Goal: Task Accomplishment & Management: Use online tool/utility

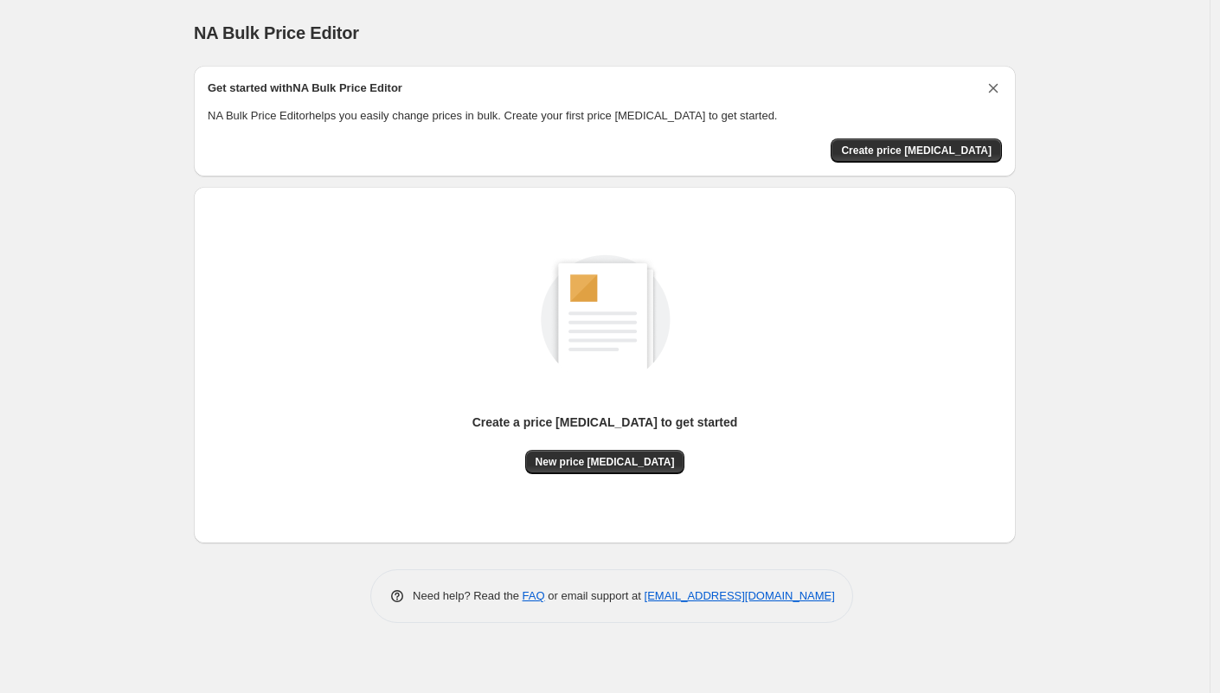
click at [993, 87] on icon "Dismiss card" at bounding box center [992, 88] width 17 height 17
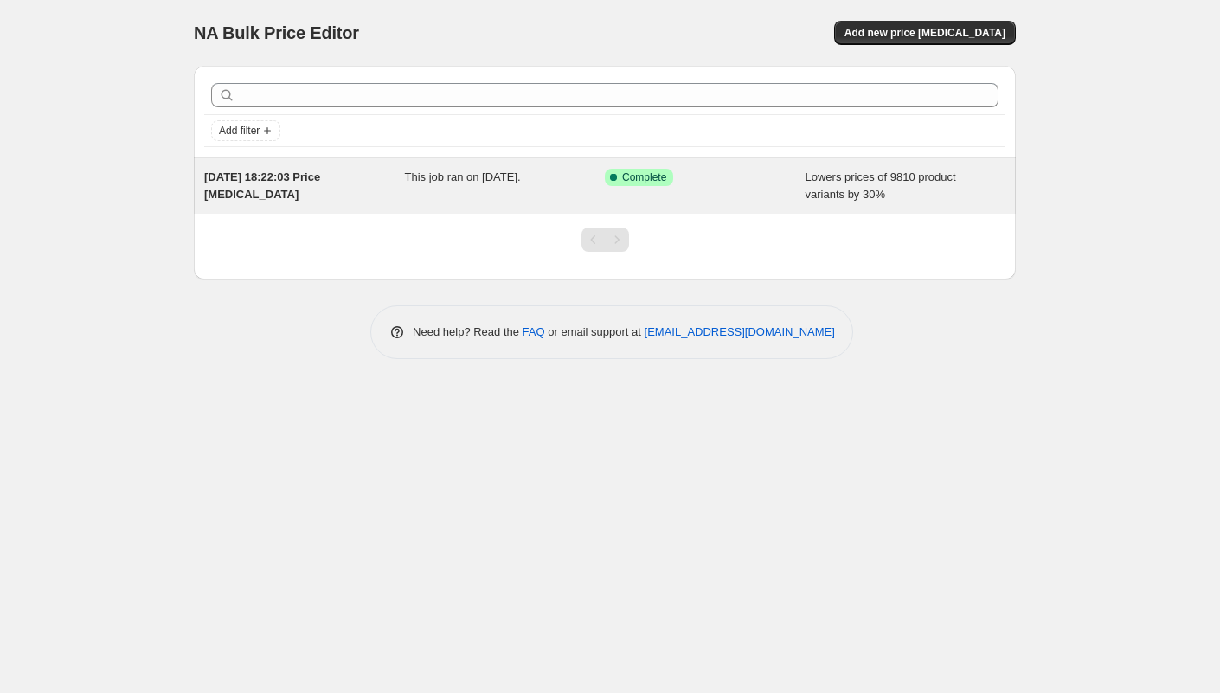
click at [320, 177] on span "[DATE] 18:22:03 Price [MEDICAL_DATA]" at bounding box center [262, 185] width 116 height 30
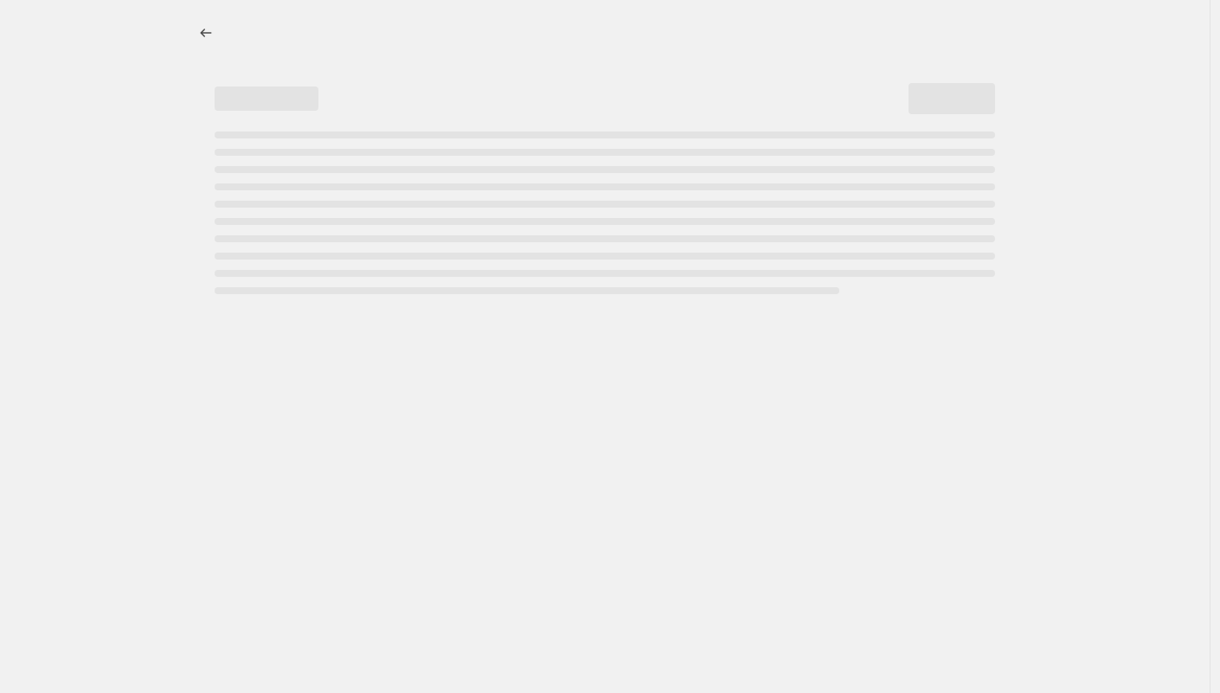
select select "percentage"
select select "pp"
select select "collection"
select select "title"
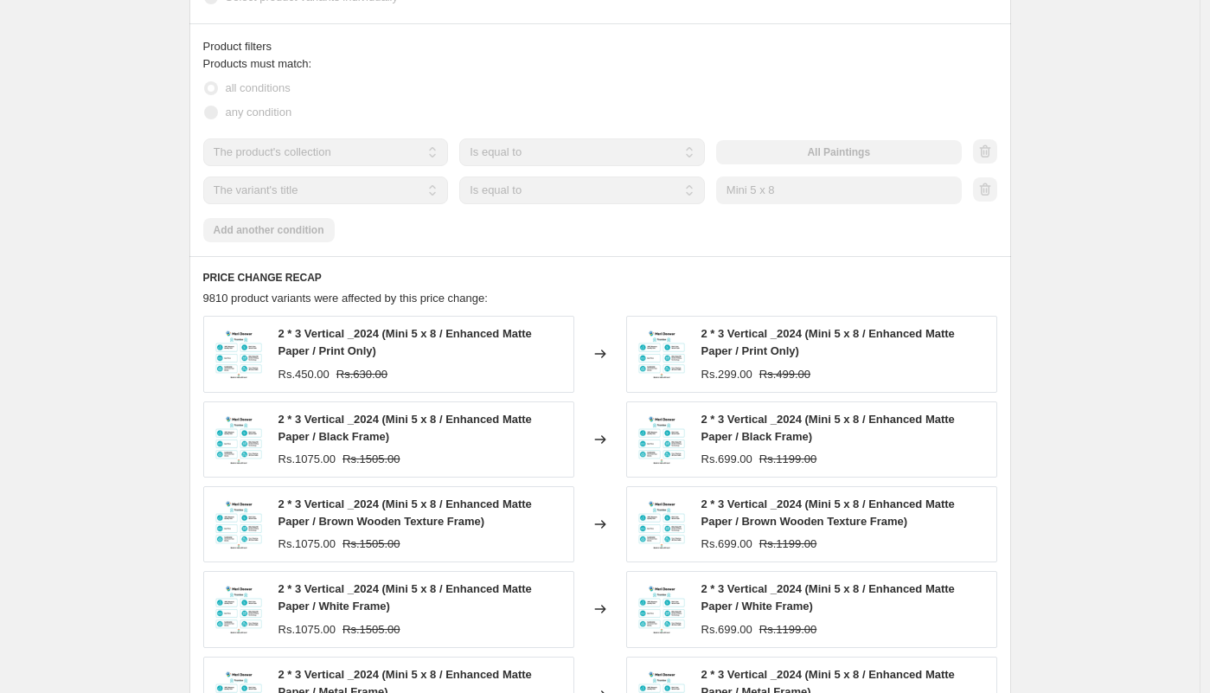
scroll to position [1834, 0]
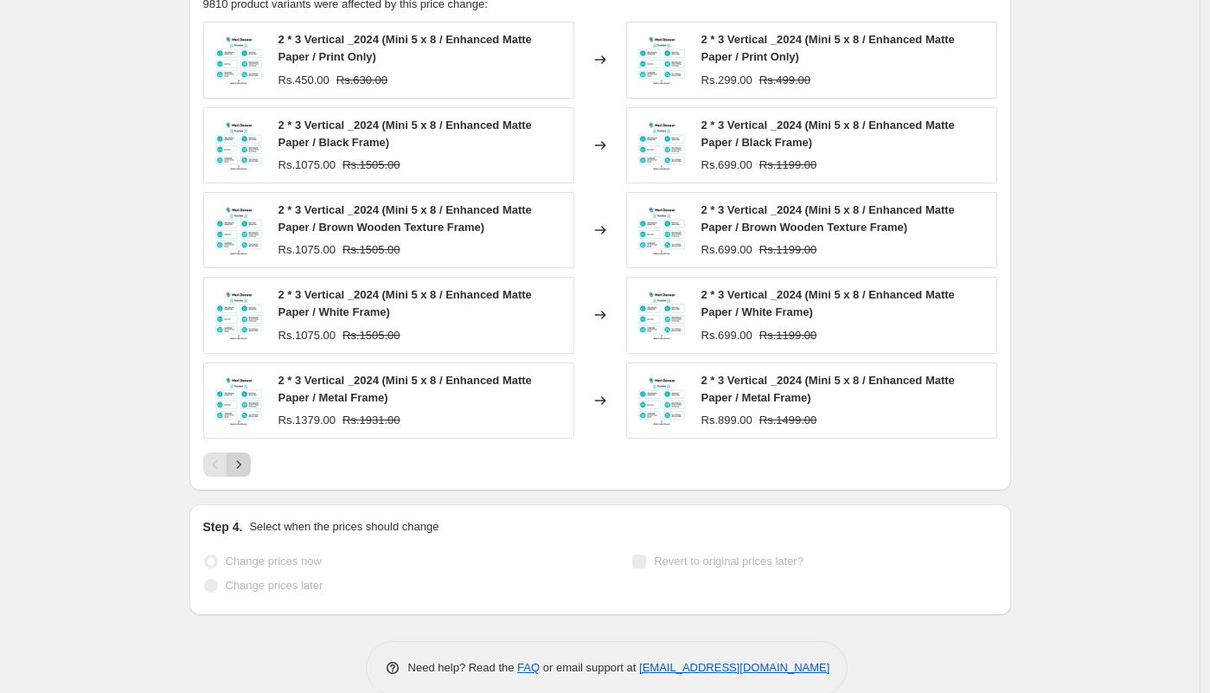
click at [247, 464] on icon "Next" at bounding box center [238, 464] width 17 height 17
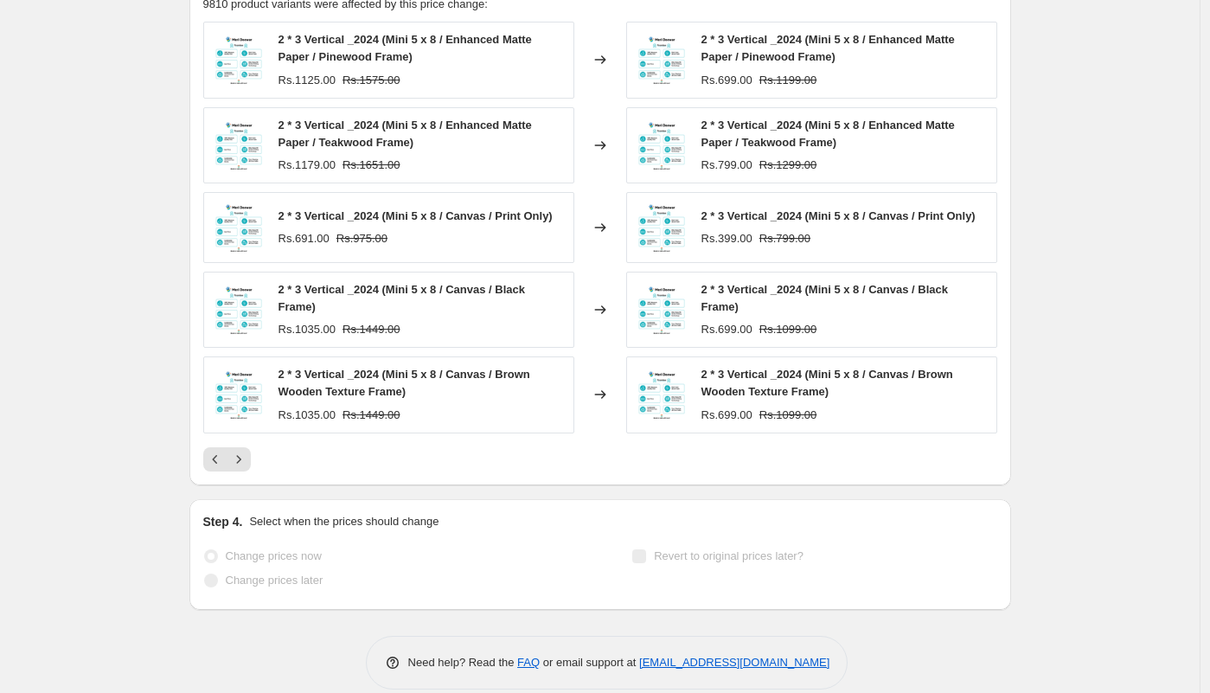
click at [247, 459] on icon "Next" at bounding box center [238, 459] width 17 height 17
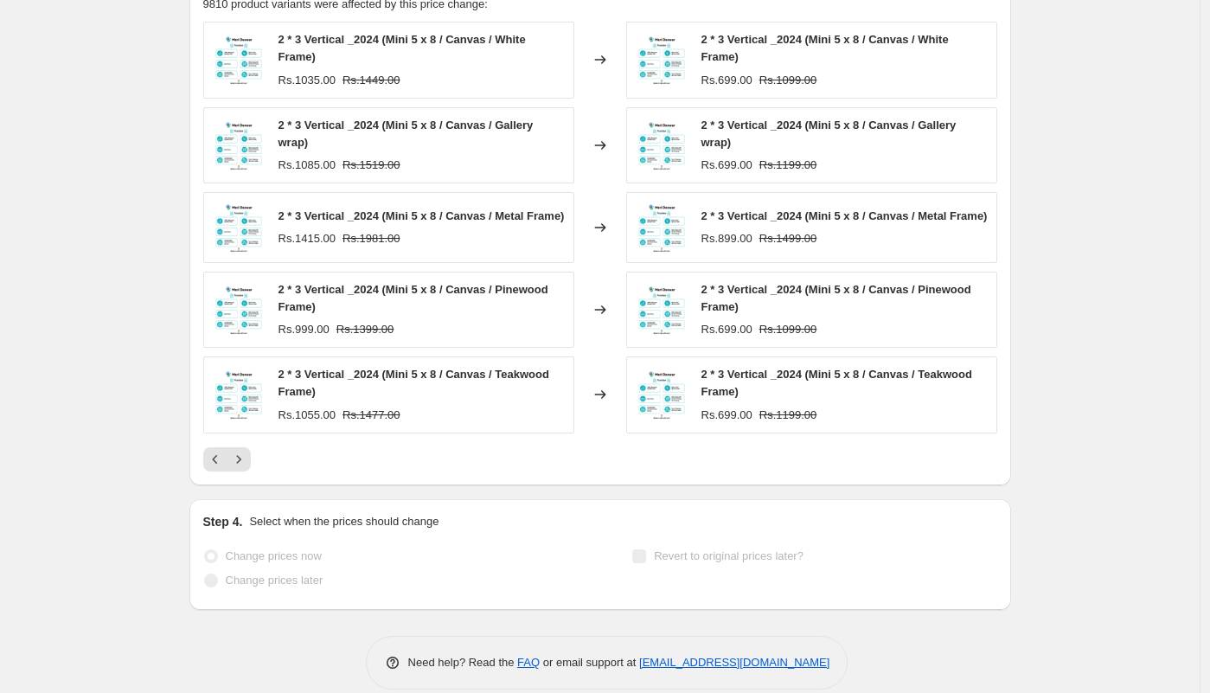
click at [247, 459] on icon "Next" at bounding box center [238, 459] width 17 height 17
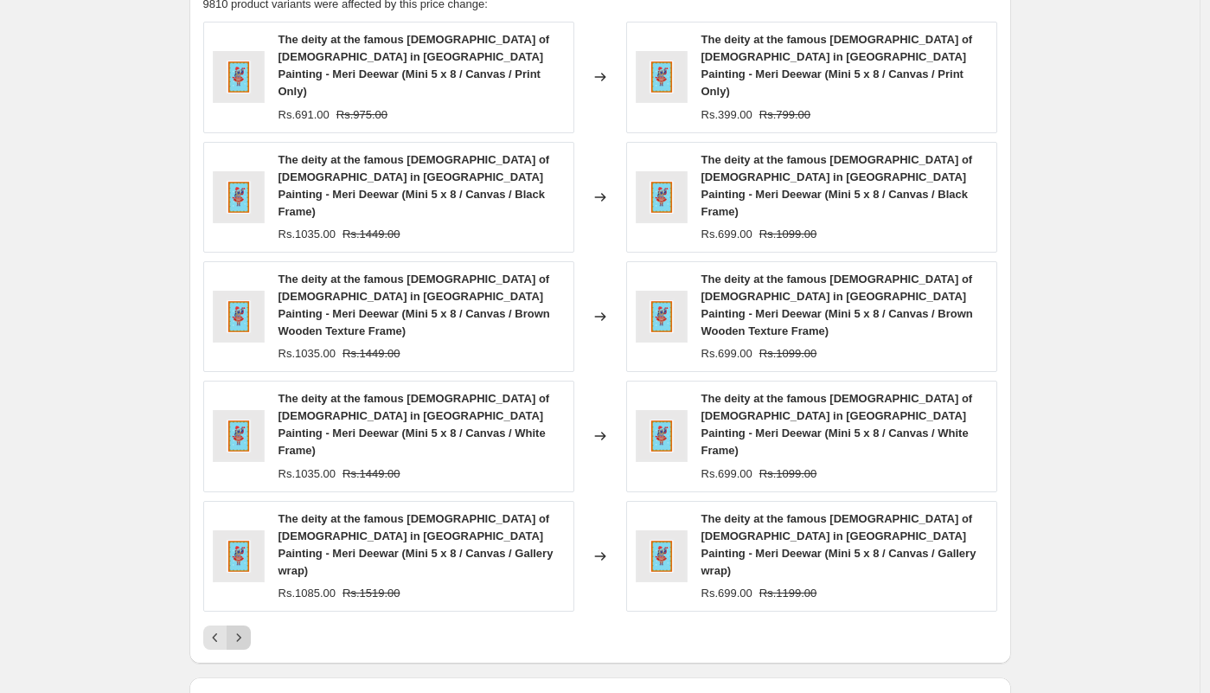
click at [247, 629] on icon "Next" at bounding box center [238, 637] width 17 height 17
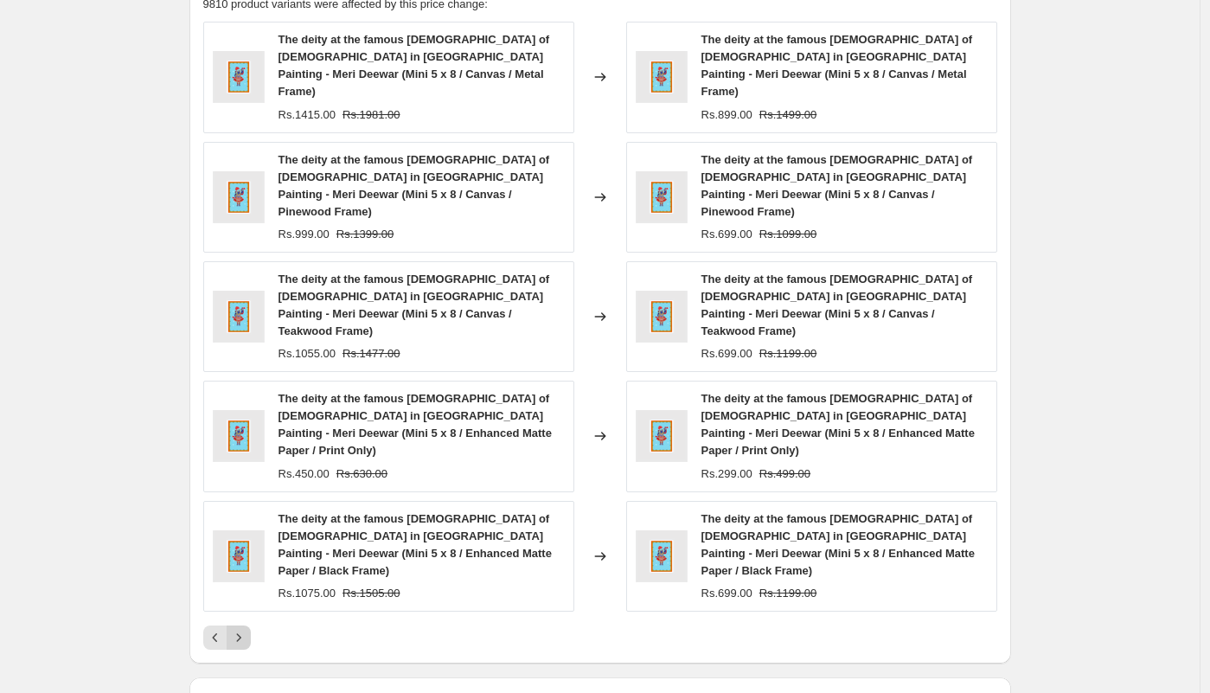
click at [251, 625] on button "Next" at bounding box center [239, 637] width 24 height 24
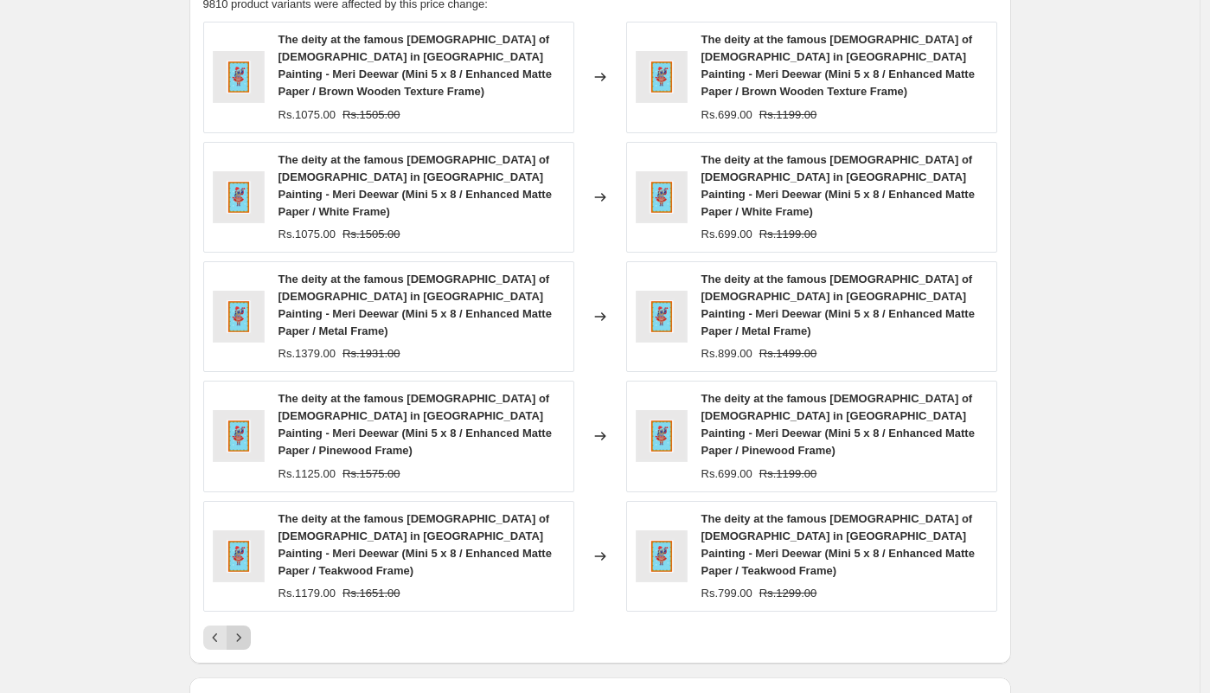
click at [247, 629] on icon "Next" at bounding box center [238, 637] width 17 height 17
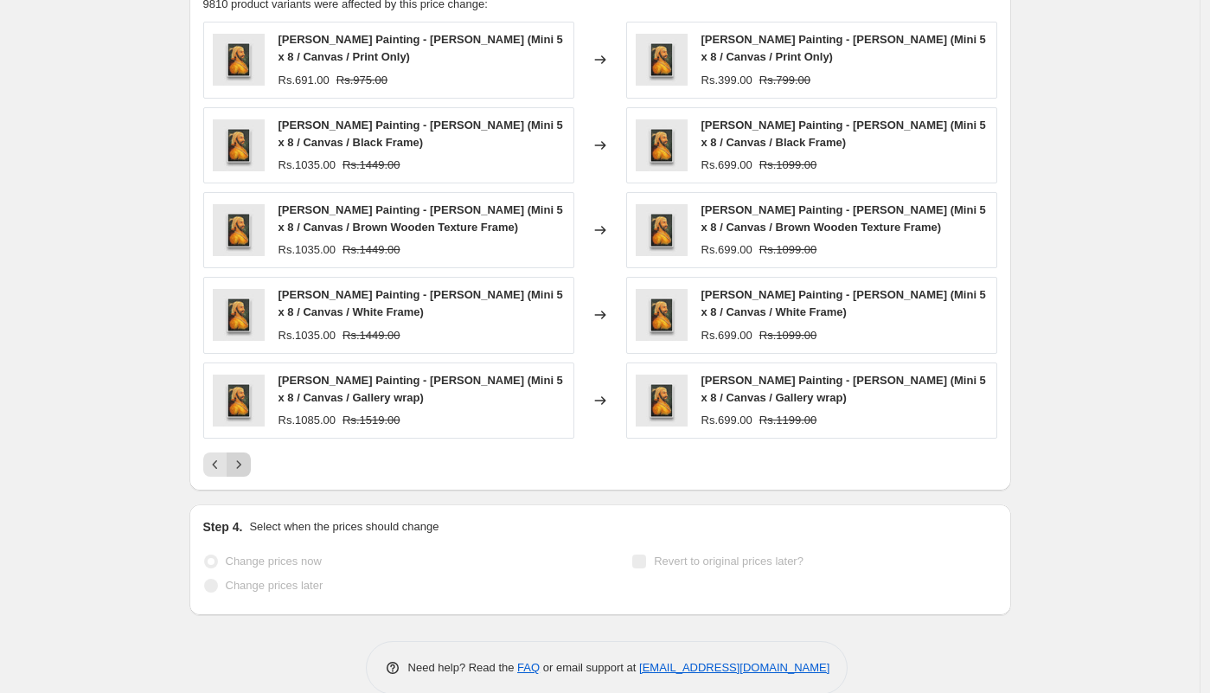
click at [241, 473] on icon "Next" at bounding box center [238, 464] width 17 height 17
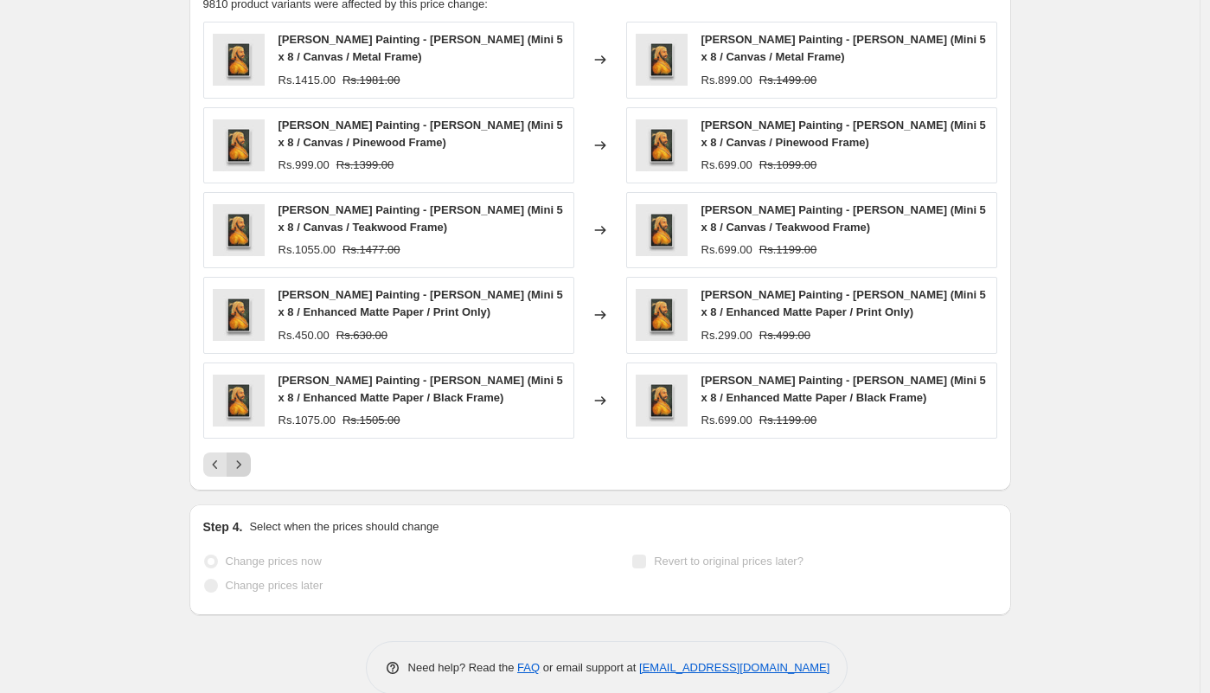
click at [245, 471] on icon "Next" at bounding box center [238, 464] width 17 height 17
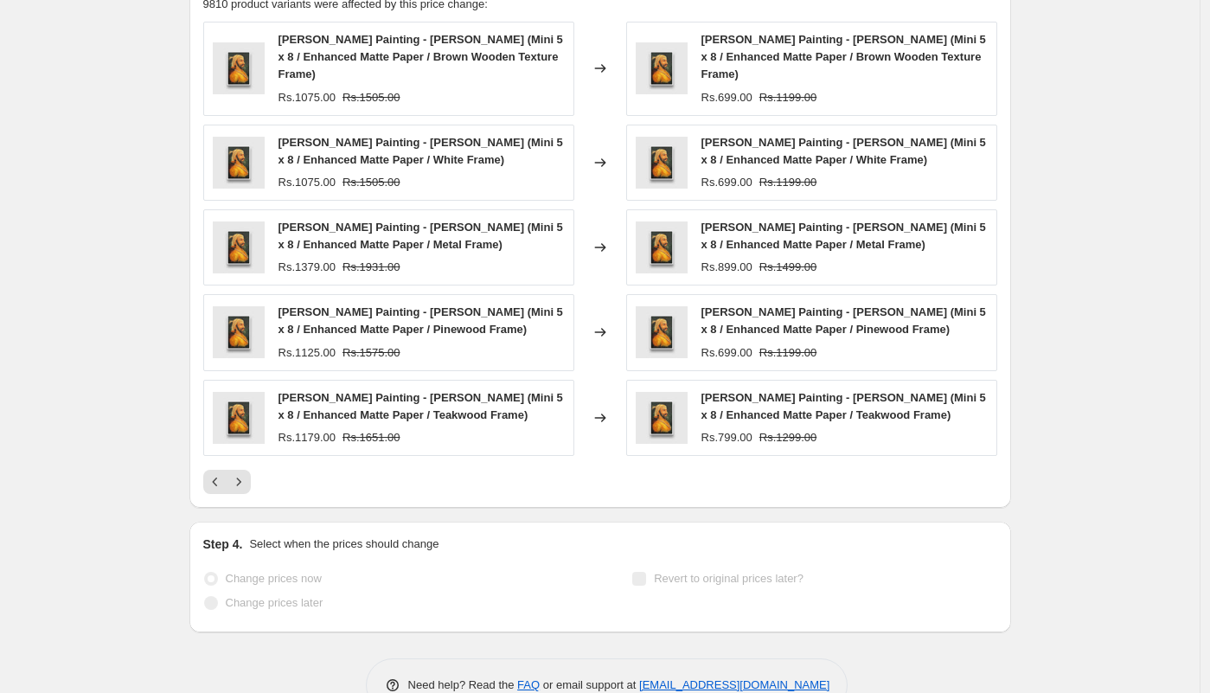
click at [245, 444] on img at bounding box center [239, 418] width 52 height 52
click at [240, 491] on icon "Next" at bounding box center [238, 481] width 17 height 17
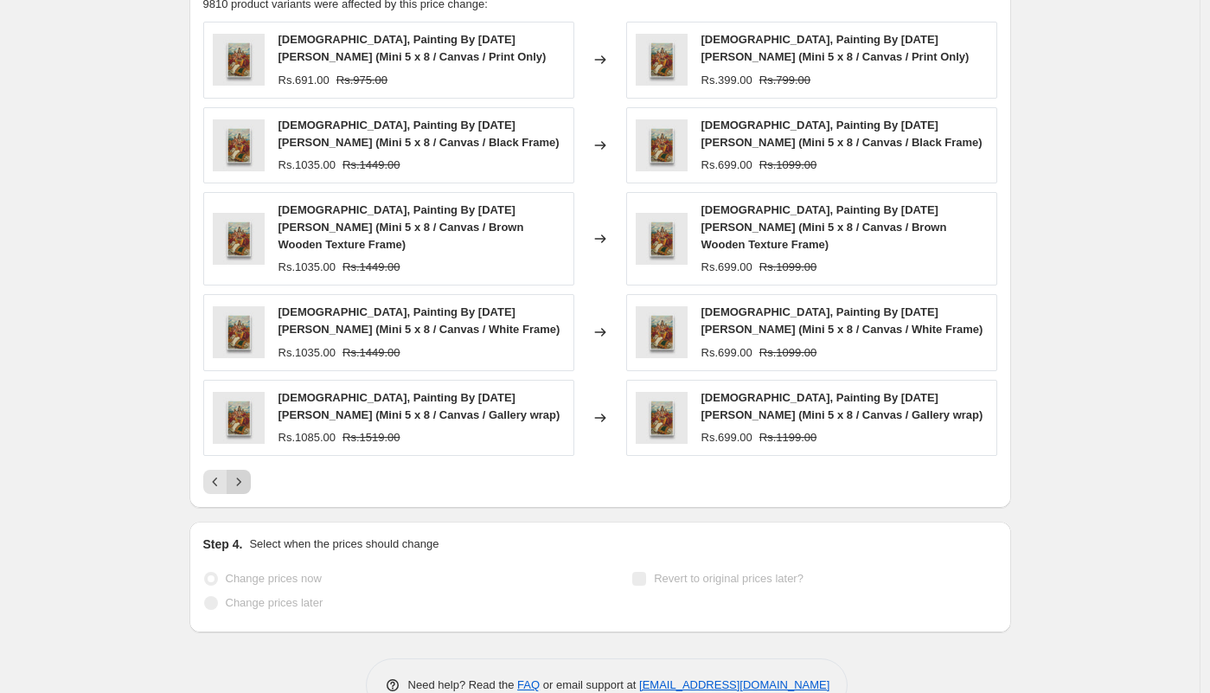
click at [247, 473] on icon "Next" at bounding box center [238, 481] width 17 height 17
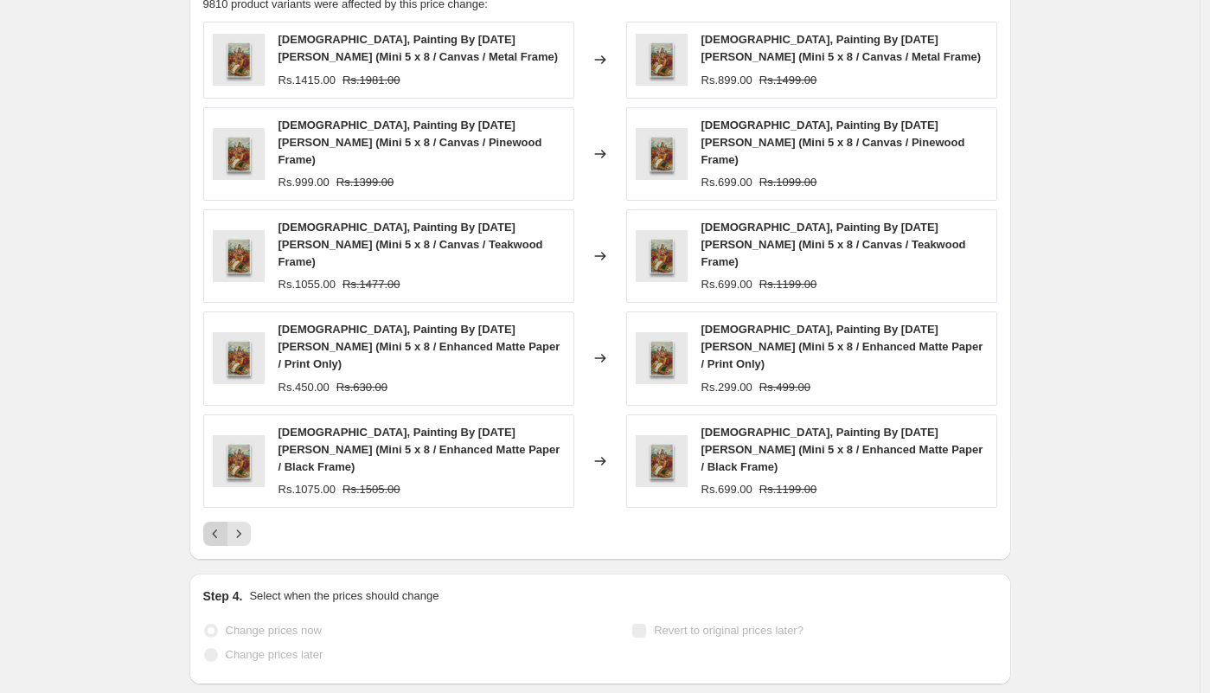
click at [214, 522] on button "Previous" at bounding box center [215, 534] width 24 height 24
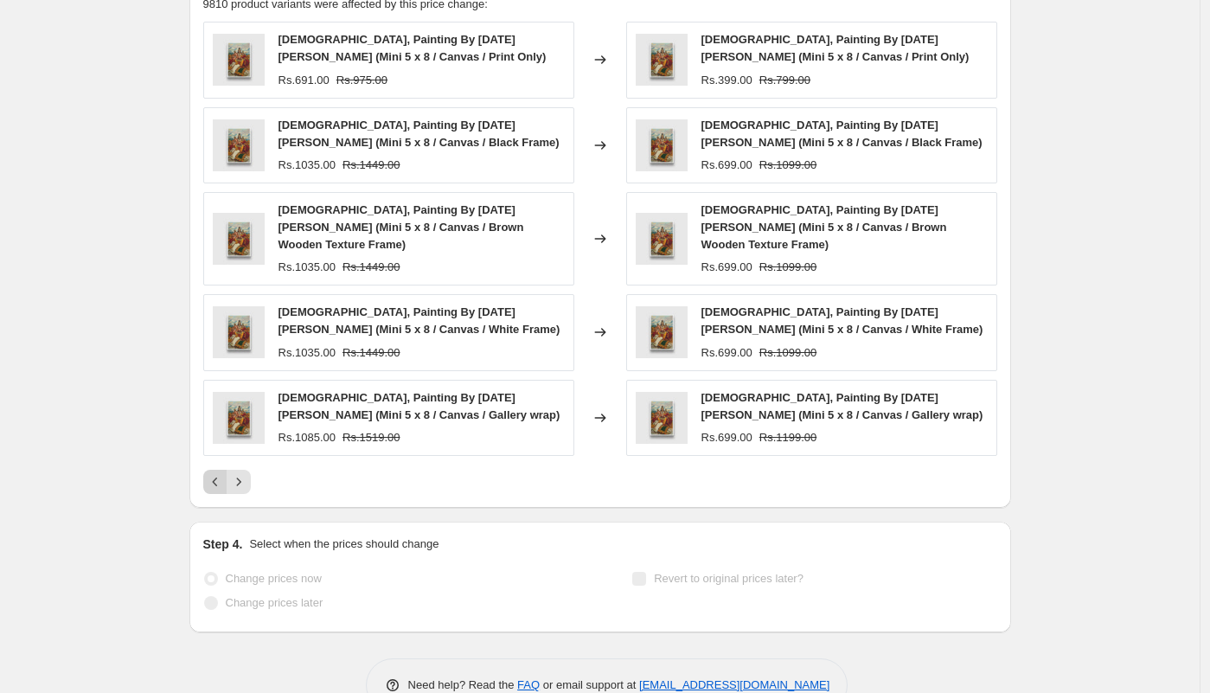
click at [214, 470] on button "Previous" at bounding box center [215, 482] width 24 height 24
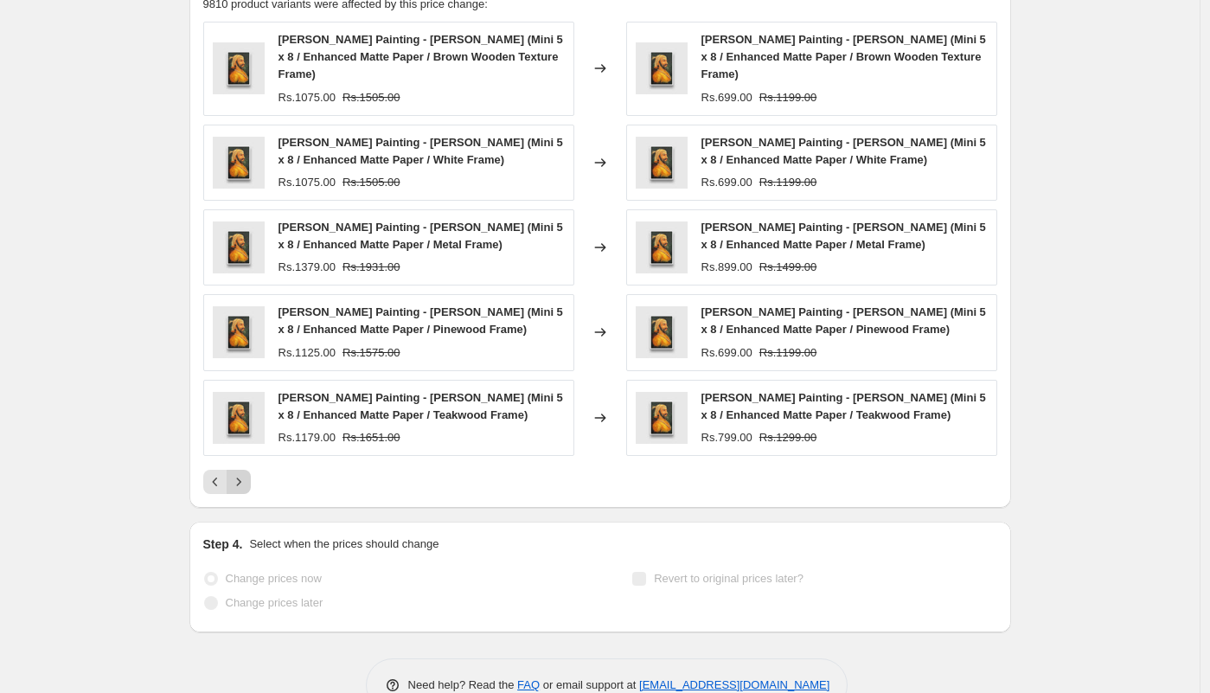
click at [247, 491] on icon "Next" at bounding box center [238, 481] width 17 height 17
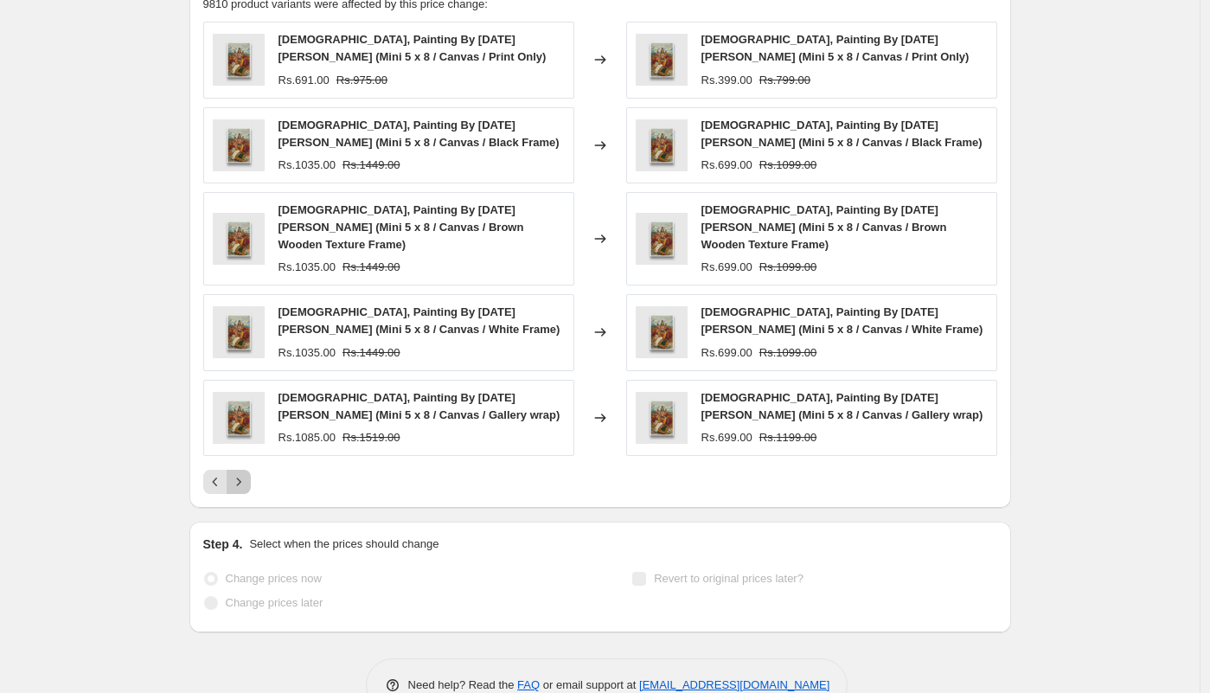
drag, startPoint x: 250, startPoint y: 468, endPoint x: 247, endPoint y: 393, distance: 75.3
click at [248, 394] on div "[DEMOGRAPHIC_DATA], Painting By [DATE][PERSON_NAME] (Mini 5 x 8 / Canvas / Prin…" at bounding box center [600, 258] width 794 height 472
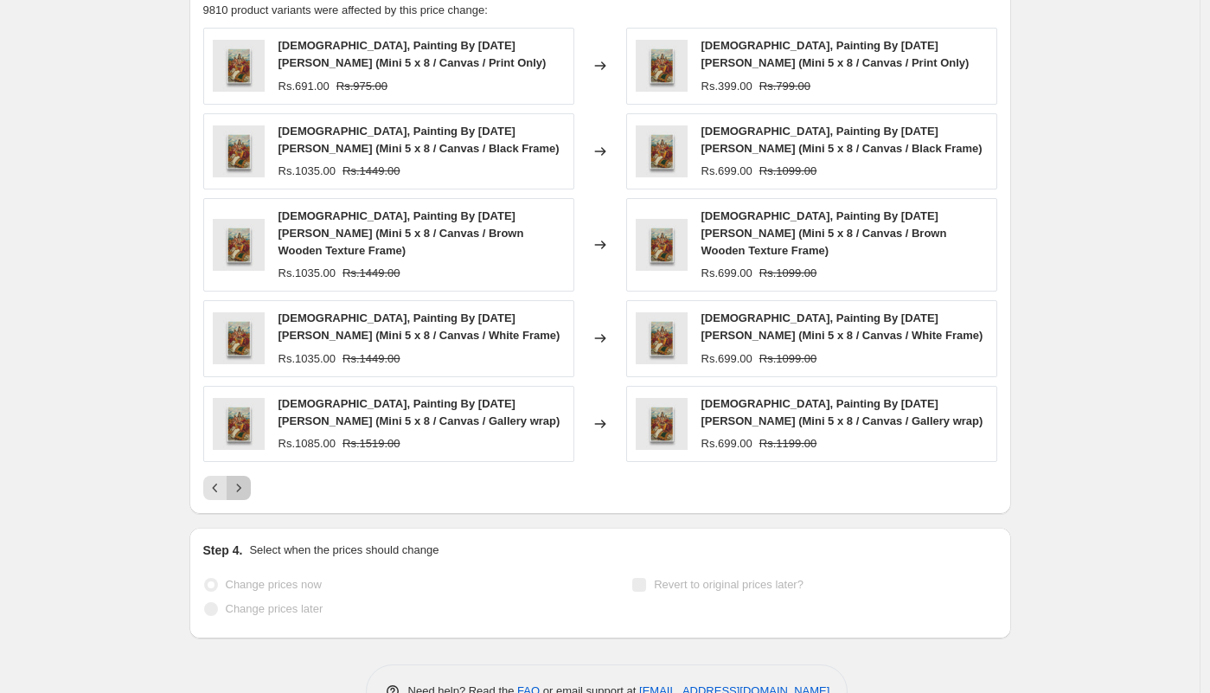
scroll to position [1827, 0]
click at [244, 480] on icon "Next" at bounding box center [238, 488] width 17 height 17
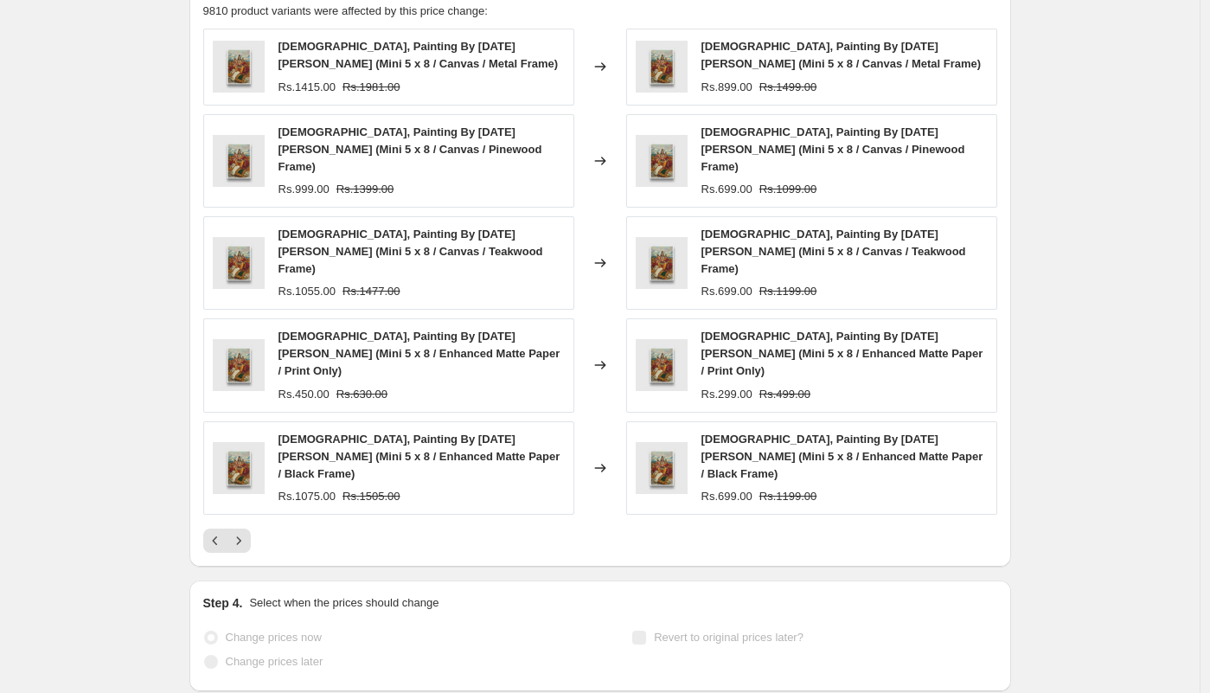
click at [250, 488] on div "PRICE CHANGE RECAP 9810 product variants were affected by this price change: Go…" at bounding box center [600, 268] width 822 height 598
click at [247, 532] on icon "Next" at bounding box center [238, 540] width 17 height 17
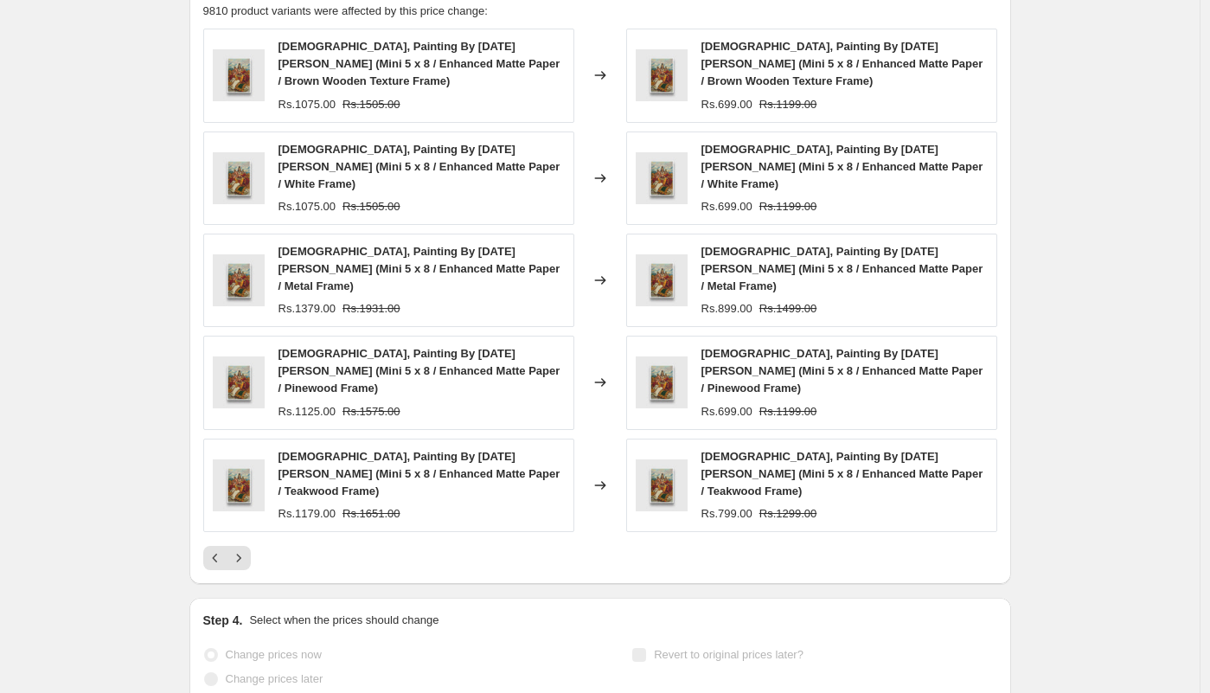
click at [247, 503] on div "PRICE CHANGE RECAP 9810 product variants were affected by this price change: Go…" at bounding box center [600, 276] width 822 height 615
click at [247, 549] on icon "Next" at bounding box center [238, 557] width 17 height 17
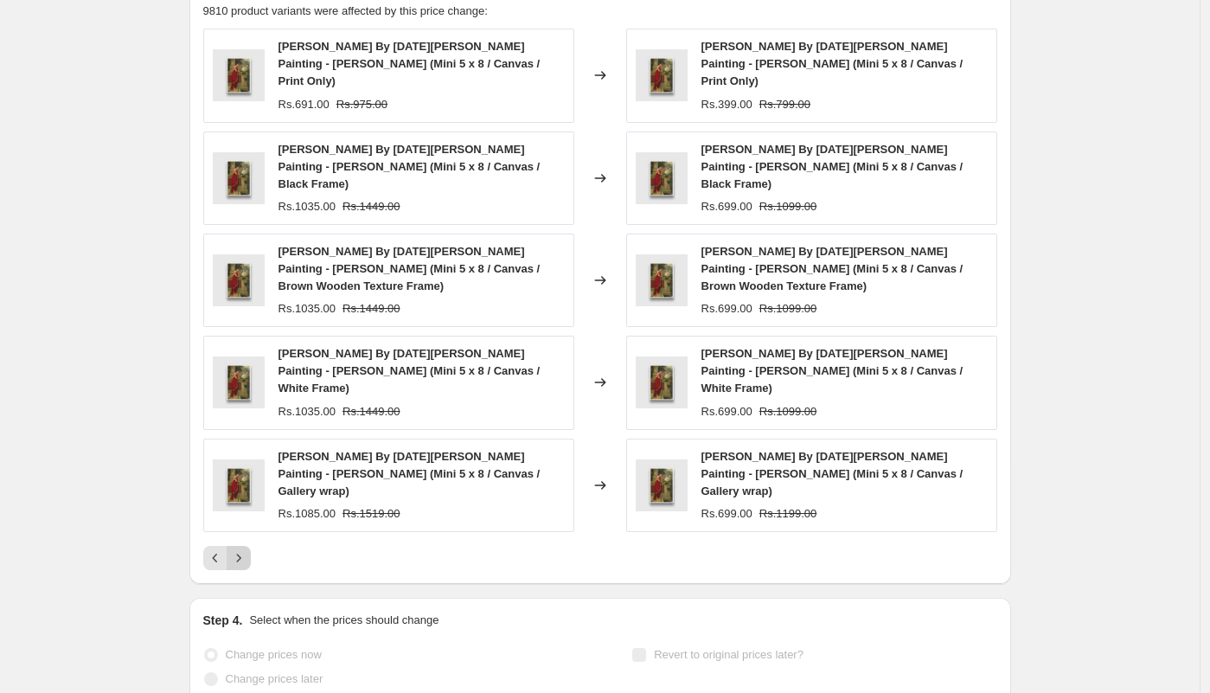
click at [247, 549] on icon "Next" at bounding box center [238, 557] width 17 height 17
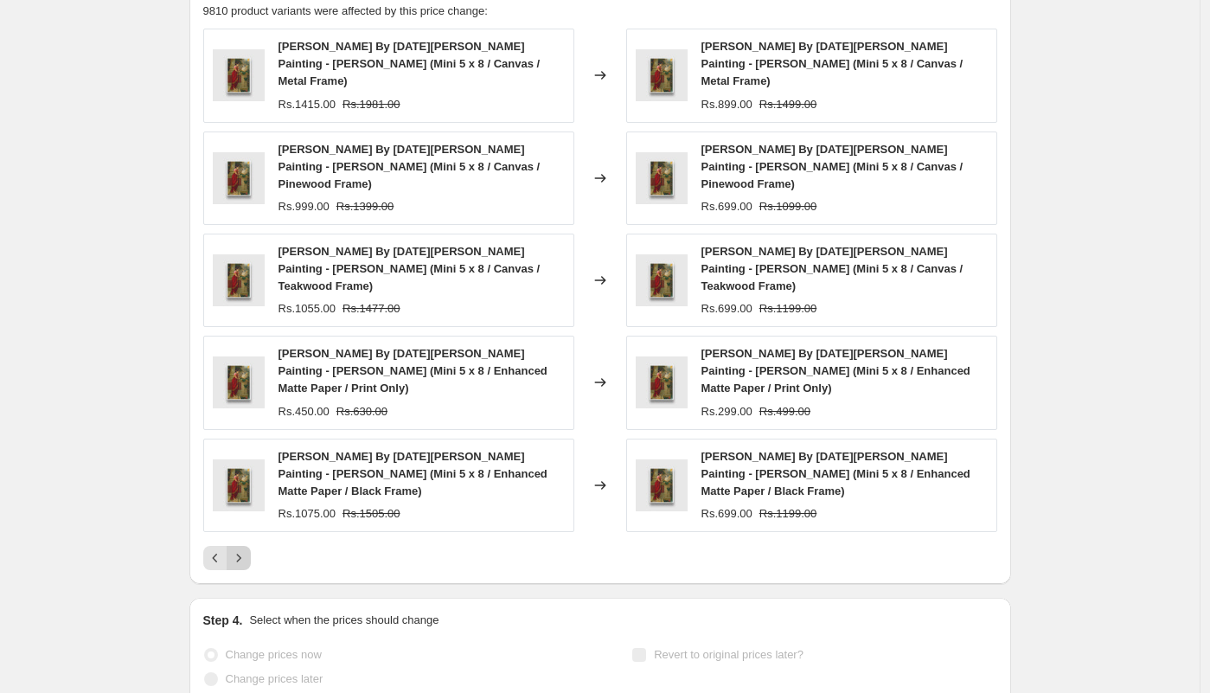
click at [243, 549] on icon "Next" at bounding box center [238, 557] width 17 height 17
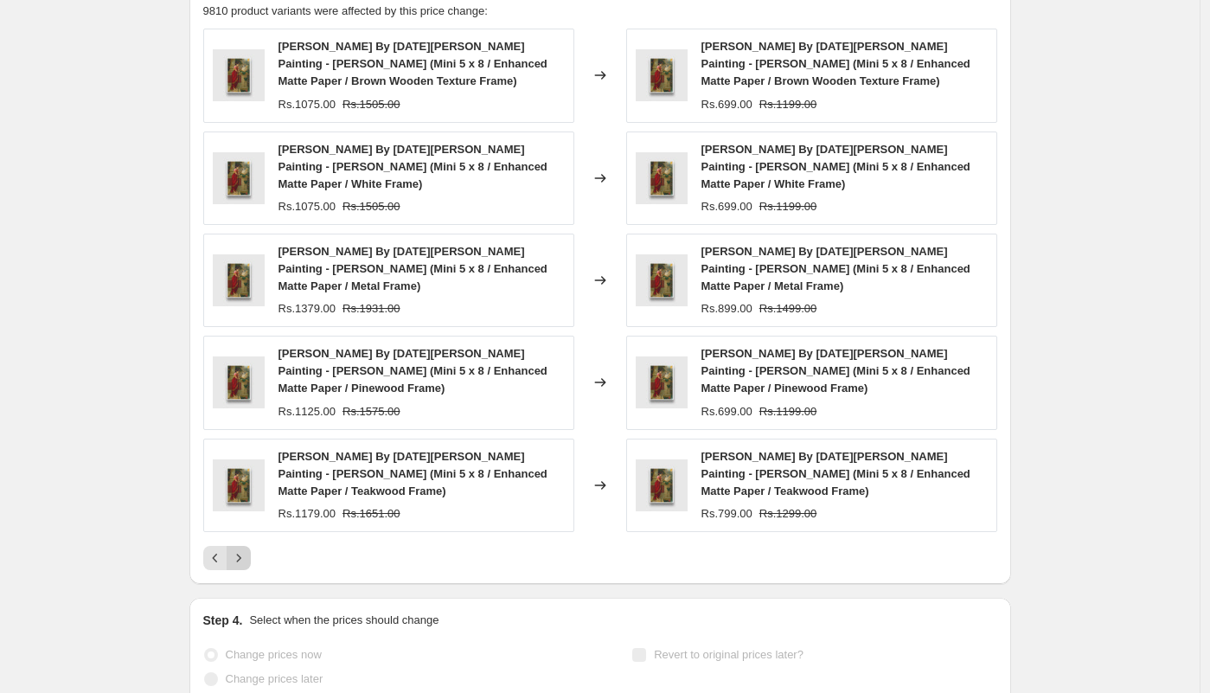
click at [247, 556] on icon "Next" at bounding box center [238, 557] width 17 height 17
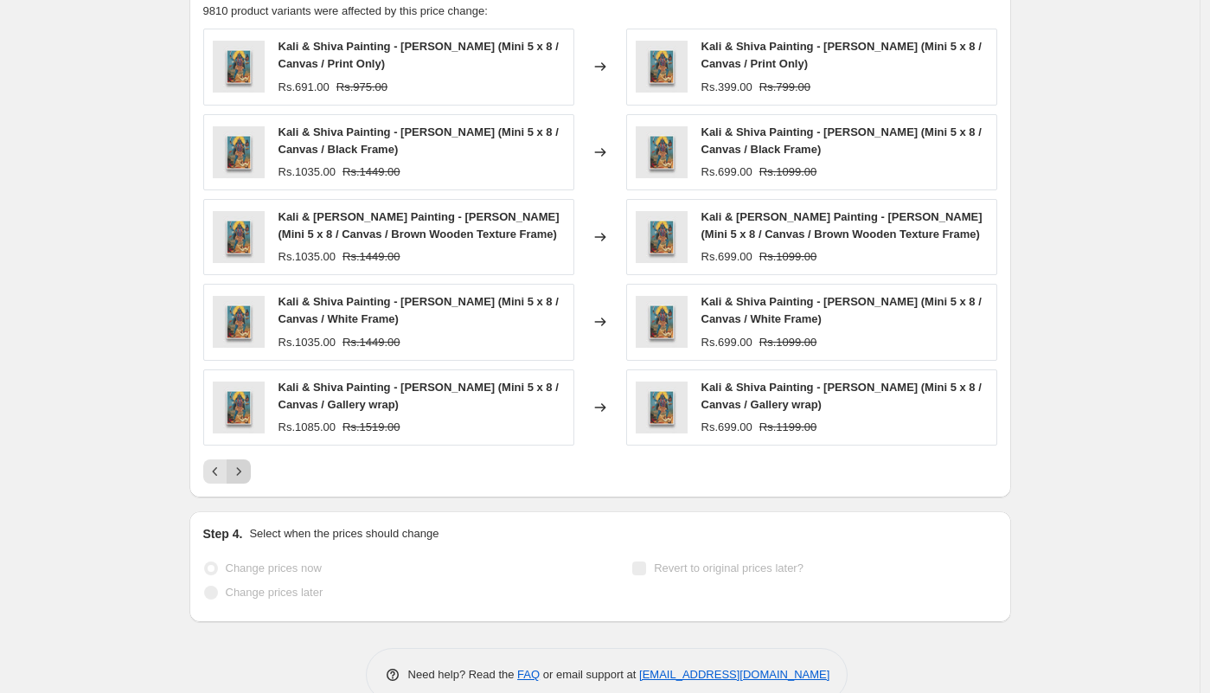
click at [251, 467] on button "Next" at bounding box center [239, 471] width 24 height 24
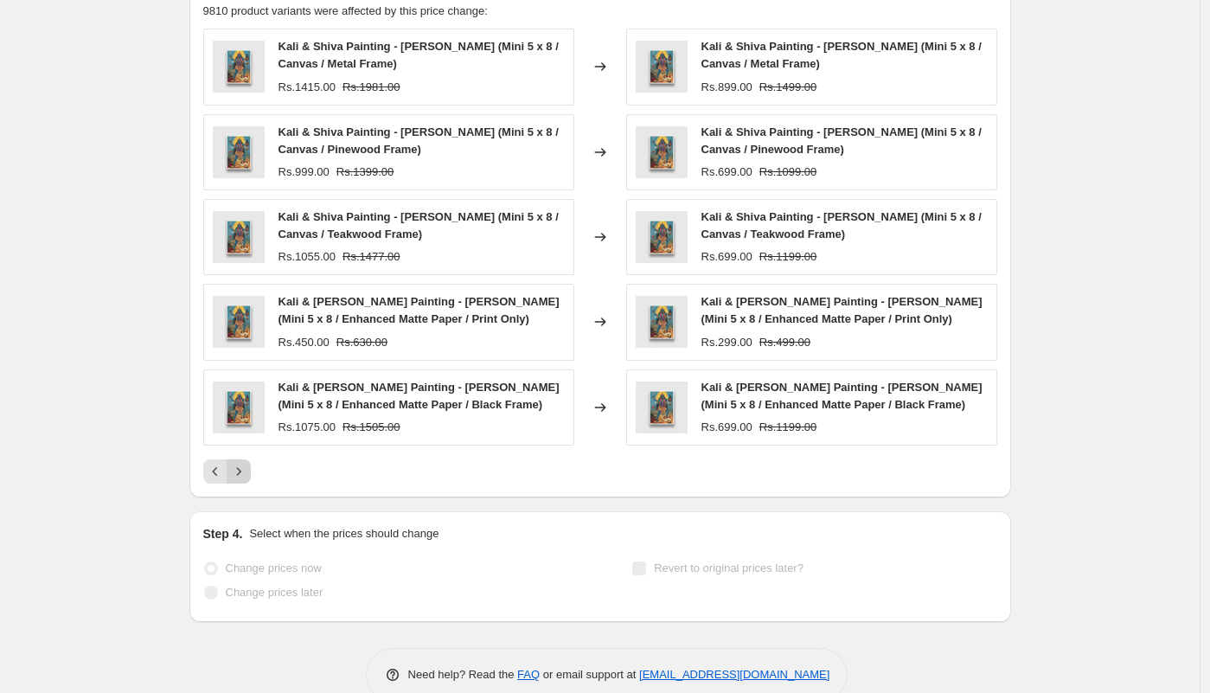
click at [244, 465] on icon "Next" at bounding box center [238, 471] width 17 height 17
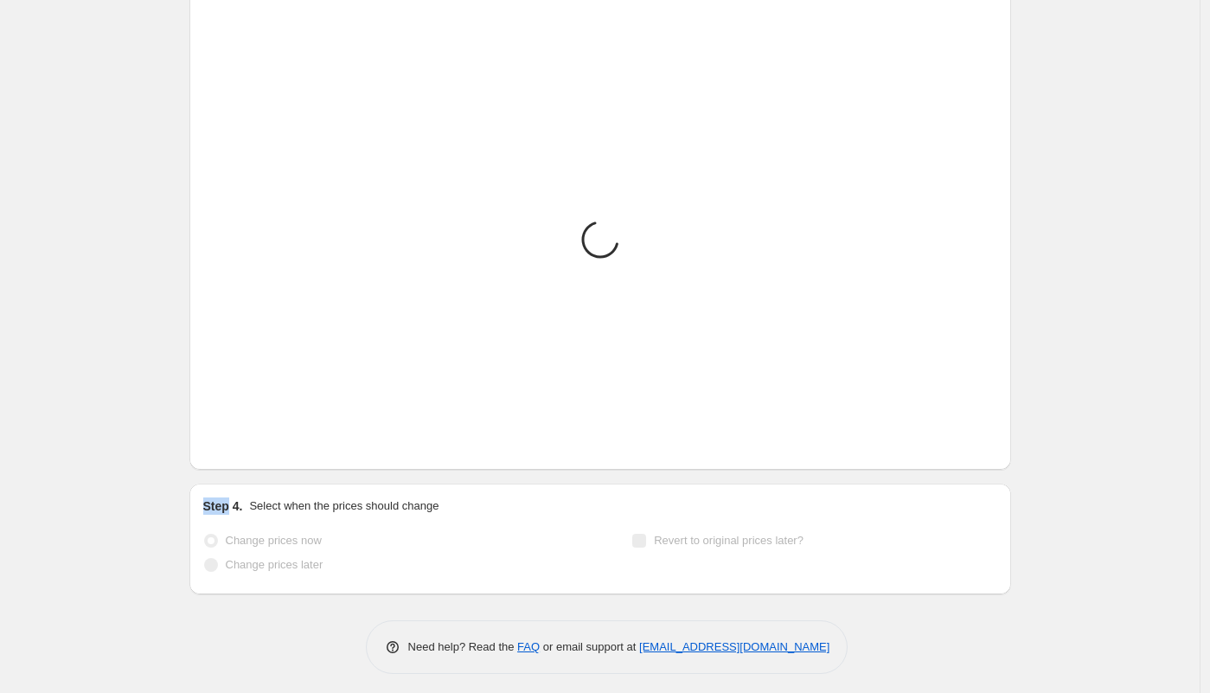
click at [244, 465] on div "PRICE CHANGE RECAP Placeholder Loading product variants... Loading... Placehold…" at bounding box center [600, 219] width 822 height 501
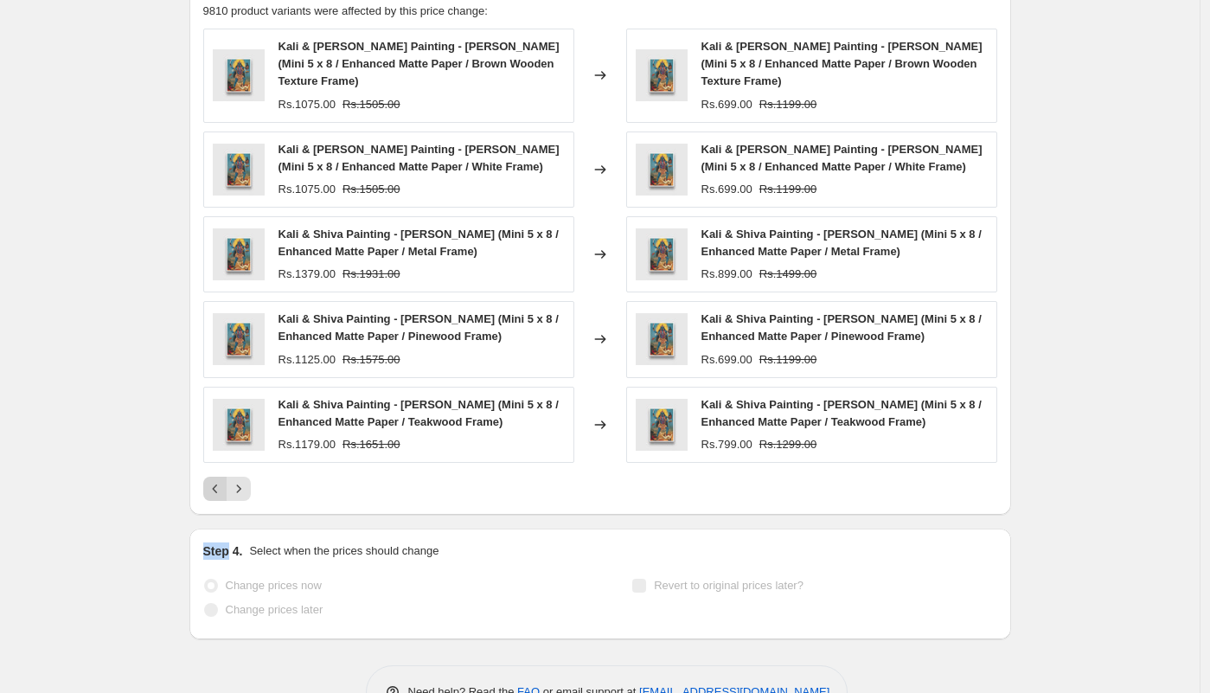
click at [220, 480] on icon "Previous" at bounding box center [215, 488] width 17 height 17
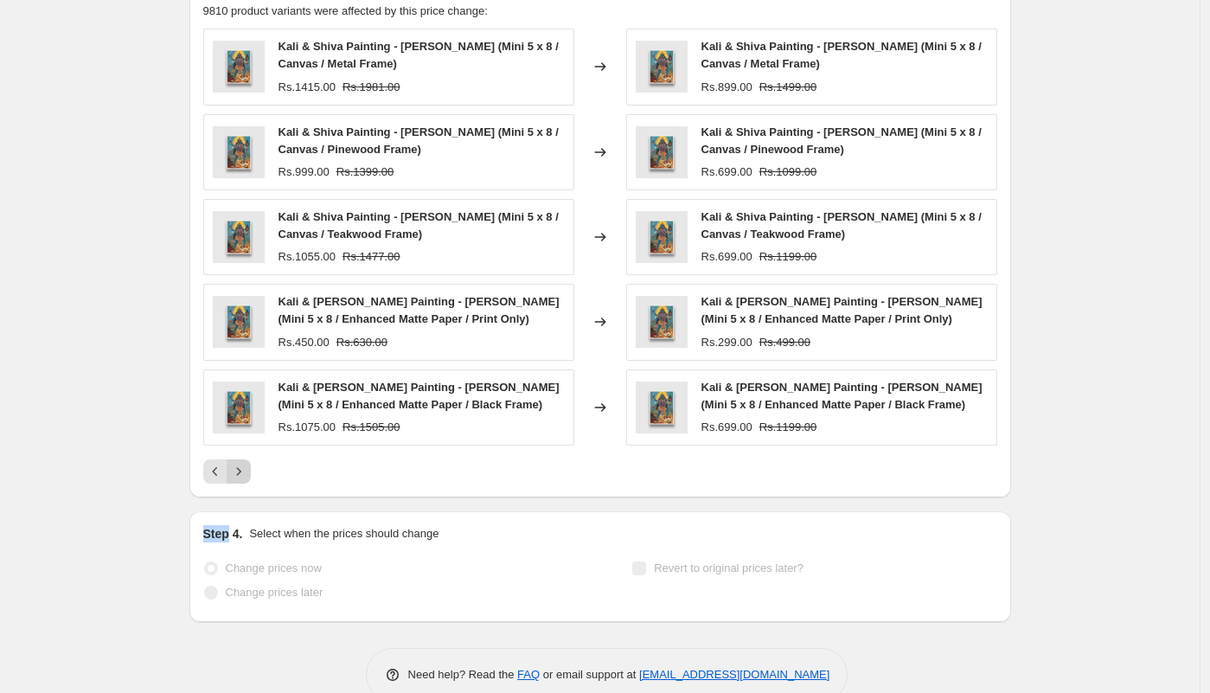
click at [246, 475] on icon "Next" at bounding box center [238, 471] width 17 height 17
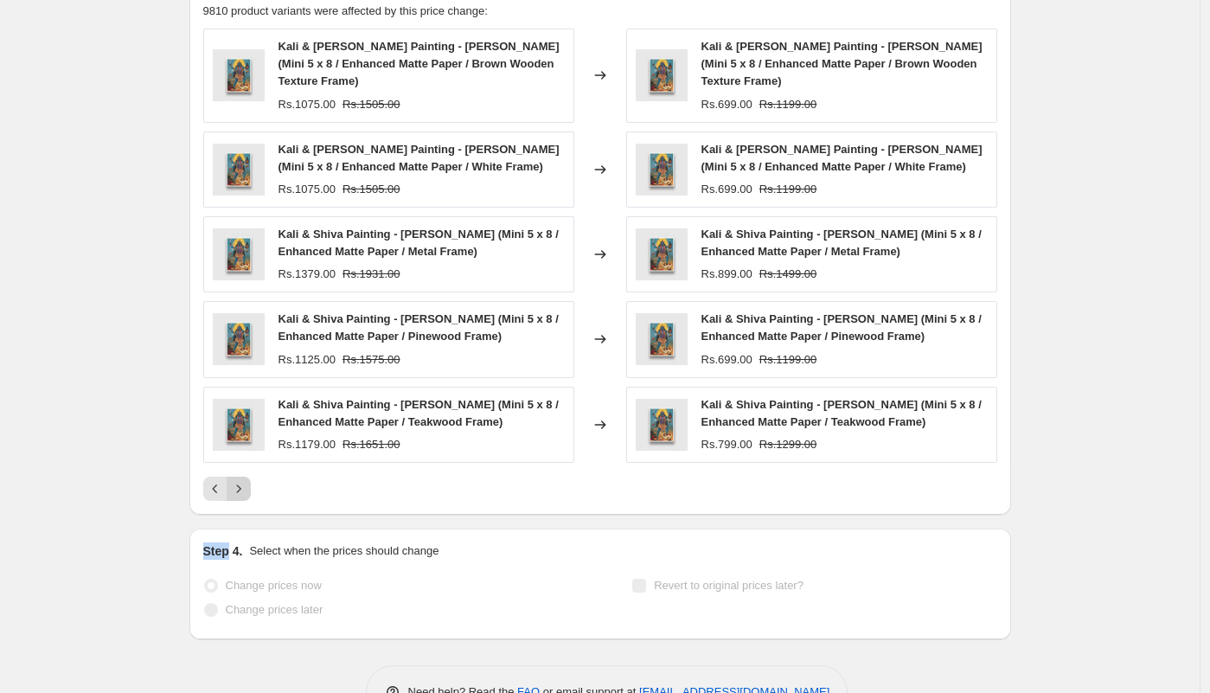
click at [241, 477] on button "Next" at bounding box center [239, 489] width 24 height 24
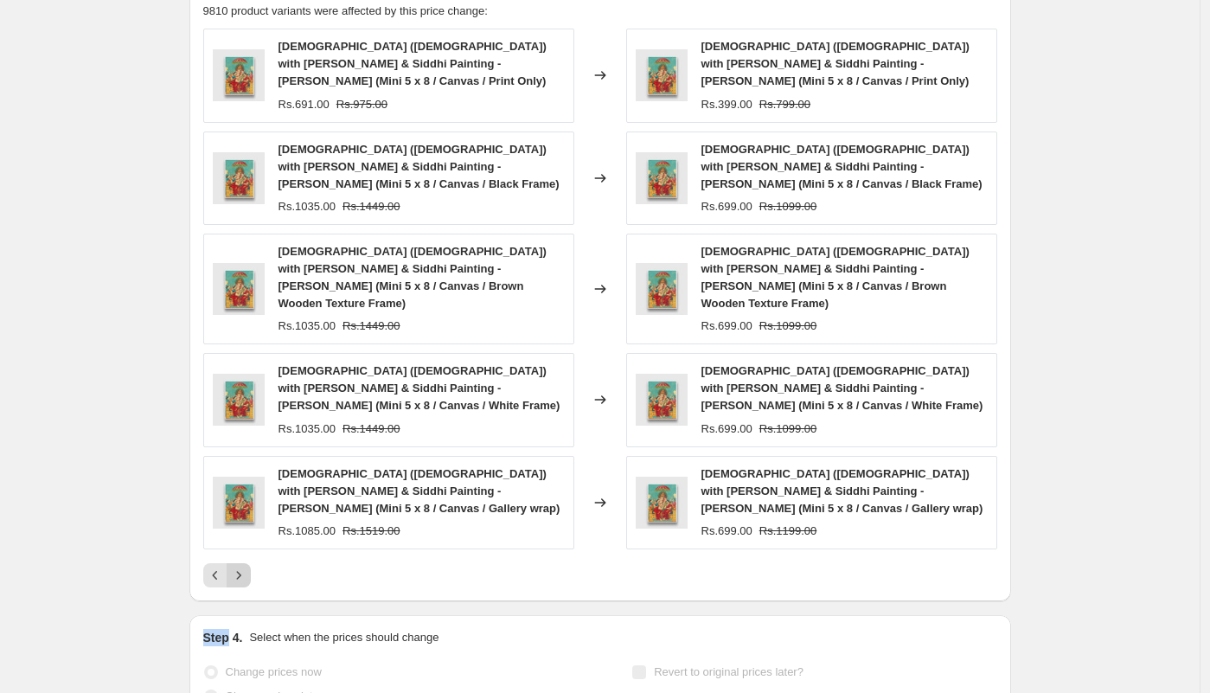
click at [242, 567] on icon "Next" at bounding box center [238, 575] width 17 height 17
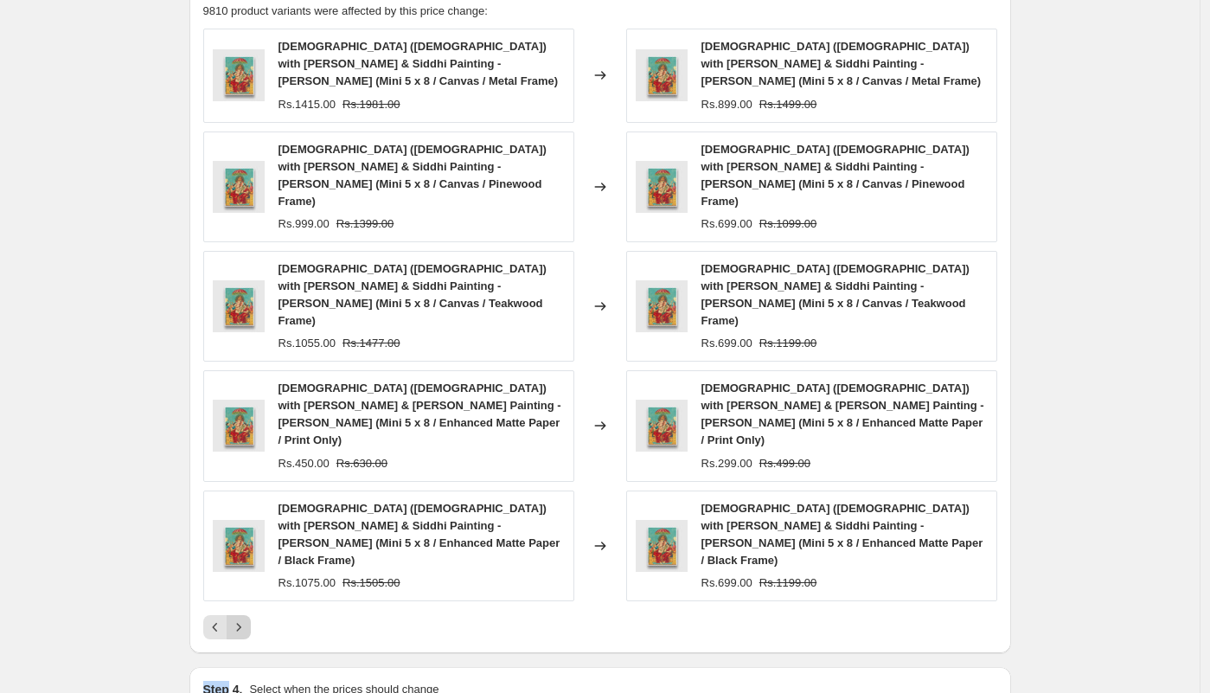
click at [247, 619] on icon "Next" at bounding box center [238, 627] width 17 height 17
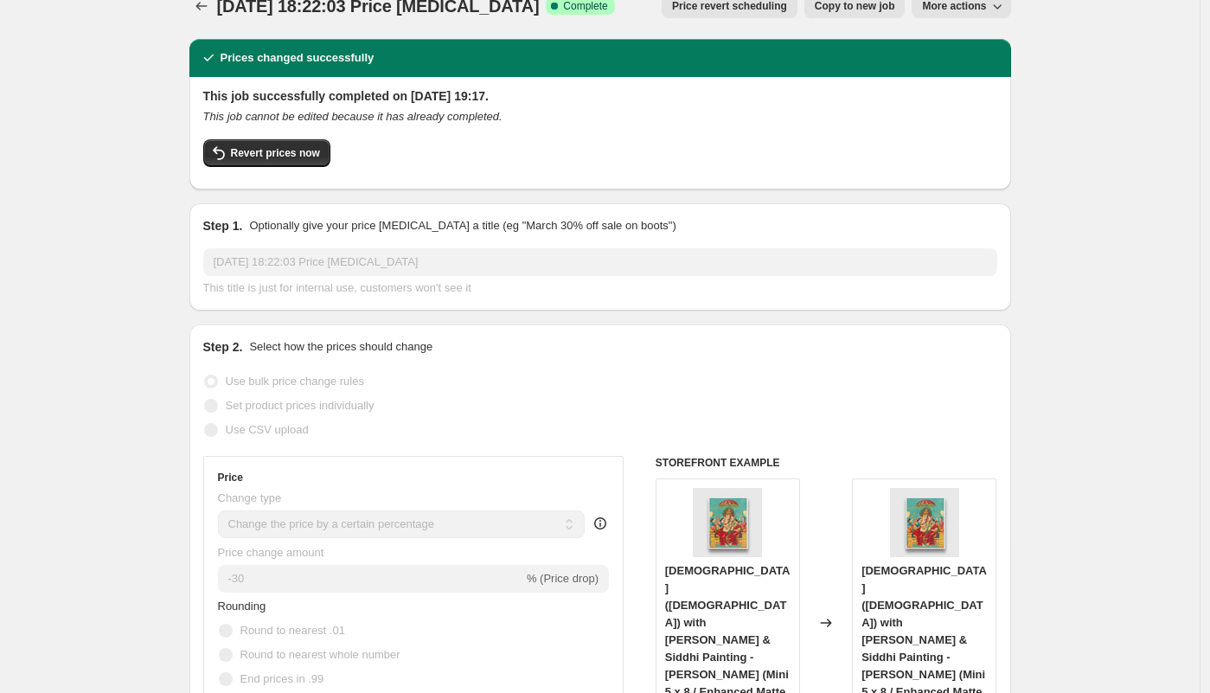
scroll to position [0, 0]
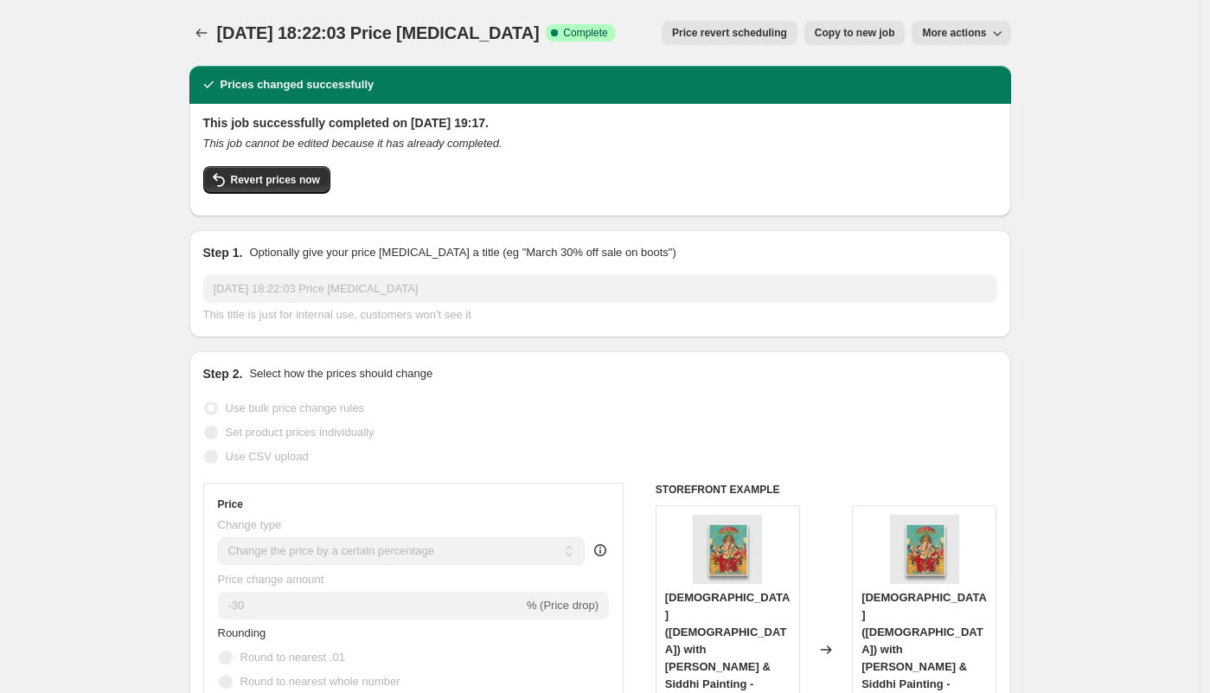
click at [973, 35] on span "More actions" at bounding box center [954, 33] width 64 height 14
click at [850, 32] on span "Copy to new job" at bounding box center [855, 33] width 80 height 14
select select "percentage"
select select "pp"
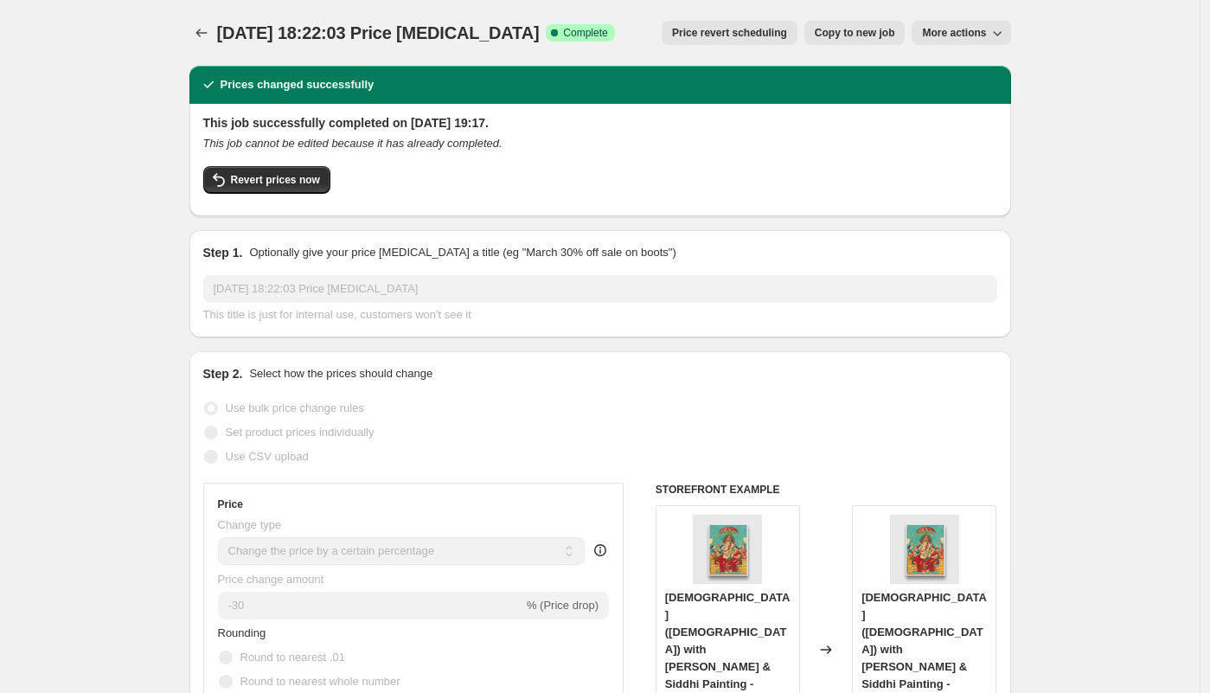
select select "collection"
select select "title"
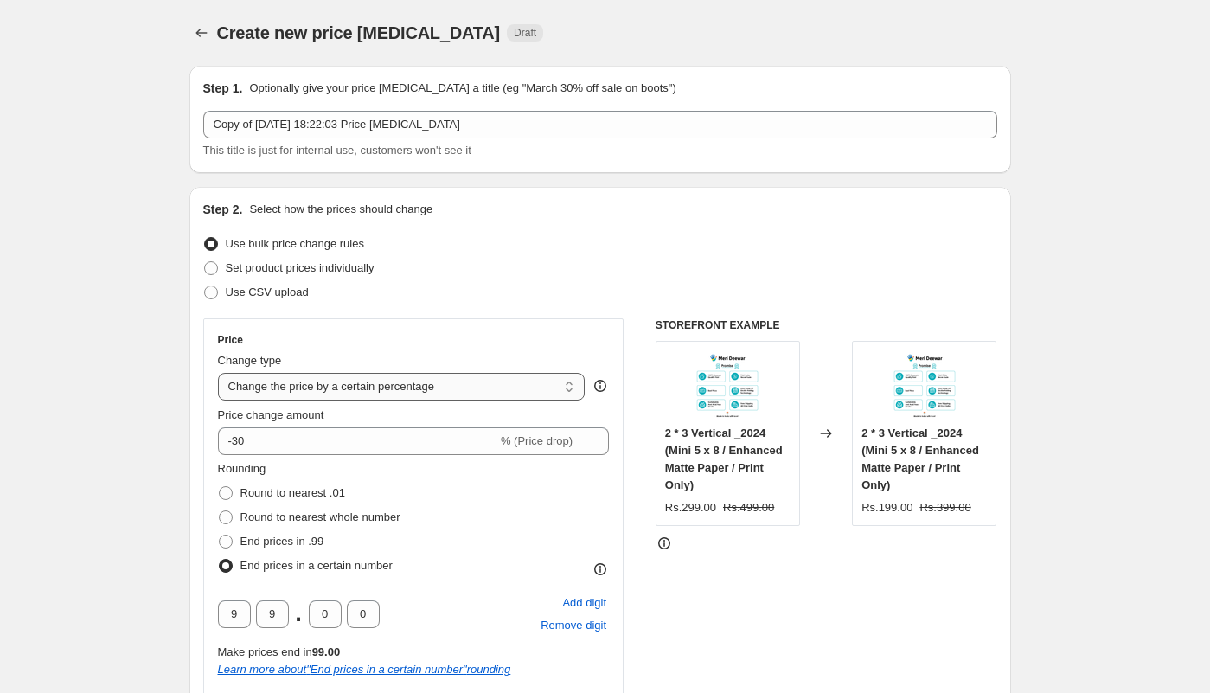
click at [320, 387] on select "Change the price to a certain amount Change the price by a certain amount Chang…" at bounding box center [402, 387] width 368 height 28
click at [222, 373] on select "Change the price to a certain amount Change the price by a certain amount Chang…" at bounding box center [402, 387] width 368 height 28
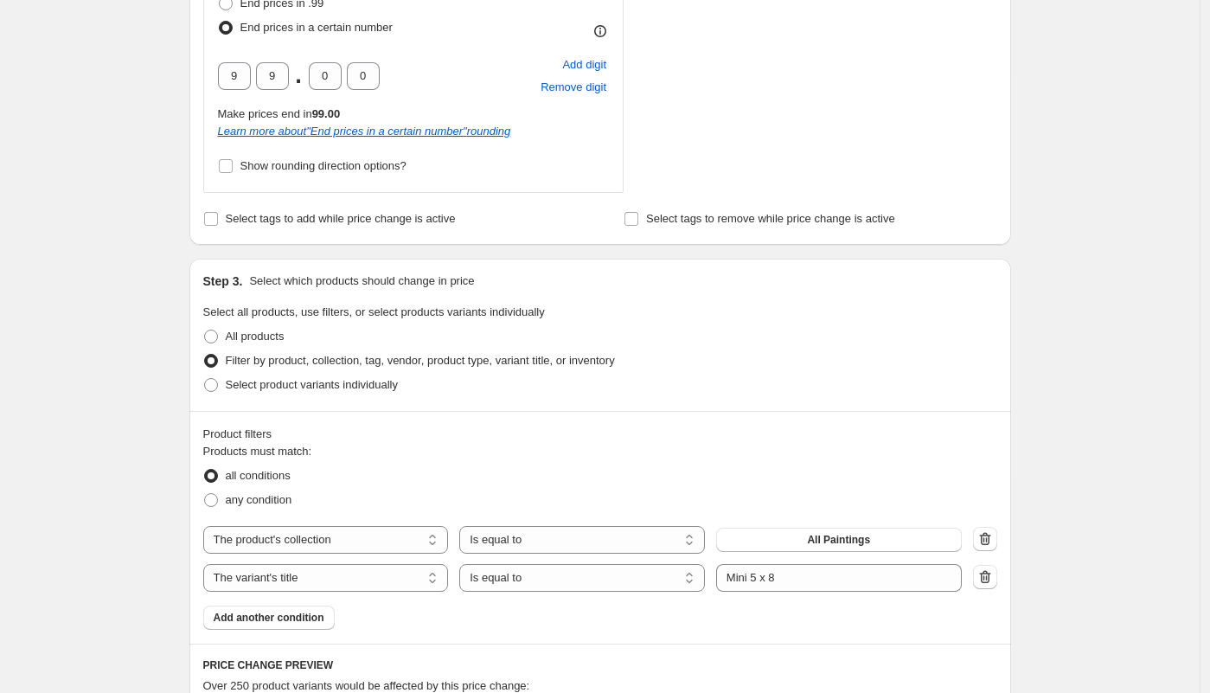
scroll to position [1109, 0]
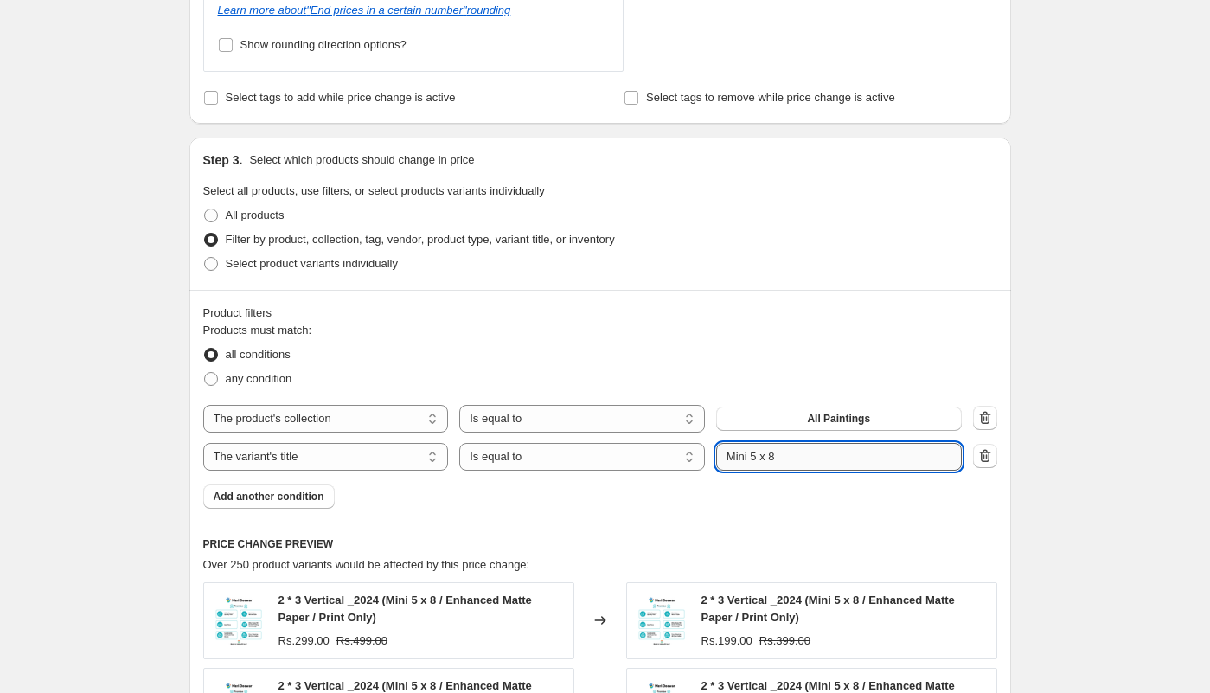
click at [758, 456] on input "Mini 5 x 8" at bounding box center [839, 457] width 246 height 28
click at [779, 454] on input "Mini 8 x 8" at bounding box center [839, 457] width 246 height 28
type input "Mini 8 x 5"
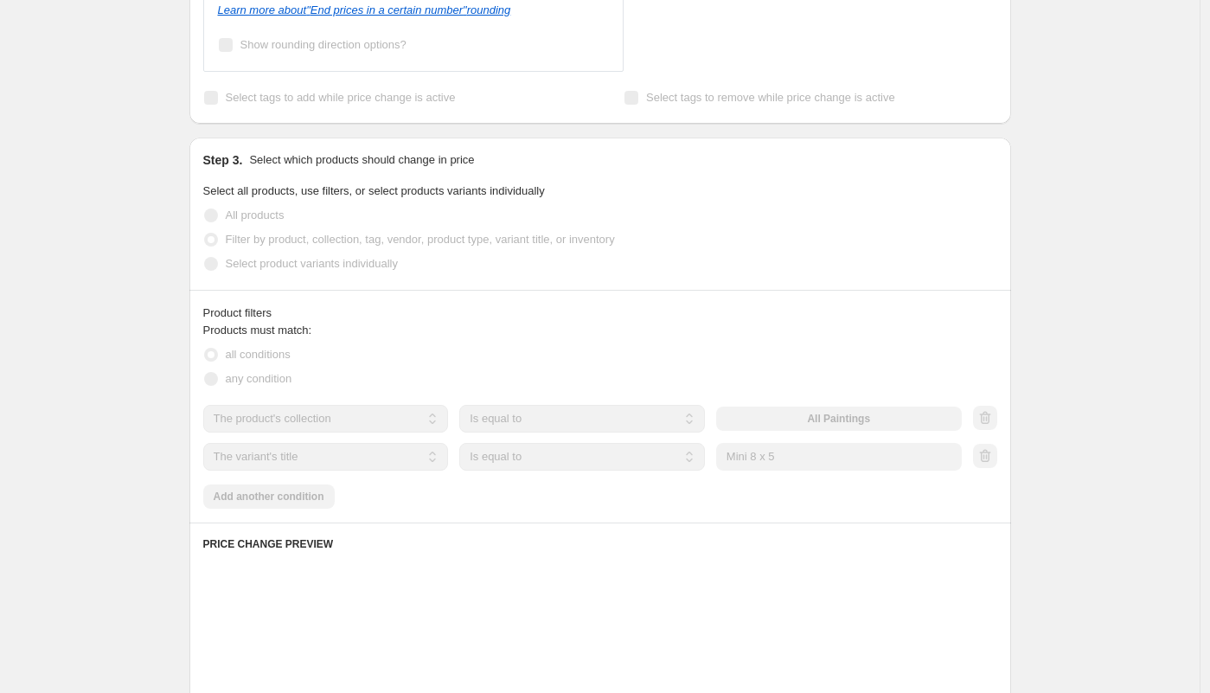
click at [709, 299] on div "Product filters Products must match: all conditions any condition The product T…" at bounding box center [600, 406] width 822 height 233
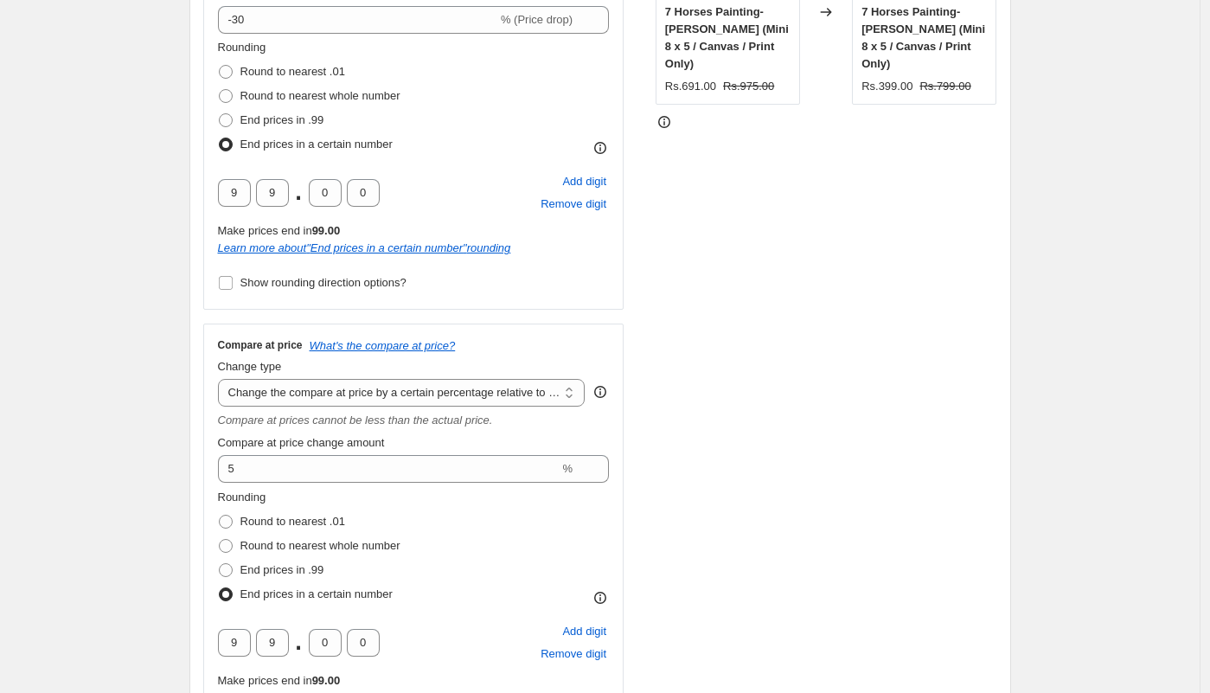
scroll to position [0, 0]
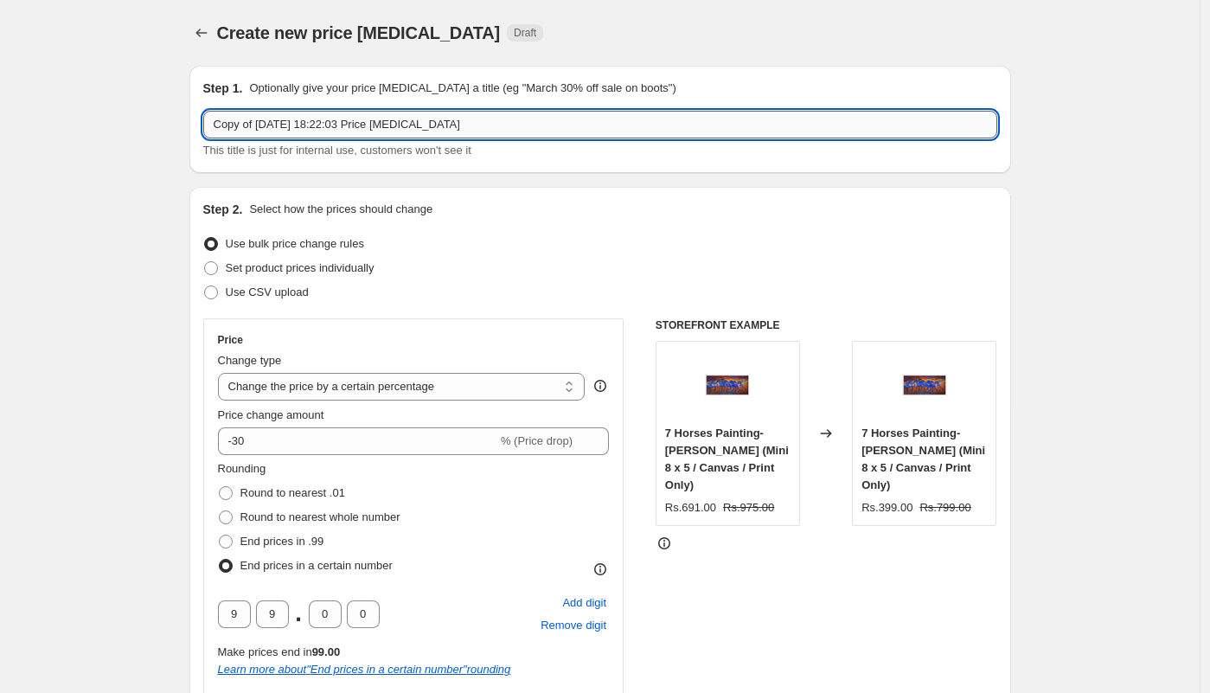
click at [292, 131] on input "Copy of [DATE] 18:22:03 Price [MEDICAL_DATA]" at bounding box center [600, 125] width 794 height 28
click at [285, 127] on input "Copy of [DATE] 18:22:03 Price [MEDICAL_DATA]" at bounding box center [600, 125] width 794 height 28
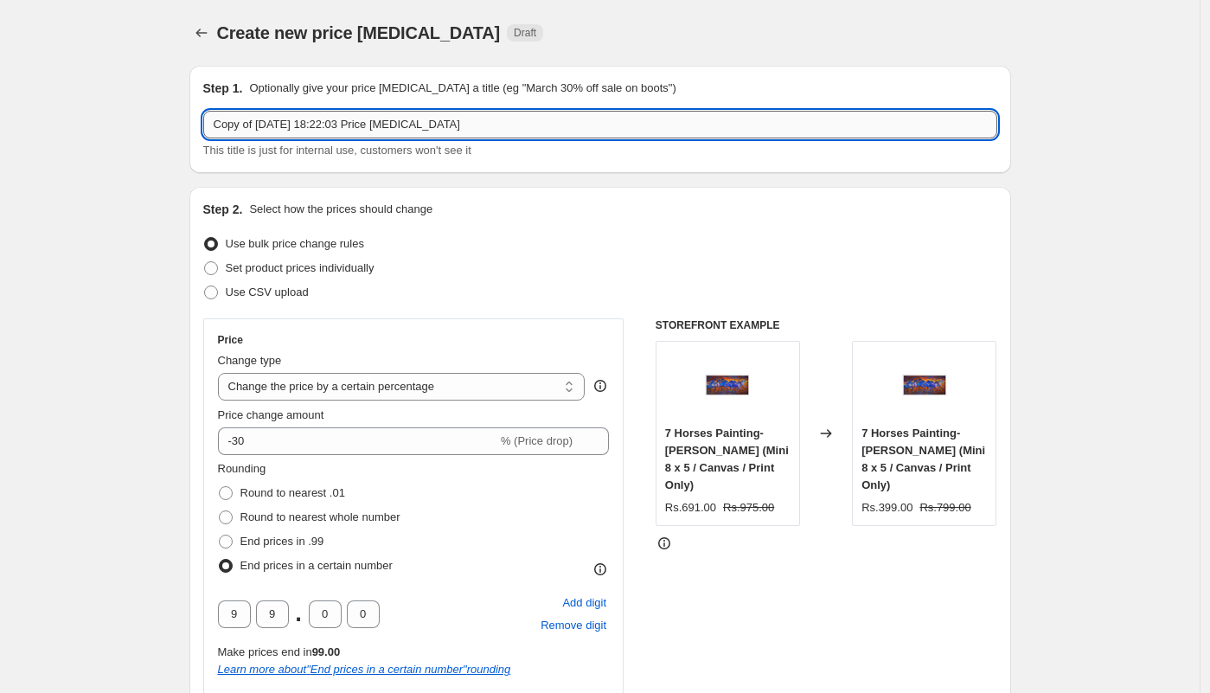
click at [285, 127] on input "Copy of [DATE] 18:22:03 Price [MEDICAL_DATA]" at bounding box center [600, 125] width 794 height 28
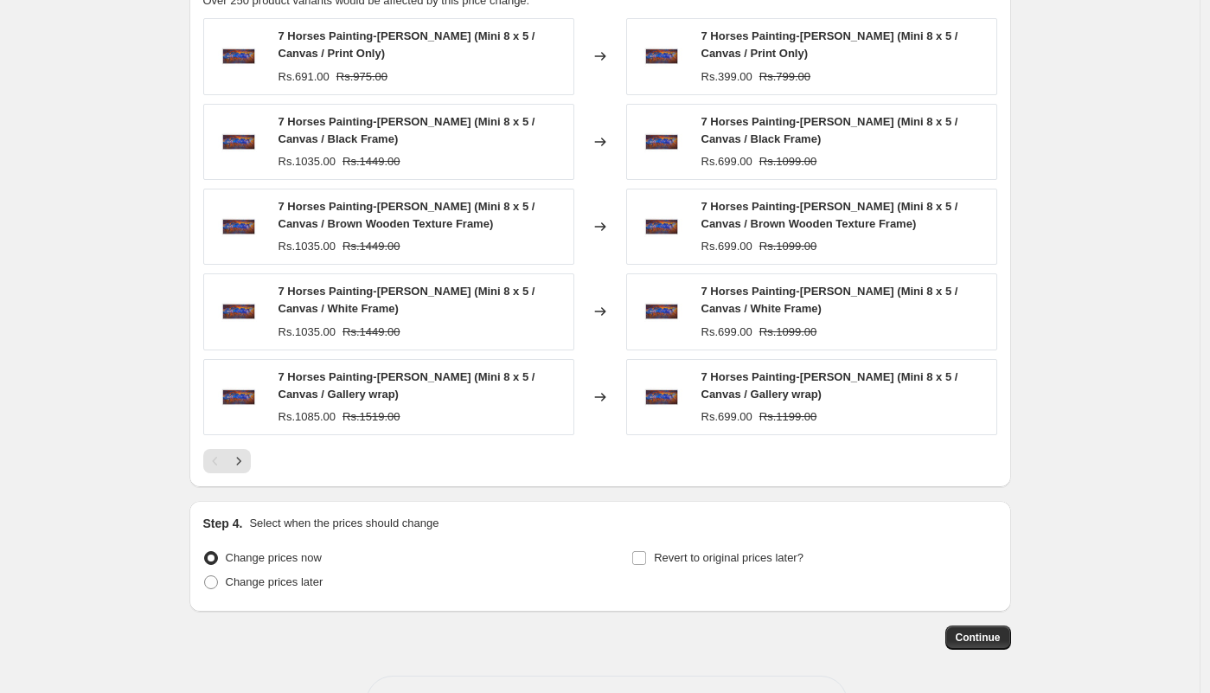
scroll to position [1659, 0]
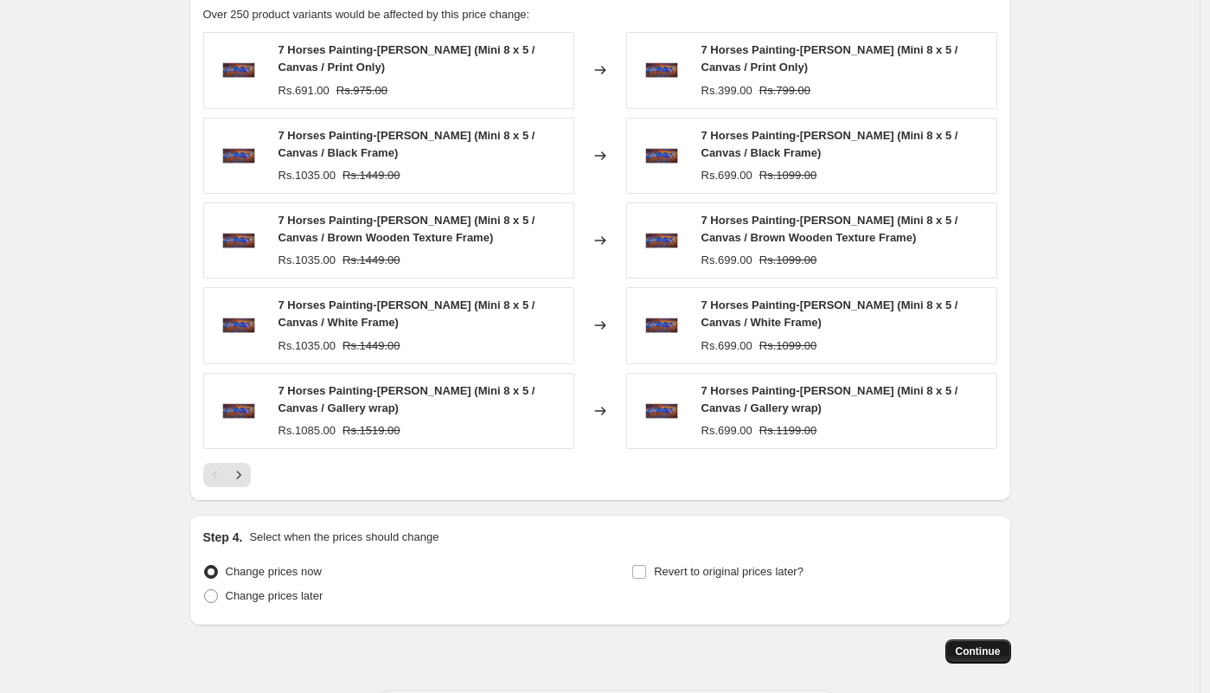
type input "Prince change 8x5"
click at [986, 660] on button "Continue" at bounding box center [979, 651] width 66 height 24
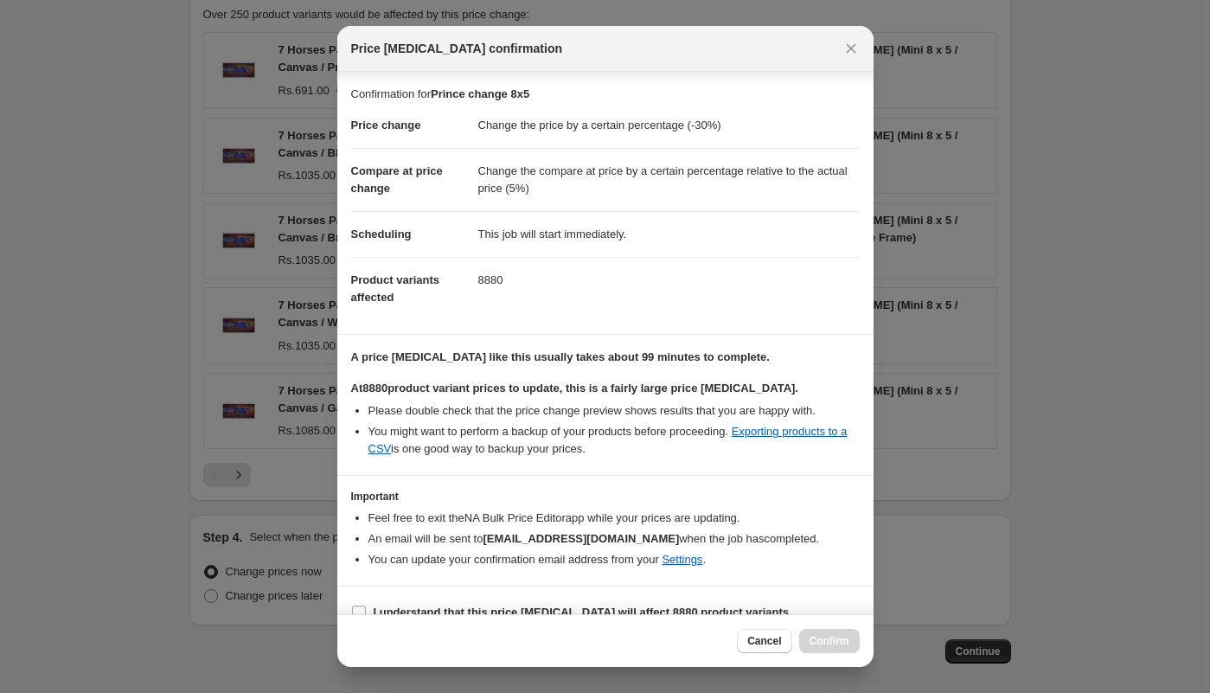
scroll to position [24, 0]
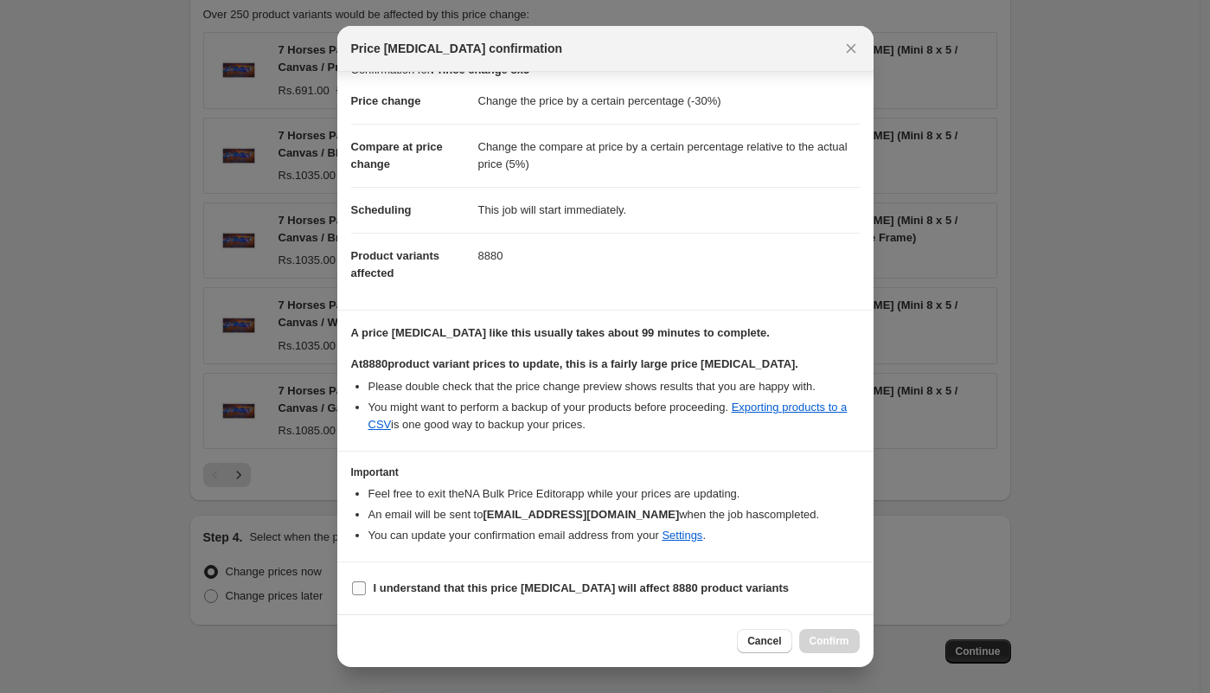
click at [418, 587] on b "I understand that this price [MEDICAL_DATA] will affect 8880 product variants" at bounding box center [582, 587] width 416 height 13
click at [366, 587] on input "I understand that this price [MEDICAL_DATA] will affect 8880 product variants" at bounding box center [359, 588] width 14 height 14
checkbox input "true"
click at [812, 642] on span "Confirm" at bounding box center [830, 641] width 40 height 14
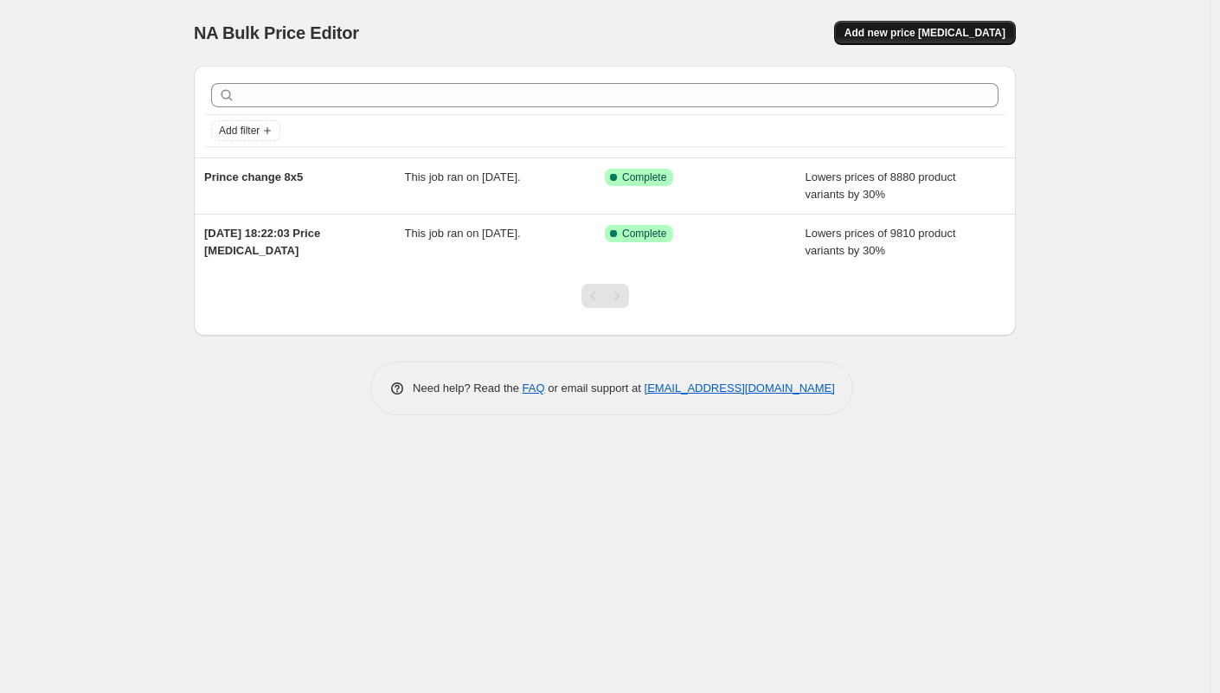
click at [967, 35] on span "Add new price [MEDICAL_DATA]" at bounding box center [924, 33] width 161 height 14
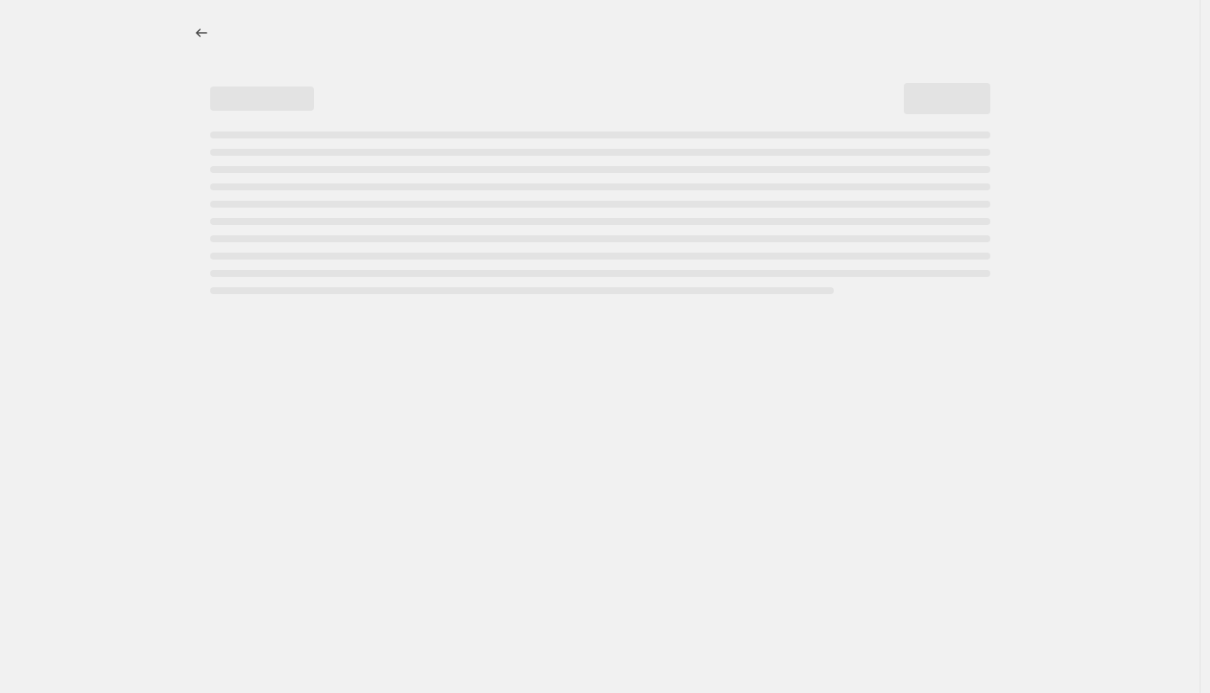
select select "percentage"
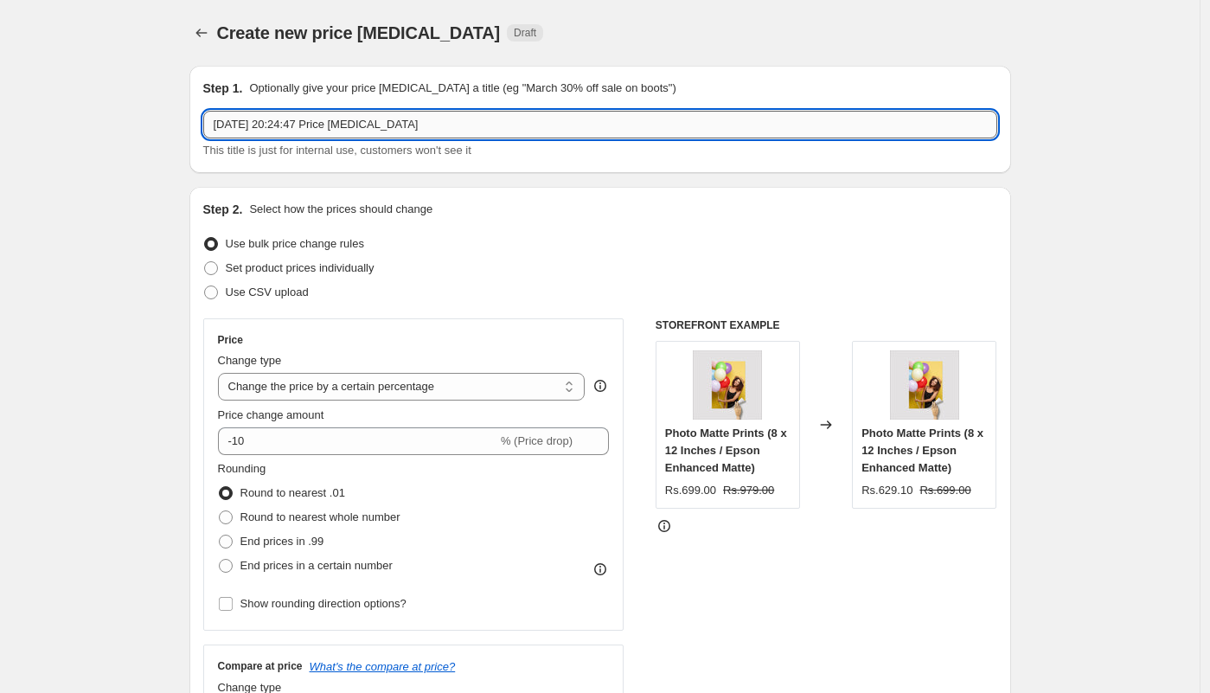
click at [364, 124] on input "29 Sept 2025, 20:24:47 Price change job" at bounding box center [600, 125] width 794 height 28
click at [364, 125] on input "29 Sept 2025, 20:24:47 Price change job" at bounding box center [600, 125] width 794 height 28
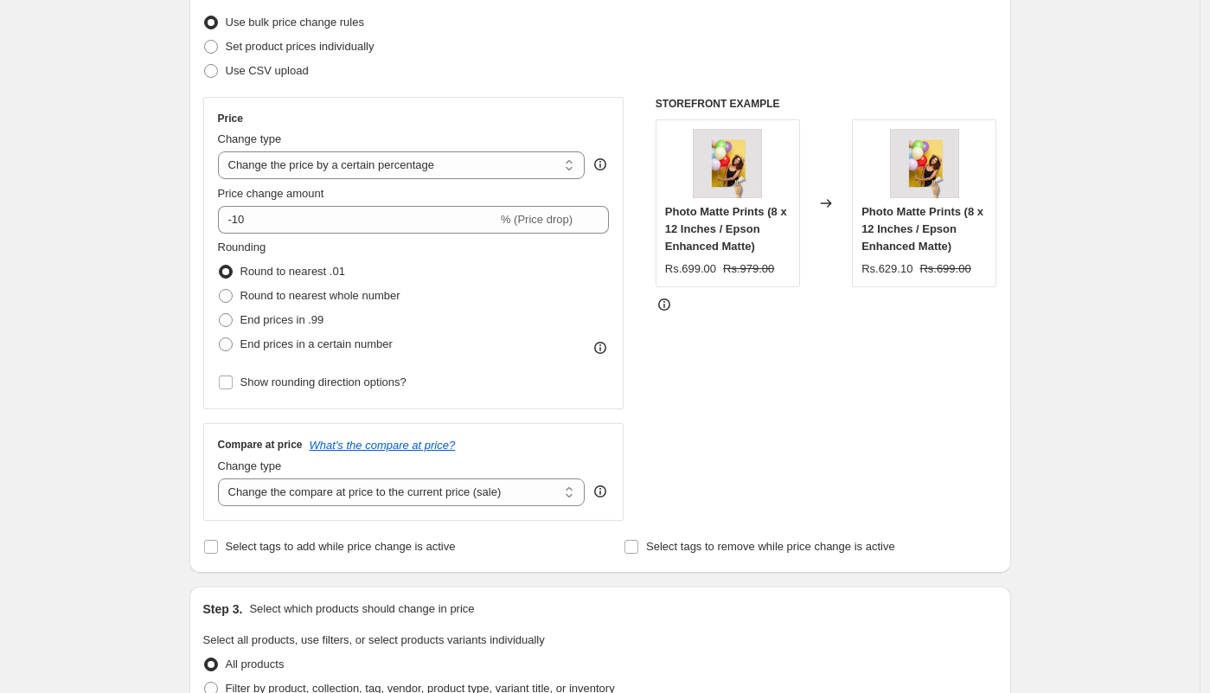
scroll to position [222, 0]
type input "6x8"
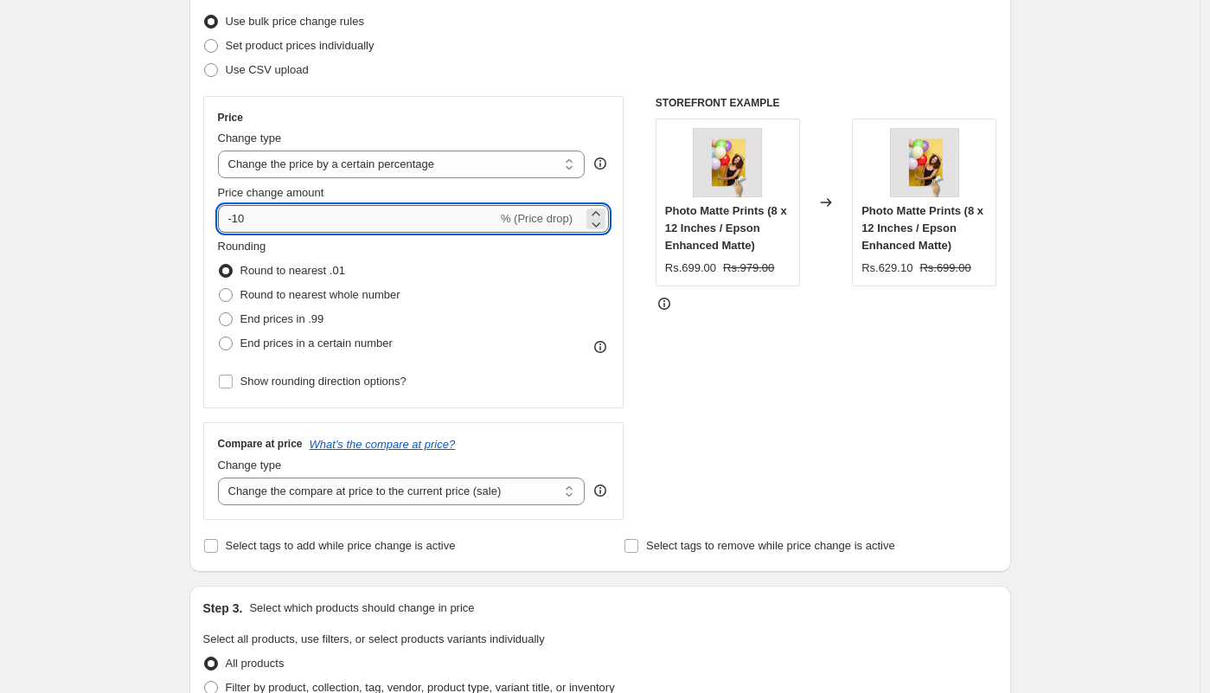
drag, startPoint x: 279, startPoint y: 215, endPoint x: 242, endPoint y: 212, distance: 37.4
click at [240, 213] on input "-10" at bounding box center [357, 219] width 279 height 28
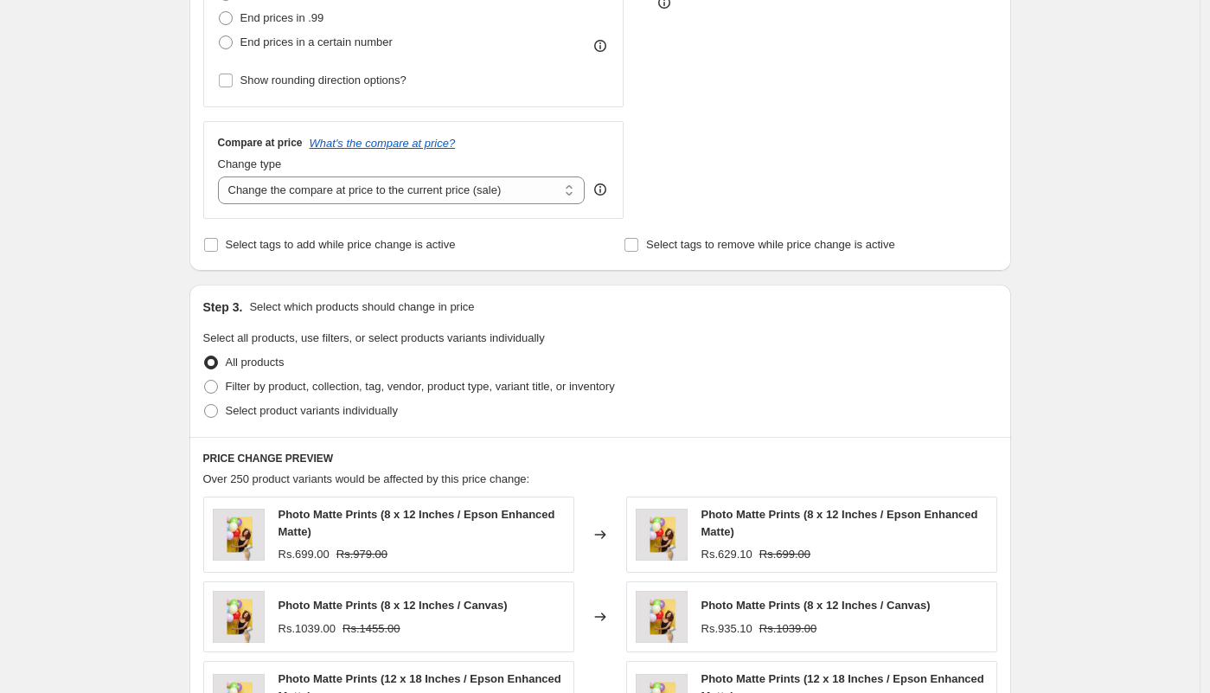
scroll to position [305, 0]
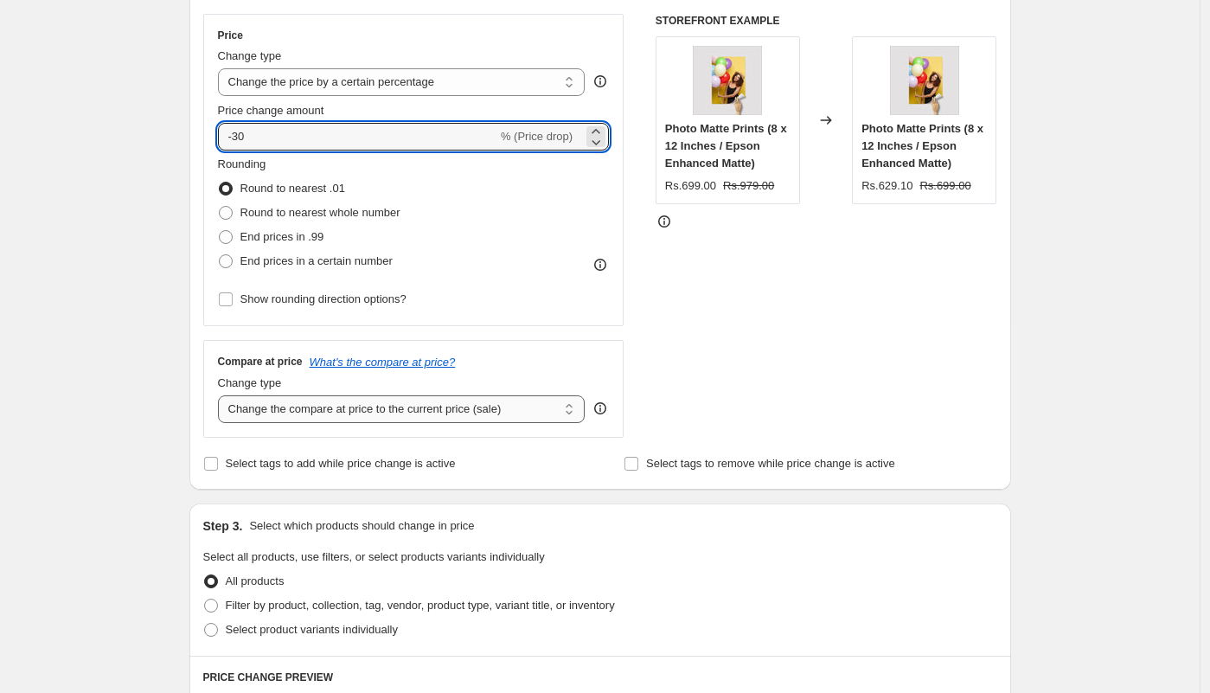
type input "-30"
click at [315, 407] on select "Change the compare at price to the current price (sale) Change the compare at p…" at bounding box center [402, 409] width 368 height 28
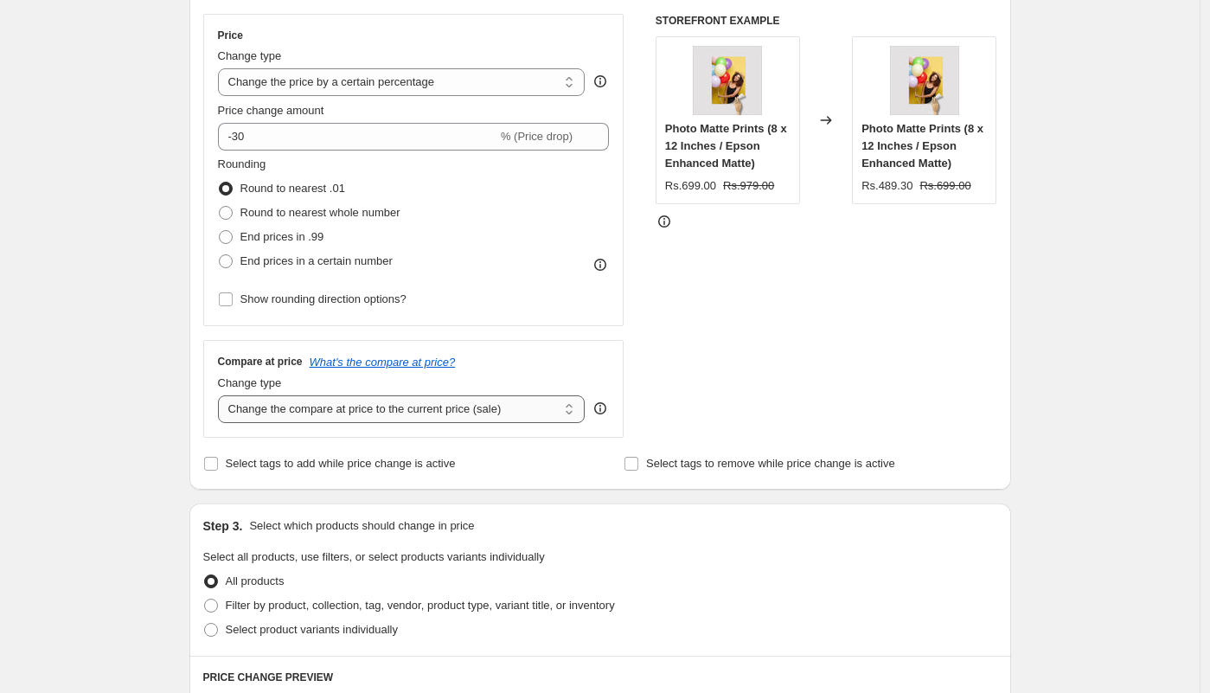
select select "pp"
click at [222, 395] on select "Change the compare at price to the current price (sale) Change the compare at p…" at bounding box center [402, 409] width 368 height 28
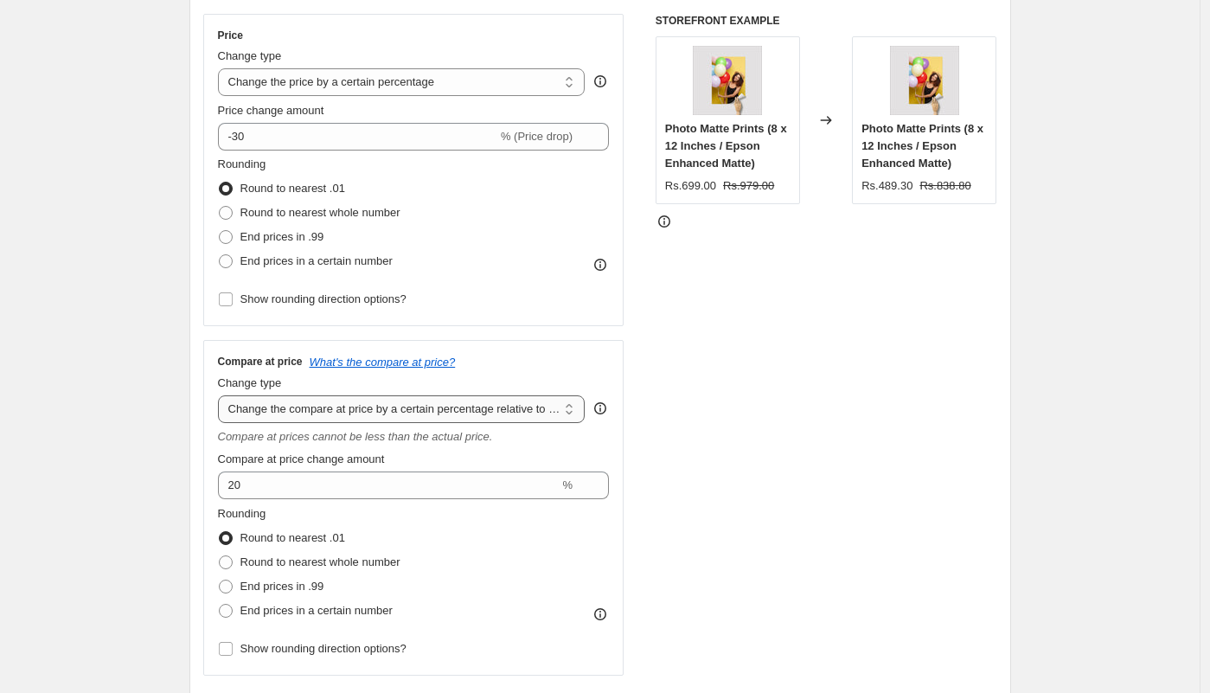
click at [294, 412] on select "Change the compare at price to the current price (sale) Change the compare at p…" at bounding box center [402, 409] width 368 height 28
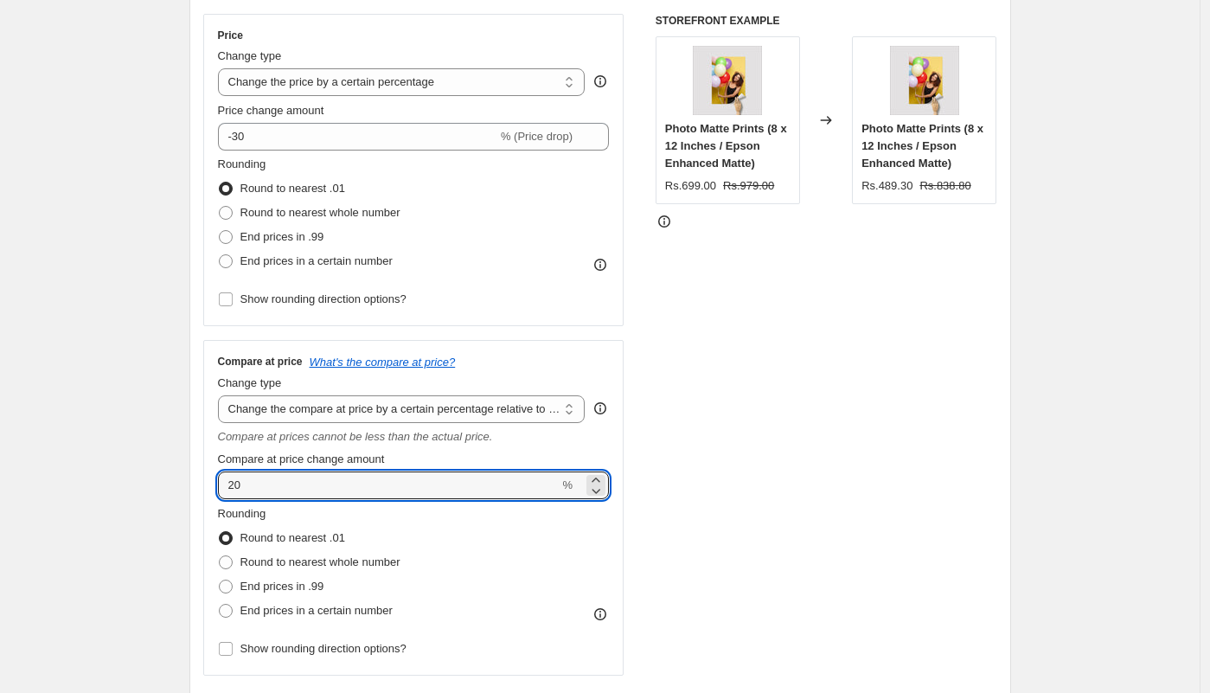
drag, startPoint x: 294, startPoint y: 412, endPoint x: 146, endPoint y: 480, distance: 163.0
click at [146, 480] on div "Create new price change job. This page is ready Create new price change job Dra…" at bounding box center [600, 687] width 1200 height 1984
drag, startPoint x: 261, startPoint y: 489, endPoint x: 214, endPoint y: 488, distance: 47.6
click at [214, 488] on div "Compare at price What's the compare at price? Change type Change the compare at…" at bounding box center [413, 508] width 421 height 336
type input "2"
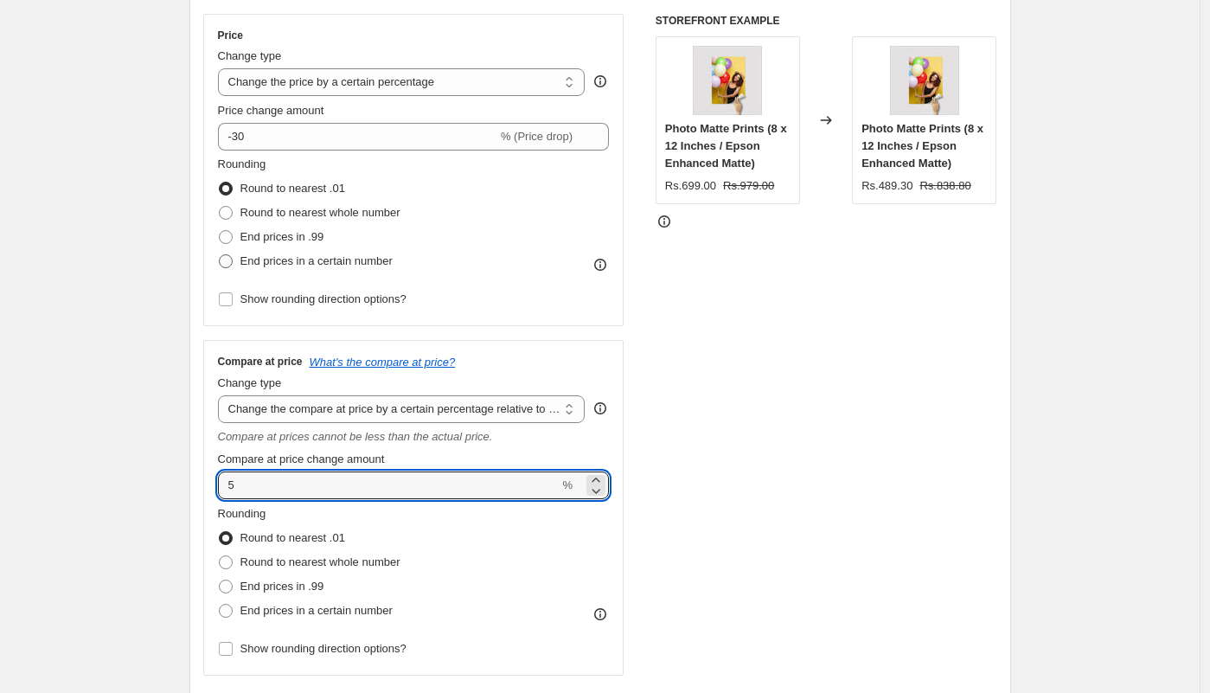
type input "5"
click at [260, 258] on span "End prices in a certain number" at bounding box center [316, 260] width 152 height 13
click at [220, 255] on input "End prices in a certain number" at bounding box center [219, 254] width 1 height 1
radio input "true"
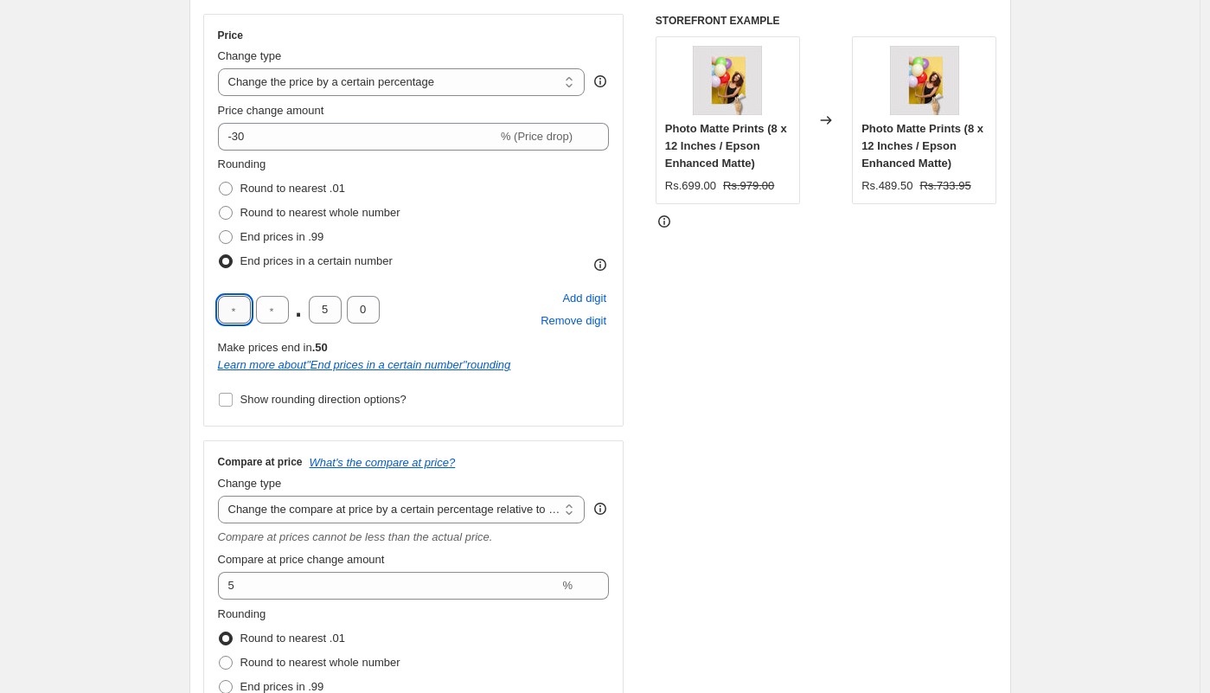
click at [239, 297] on input "text" at bounding box center [234, 310] width 33 height 28
type input "9"
click at [270, 398] on span "Show rounding direction options?" at bounding box center [323, 399] width 166 height 13
click at [233, 398] on input "Show rounding direction options?" at bounding box center [226, 400] width 14 height 14
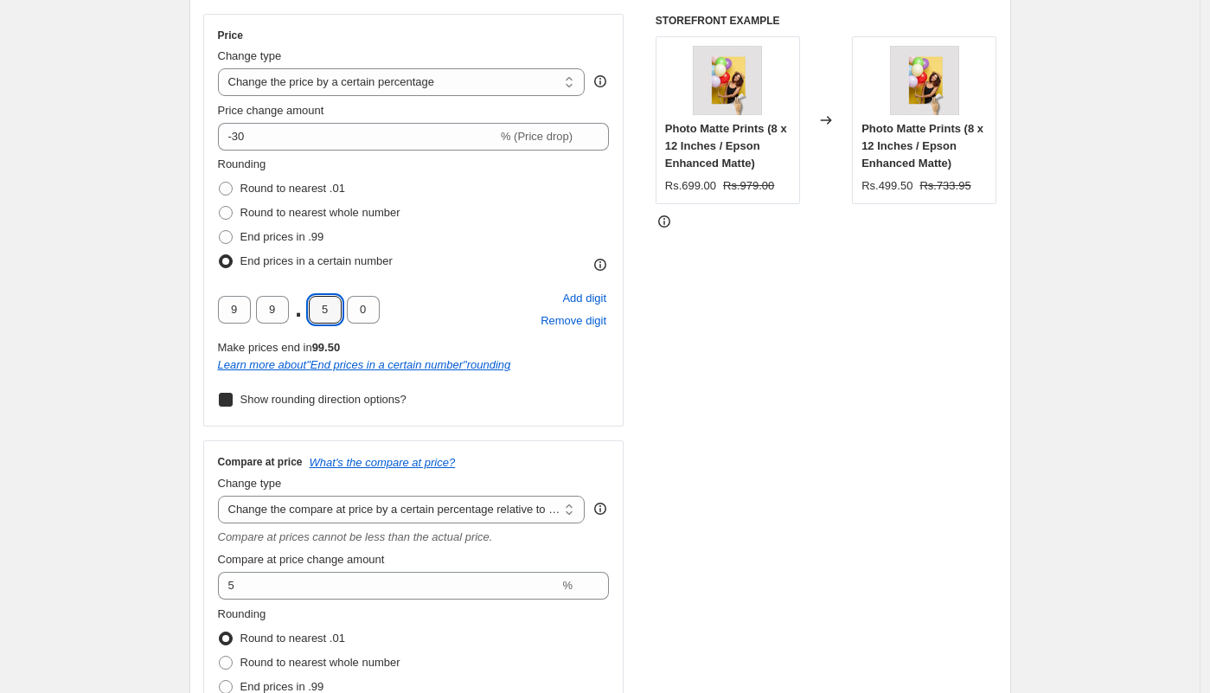
checkbox input "true"
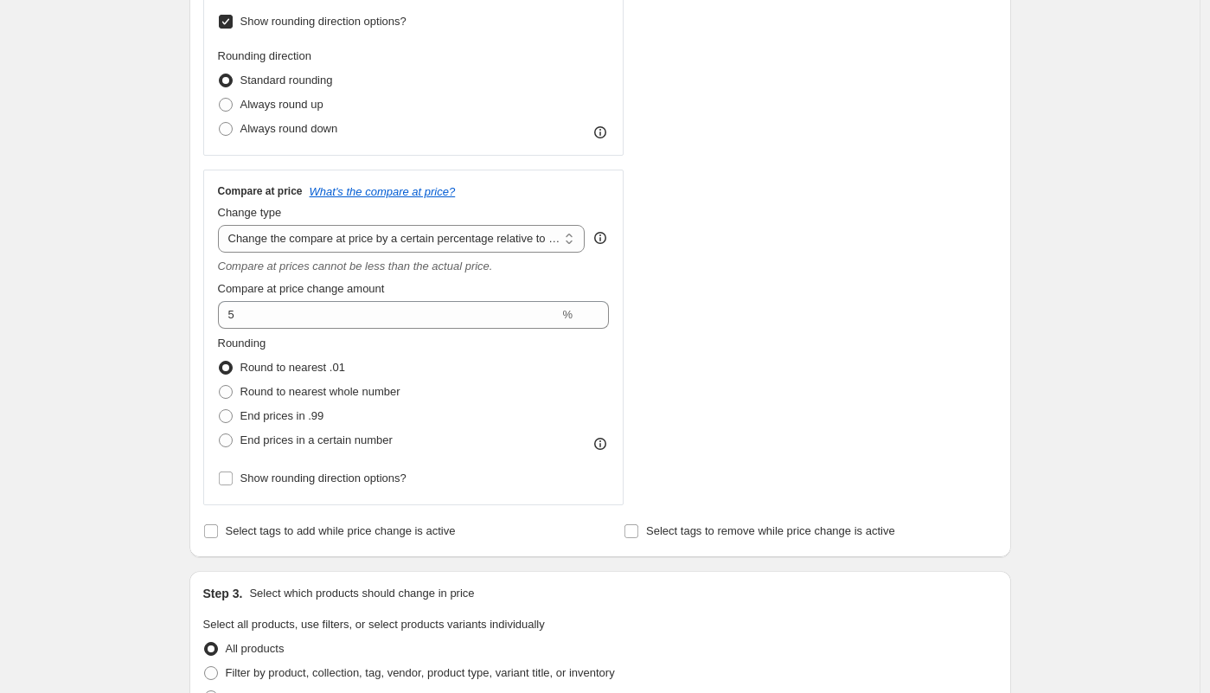
scroll to position [720, 0]
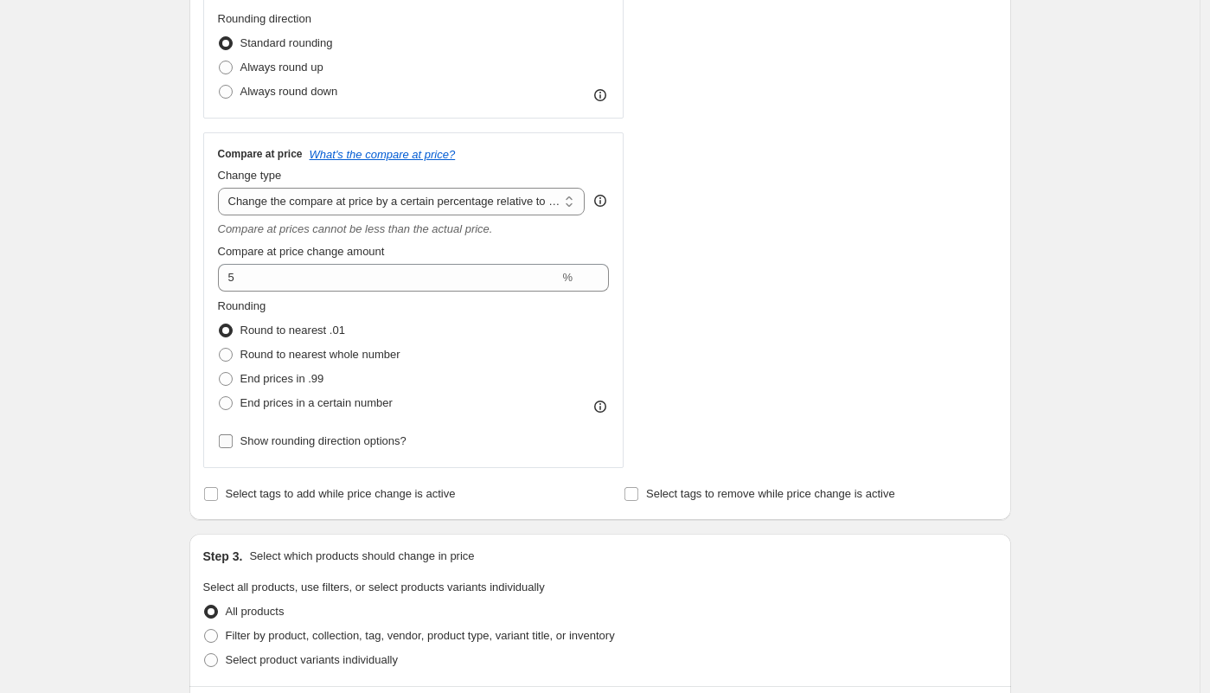
click at [256, 439] on span "Show rounding direction options?" at bounding box center [323, 440] width 166 height 13
click at [233, 439] on input "Show rounding direction options?" at bounding box center [226, 441] width 14 height 14
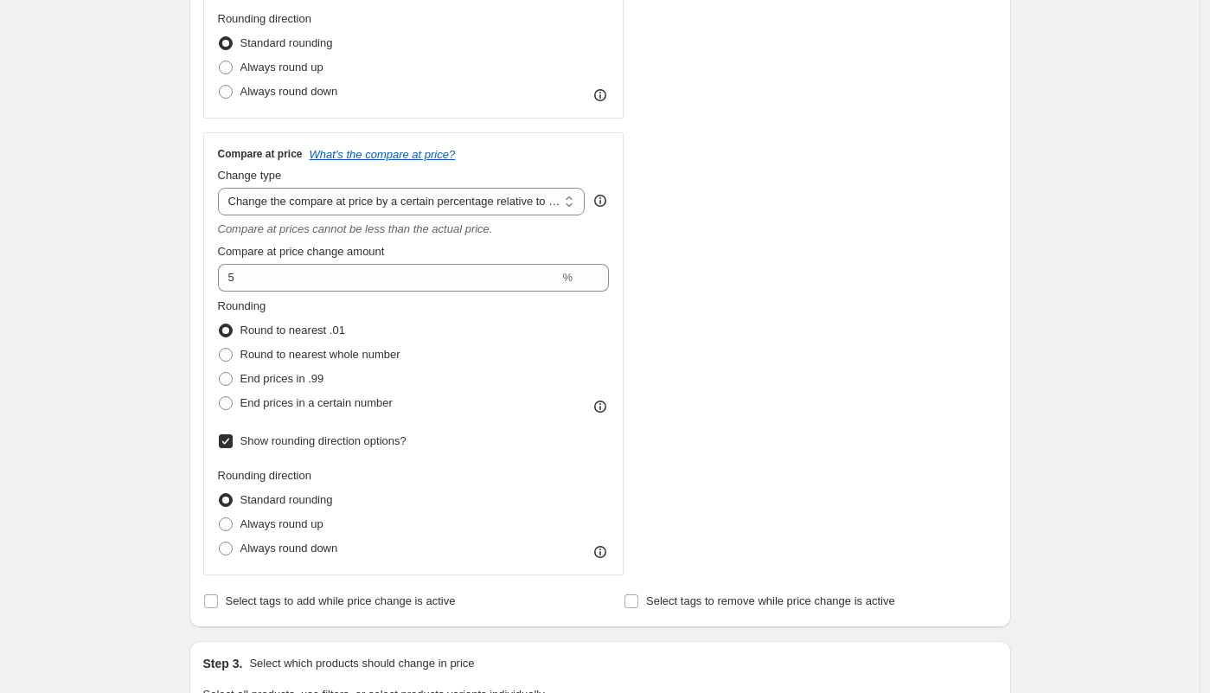
click at [265, 444] on span "Show rounding direction options?" at bounding box center [323, 440] width 166 height 13
click at [233, 444] on input "Show rounding direction options?" at bounding box center [226, 441] width 14 height 14
checkbox input "false"
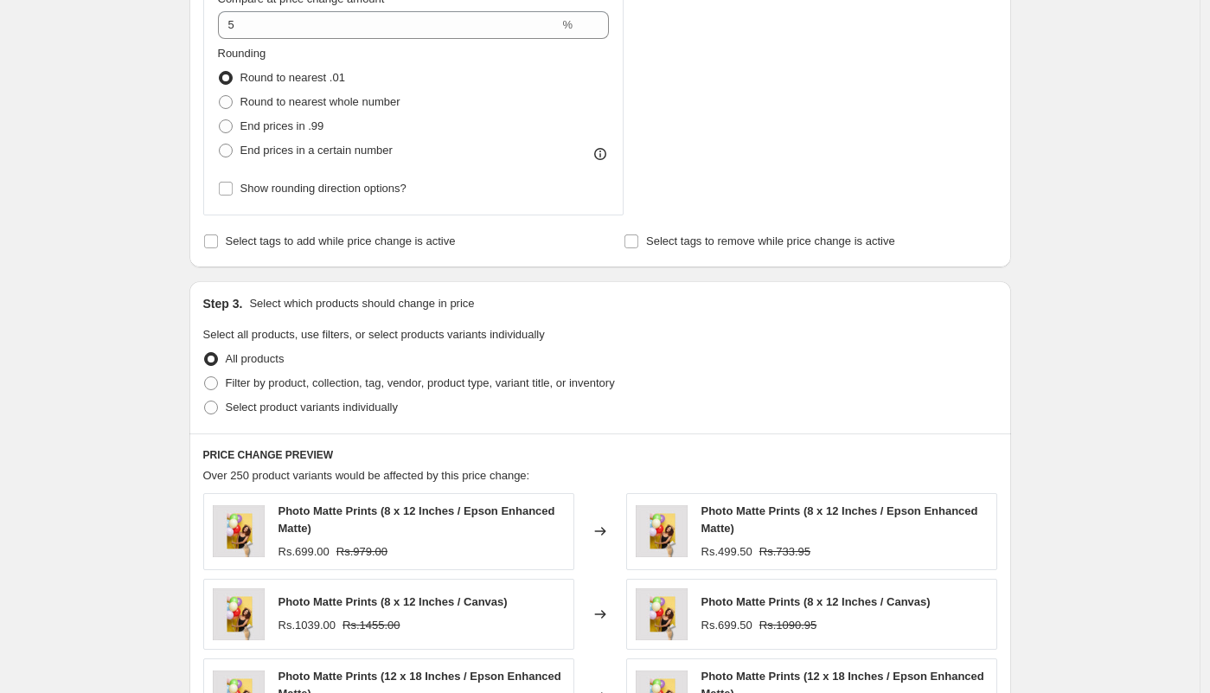
scroll to position [966, 0]
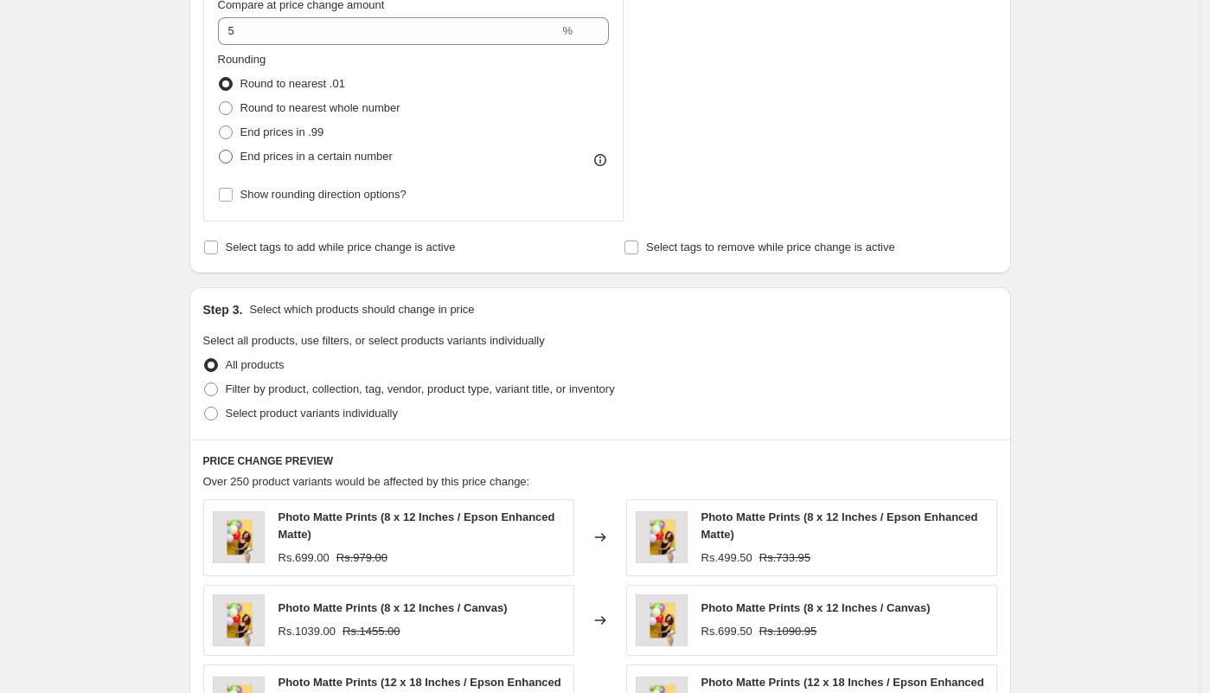
click at [248, 154] on span "End prices in a certain number" at bounding box center [316, 156] width 152 height 13
click at [220, 151] on input "End prices in a certain number" at bounding box center [219, 150] width 1 height 1
radio input "true"
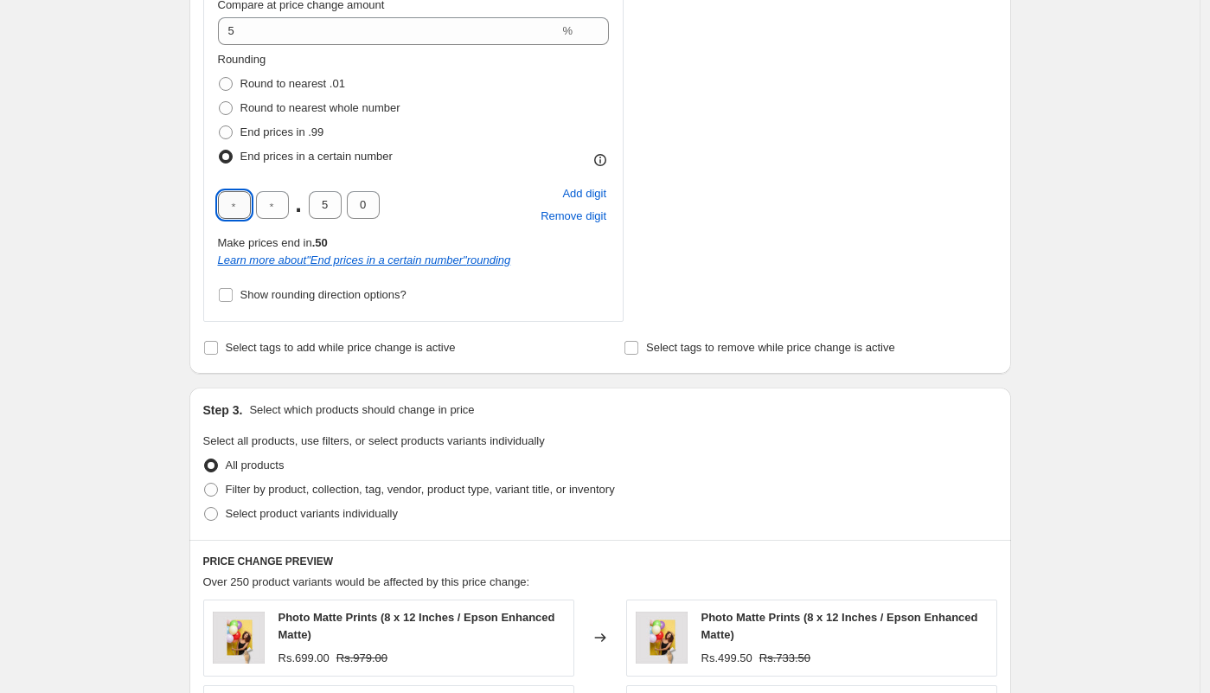
click at [248, 191] on input "text" at bounding box center [234, 205] width 33 height 28
type input "9"
click at [289, 215] on input "text" at bounding box center [272, 205] width 33 height 28
type input "9"
click at [331, 204] on input "5" at bounding box center [325, 205] width 33 height 28
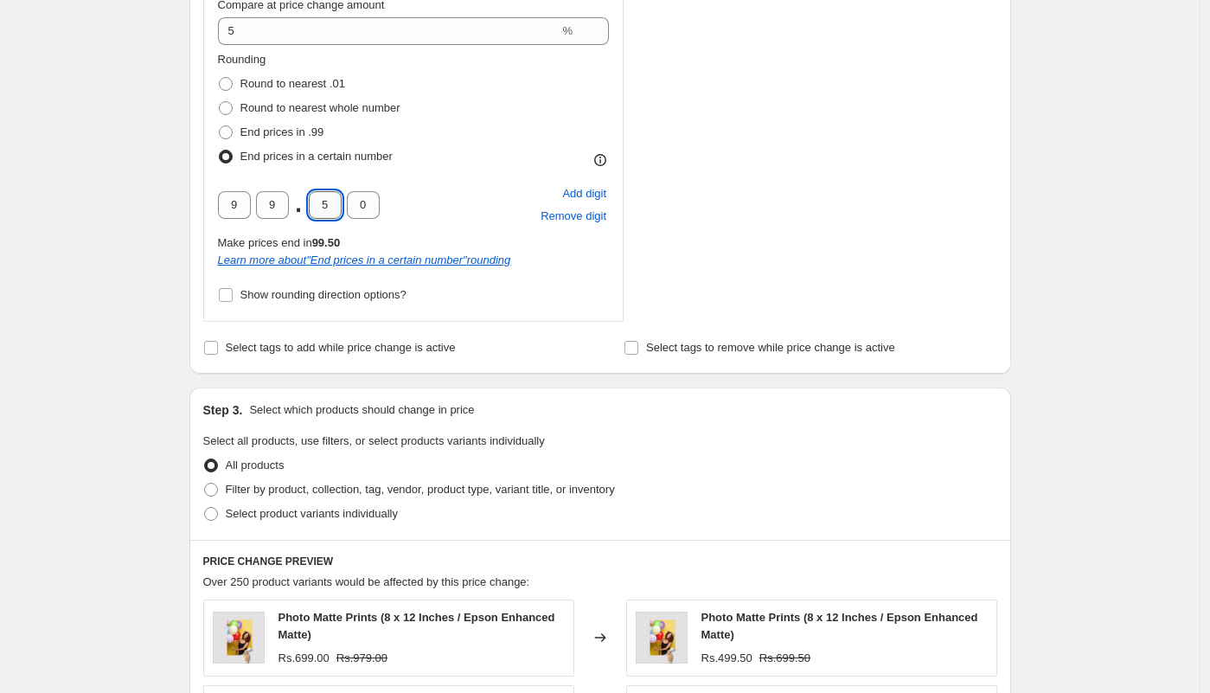
drag, startPoint x: 331, startPoint y: 204, endPoint x: 322, endPoint y: 204, distance: 9.5
click at [322, 204] on input "5" at bounding box center [325, 205] width 33 height 28
type input "0"
click at [636, 446] on fieldset "Select all products, use filters, or select products variants individually All …" at bounding box center [600, 479] width 794 height 93
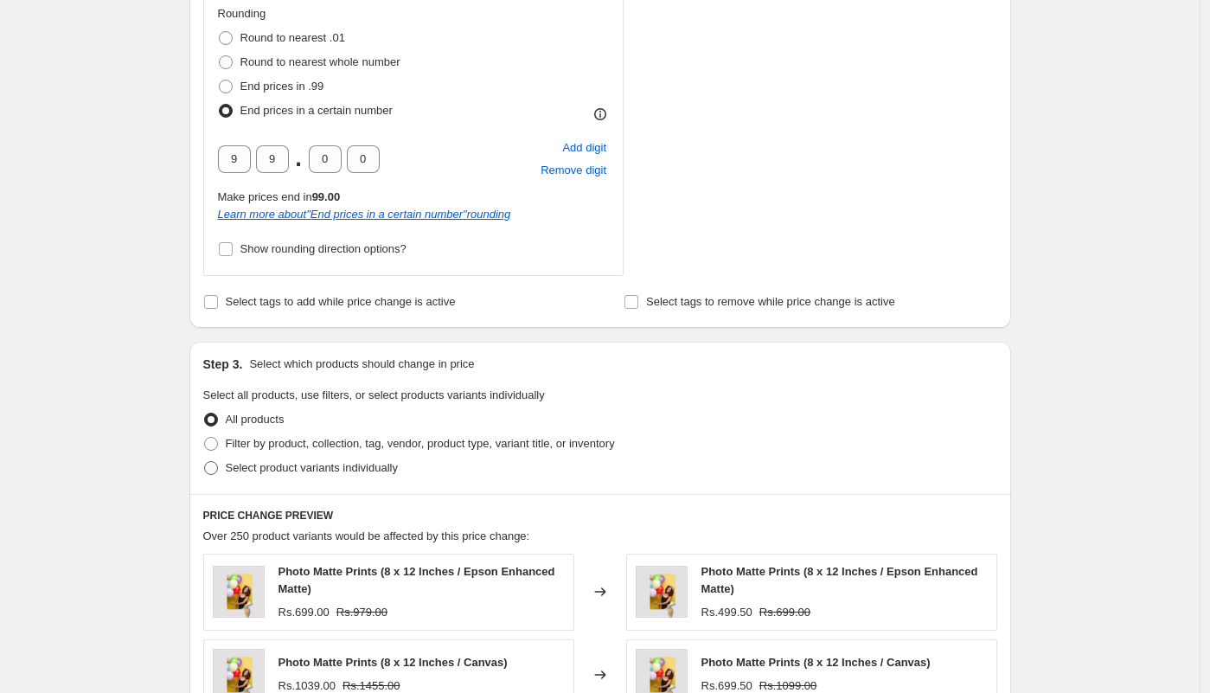
click at [353, 466] on span "Select product variants individually" at bounding box center [312, 467] width 172 height 13
click at [205, 462] on input "Select product variants individually" at bounding box center [204, 461] width 1 height 1
radio input "true"
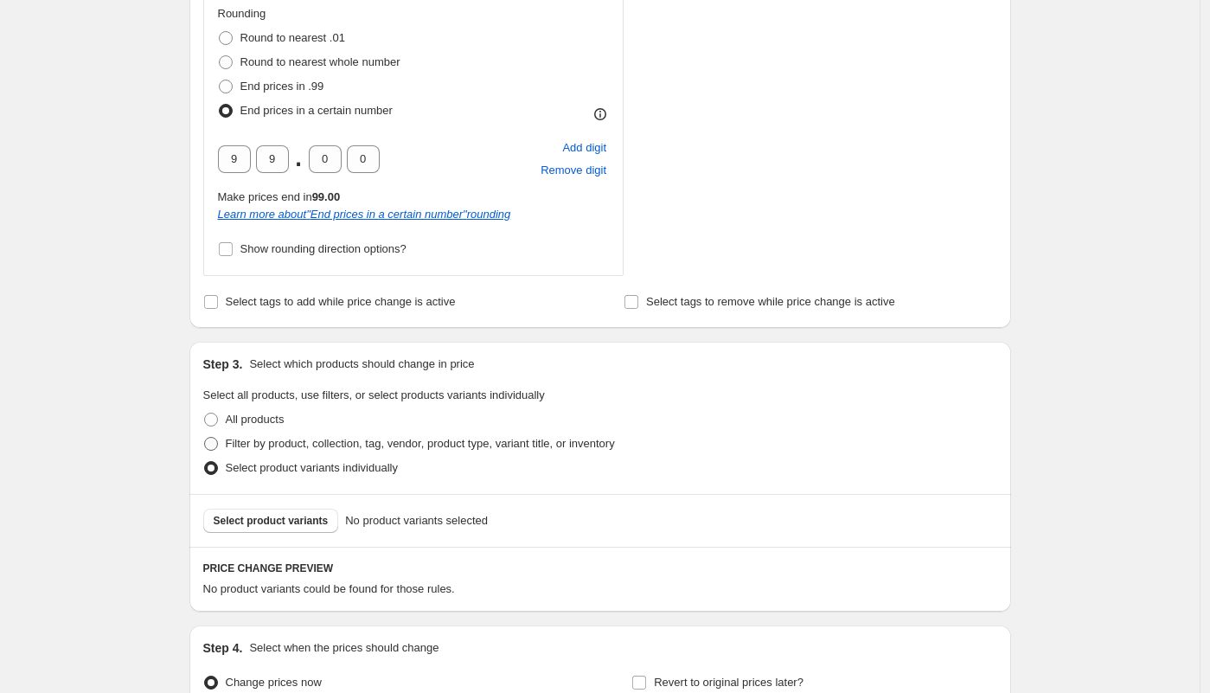
click at [367, 443] on span "Filter by product, collection, tag, vendor, product type, variant title, or inv…" at bounding box center [420, 443] width 389 height 13
click at [205, 438] on input "Filter by product, collection, tag, vendor, product type, variant title, or inv…" at bounding box center [204, 437] width 1 height 1
radio input "true"
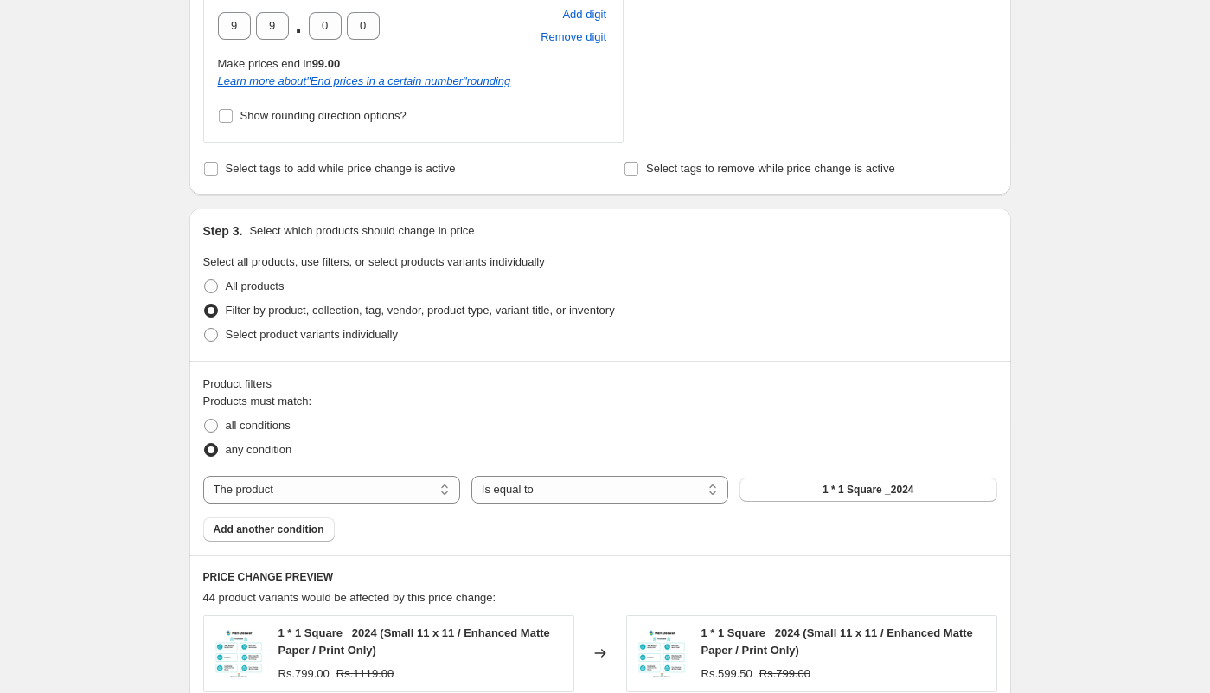
scroll to position [1183, 0]
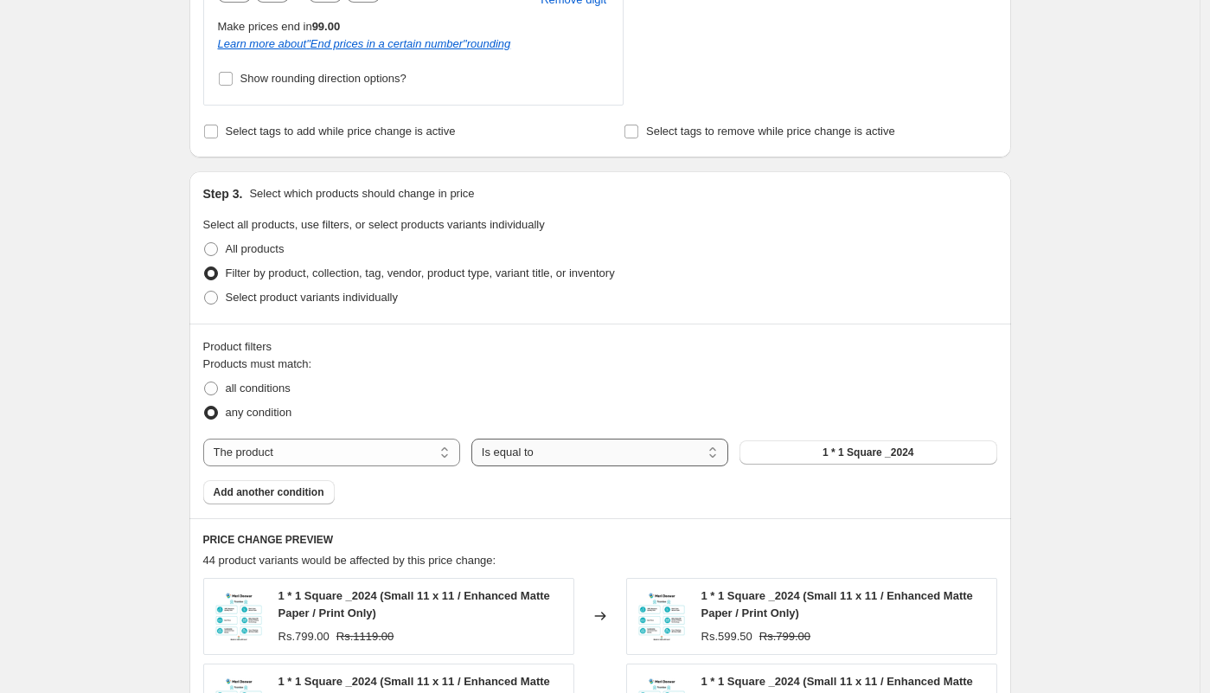
click at [617, 451] on select "Is equal to Is not equal to" at bounding box center [599, 453] width 257 height 28
click at [302, 452] on select "The product The product's collection The product's tag The product's vendor The…" at bounding box center [331, 453] width 257 height 28
select select "collection"
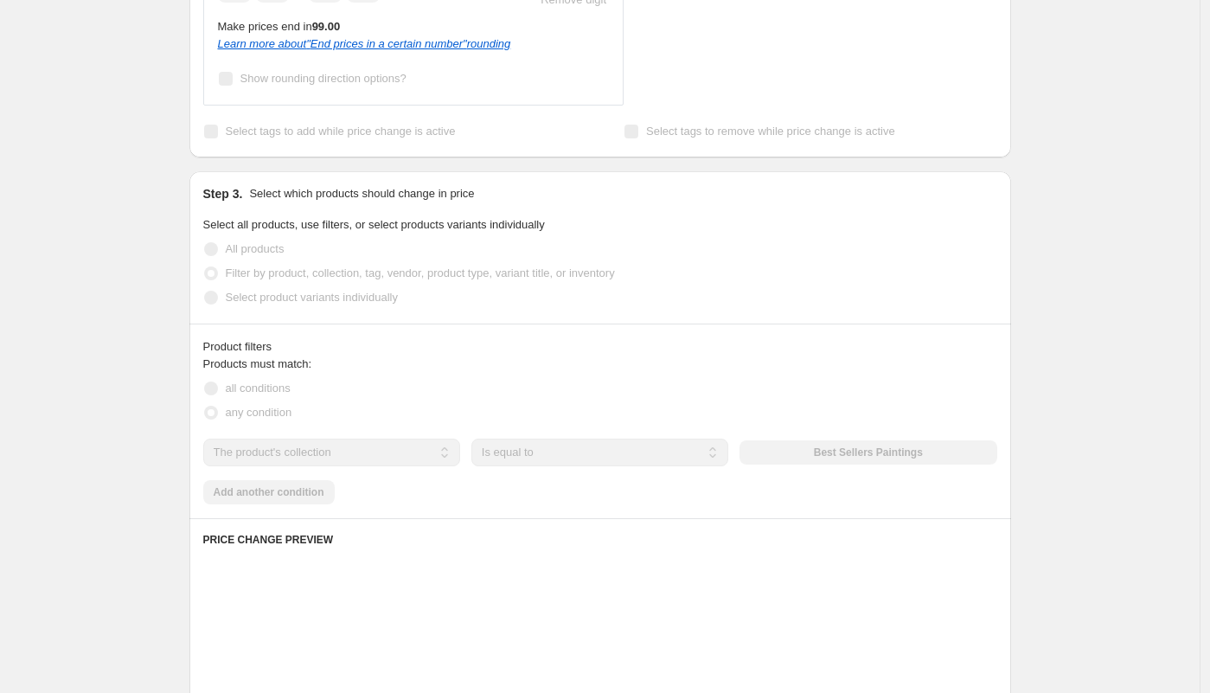
click at [851, 456] on div "The product The product's collection The product's tag The product's vendor The…" at bounding box center [600, 453] width 794 height 28
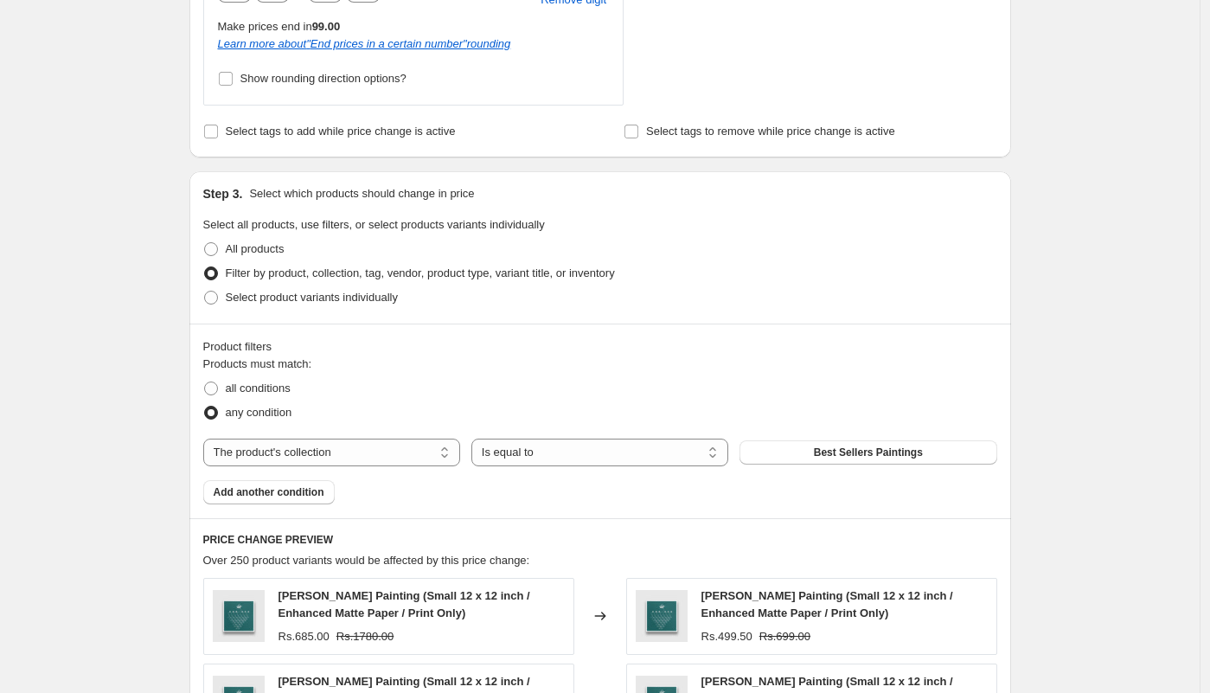
click at [851, 456] on span "Best Sellers Paintings" at bounding box center [868, 453] width 109 height 14
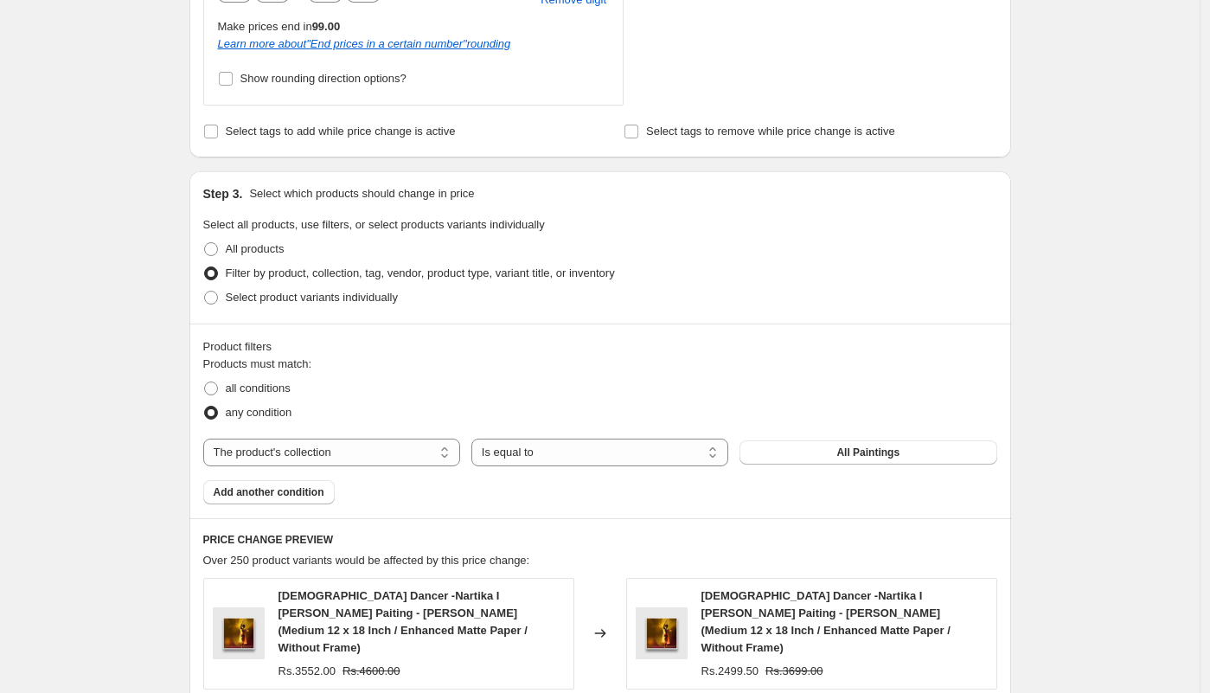
click at [306, 490] on span "Add another condition" at bounding box center [269, 492] width 111 height 14
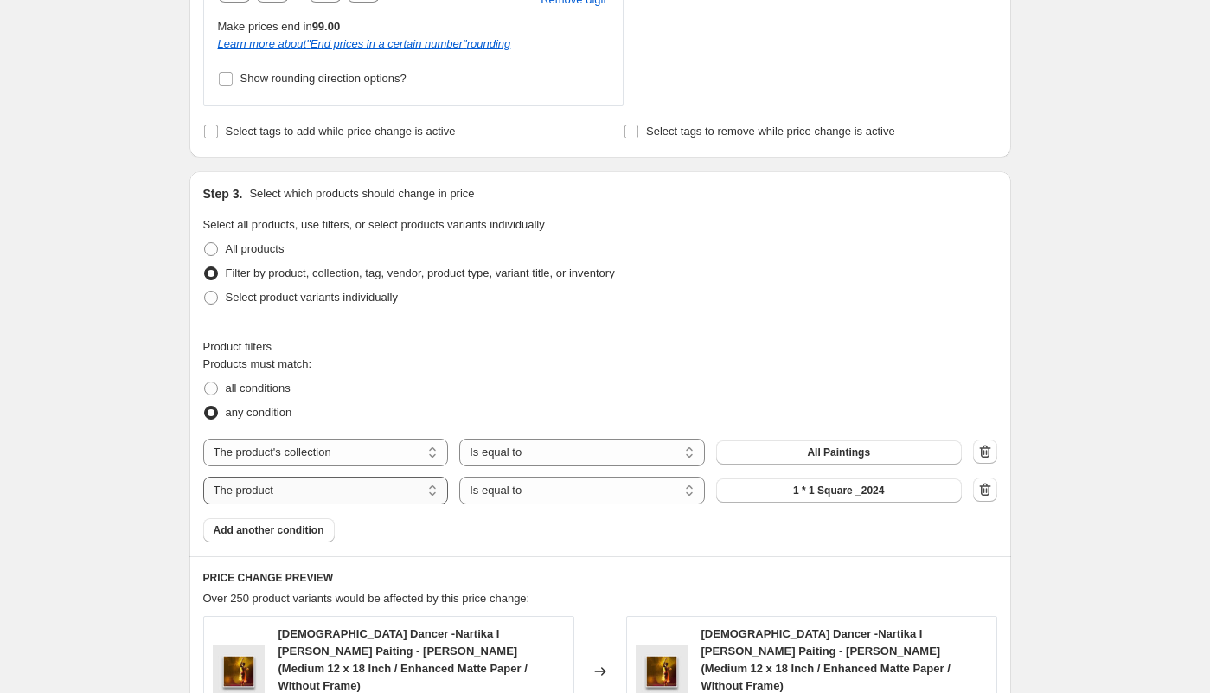
click at [352, 491] on select "The product The product's collection The product's tag The product's vendor The…" at bounding box center [326, 491] width 246 height 28
select select "title"
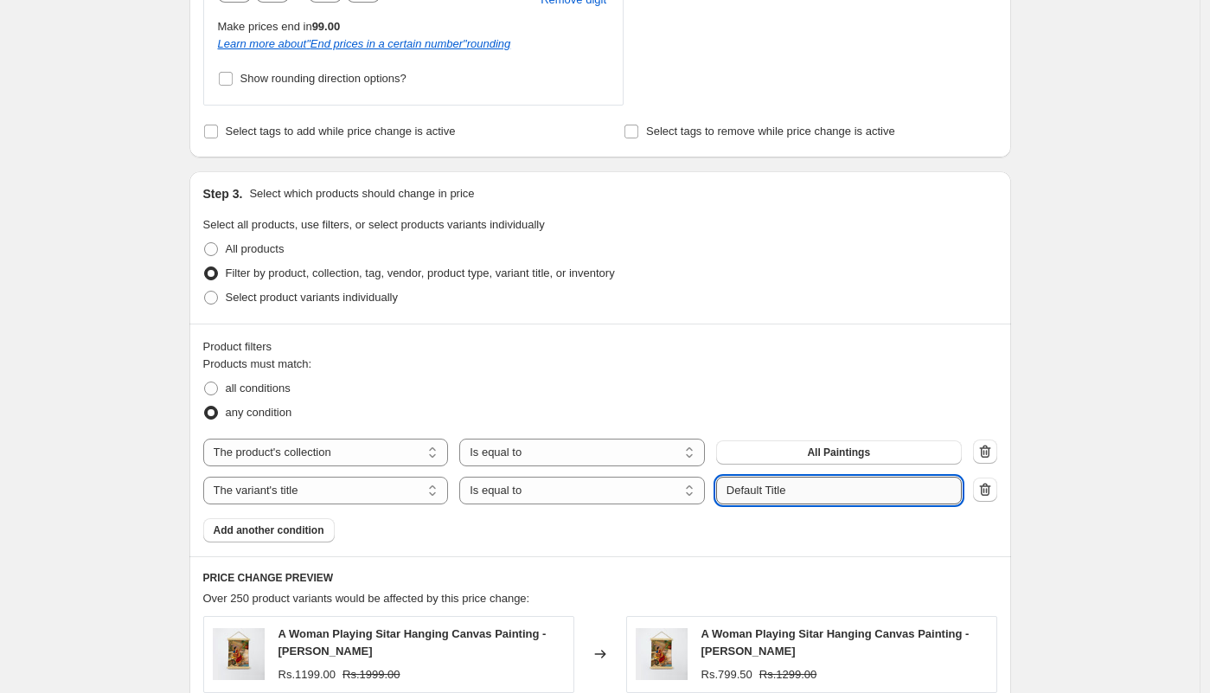
click at [767, 477] on input "Default Title" at bounding box center [839, 491] width 246 height 28
click at [767, 478] on input "Default Title" at bounding box center [839, 491] width 246 height 28
paste input "Mini 6 x 8"
type input "Mini 6 x 8"
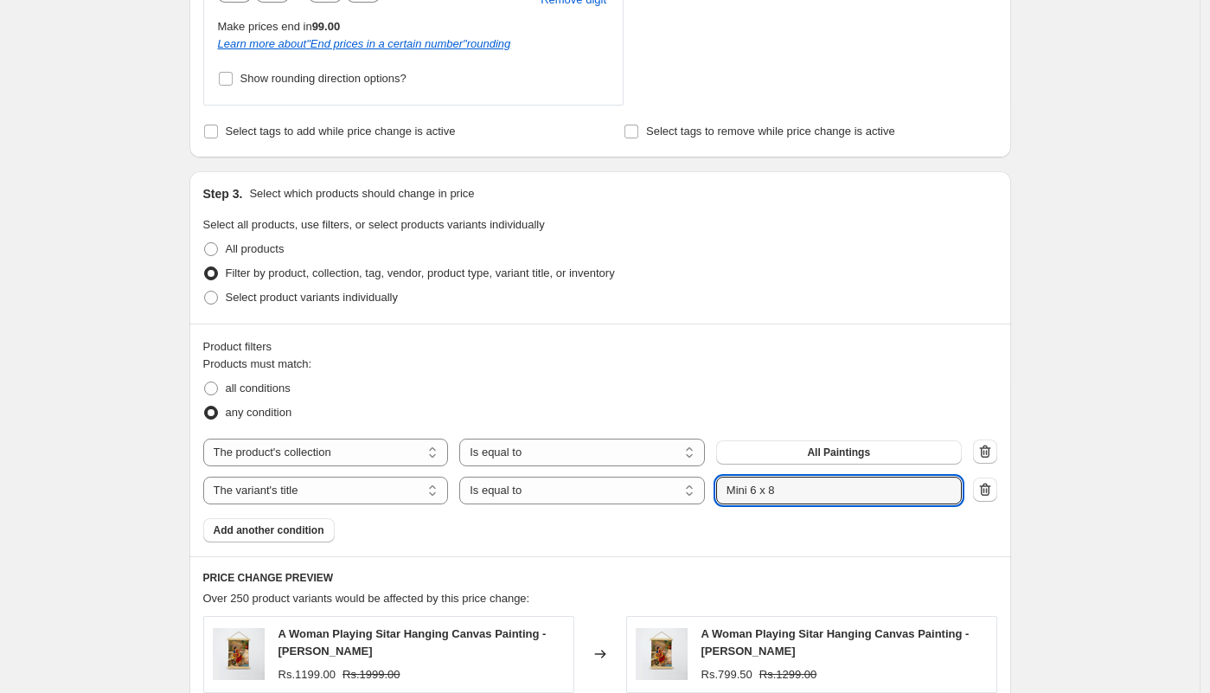
click at [1057, 485] on div "Create new price change job. This page is ready Create new price change job Dra…" at bounding box center [600, 93] width 1200 height 2553
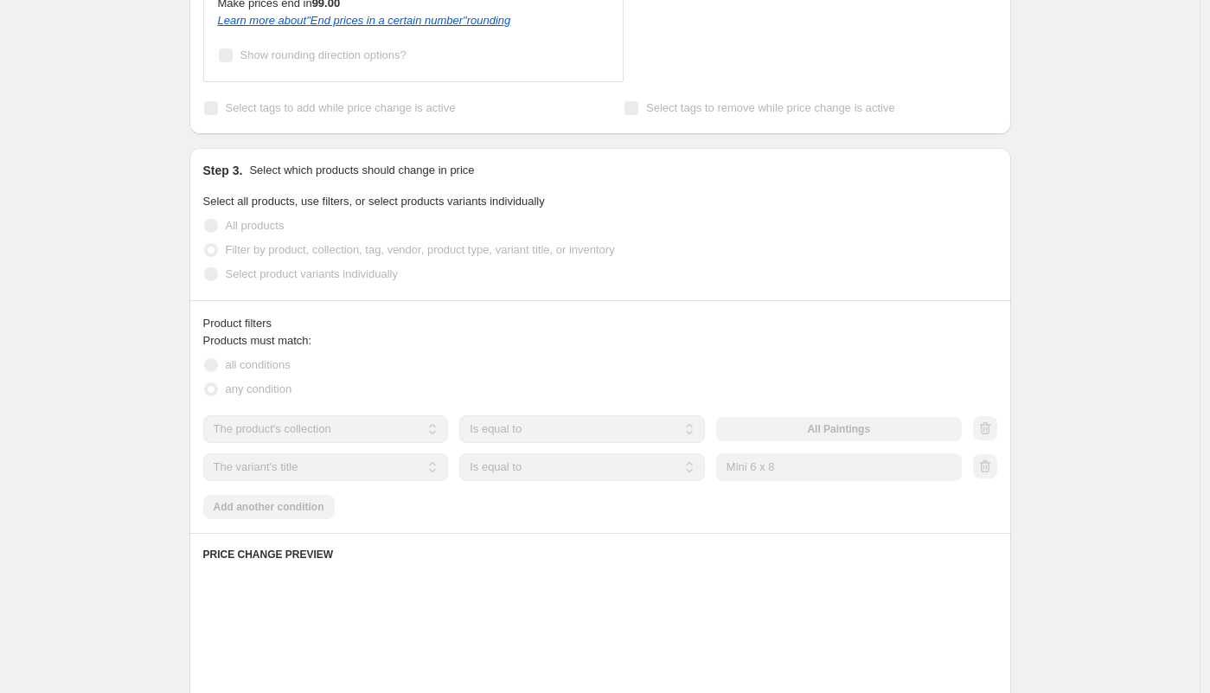
scroll to position [1369, 0]
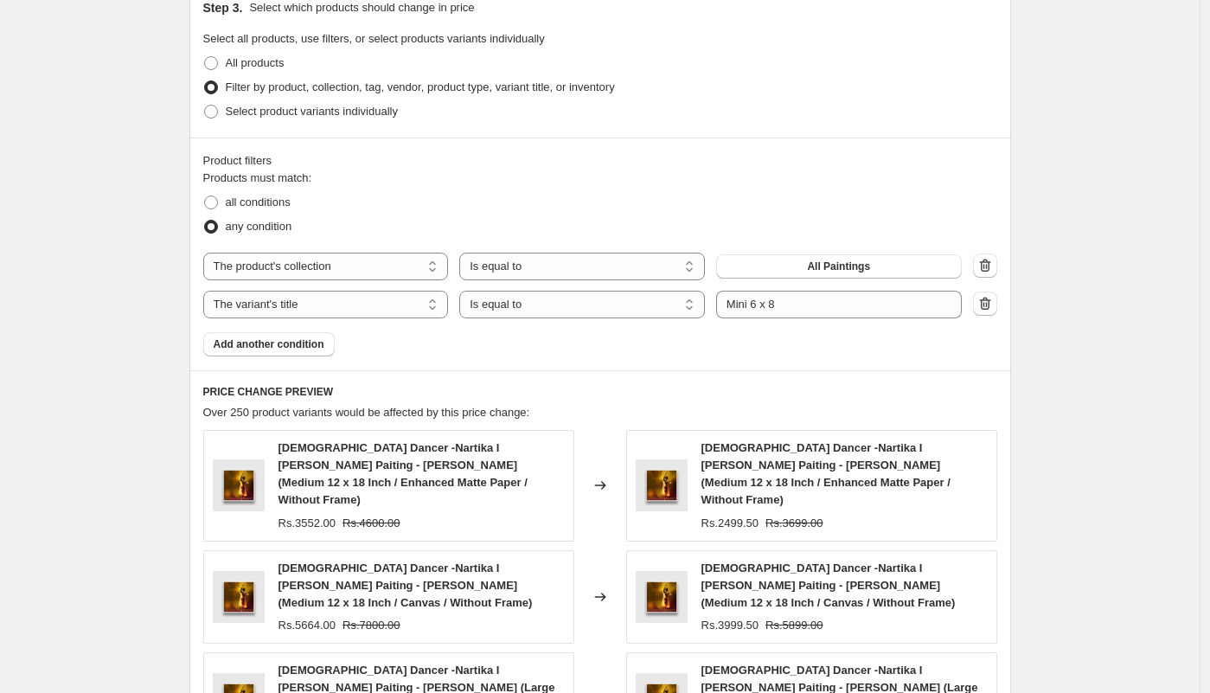
click at [676, 337] on div "Products must match: all conditions any condition The product The product's col…" at bounding box center [600, 263] width 794 height 187
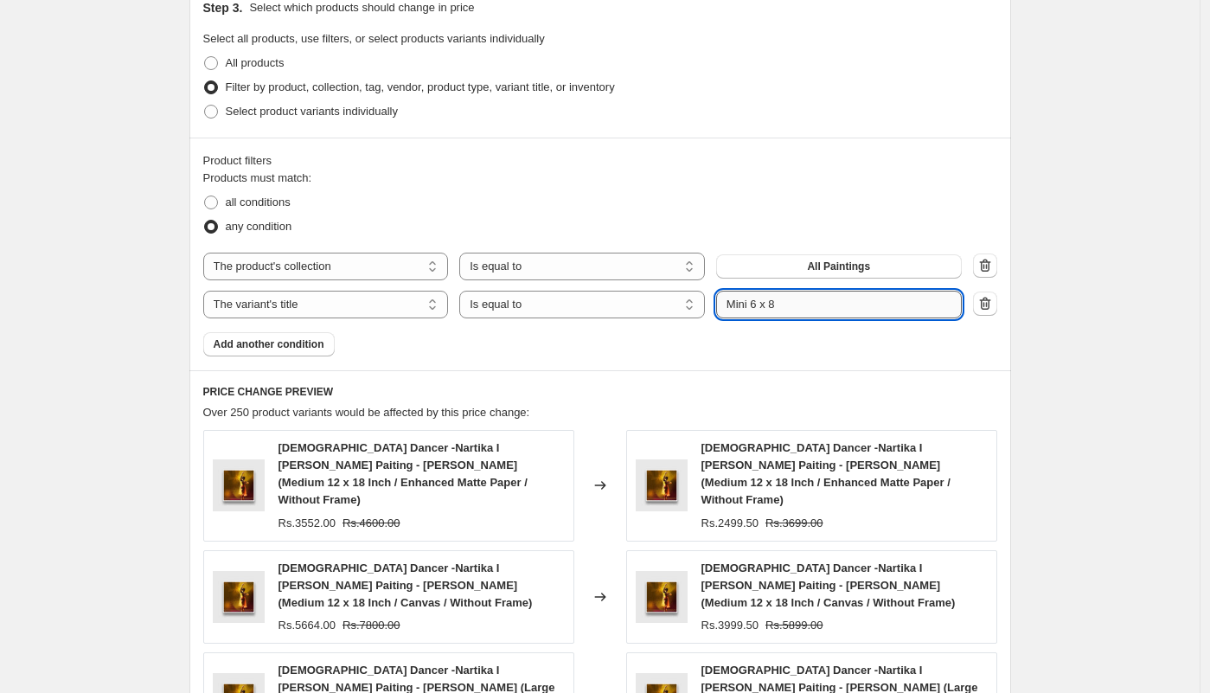
click at [798, 311] on input "Mini 6 x 8" at bounding box center [839, 305] width 246 height 28
click at [510, 332] on div "Products must match: all conditions any condition The product The product's col…" at bounding box center [600, 263] width 794 height 187
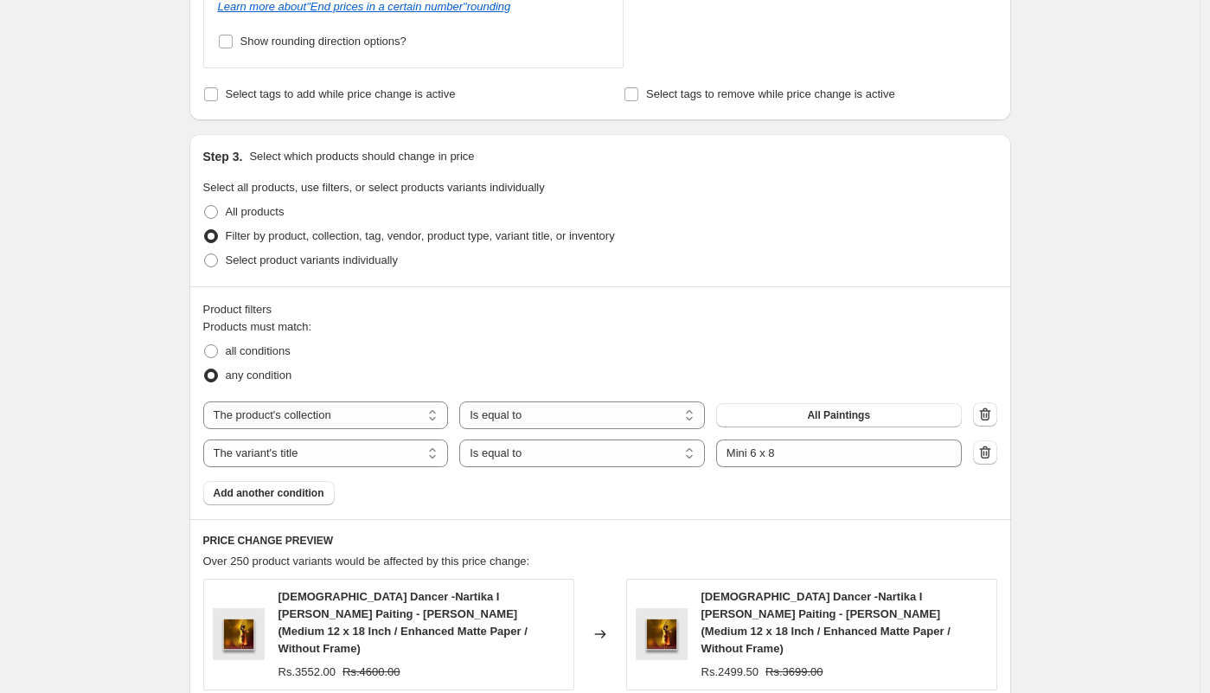
scroll to position [1367, 0]
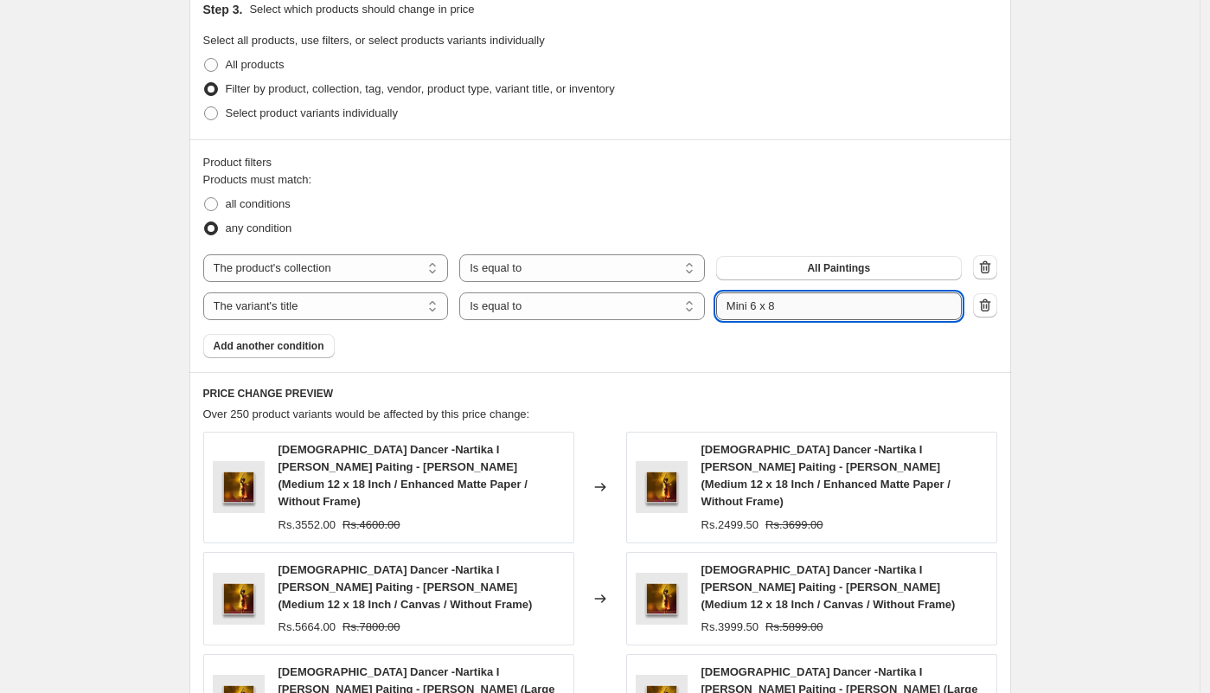
click at [801, 298] on input "Mini 6 x 8" at bounding box center [839, 306] width 246 height 28
click at [734, 303] on input "Mini 6 x 8" at bounding box center [839, 306] width 246 height 28
click at [620, 340] on div "Products must match: all conditions any condition The product The product's col…" at bounding box center [600, 264] width 794 height 187
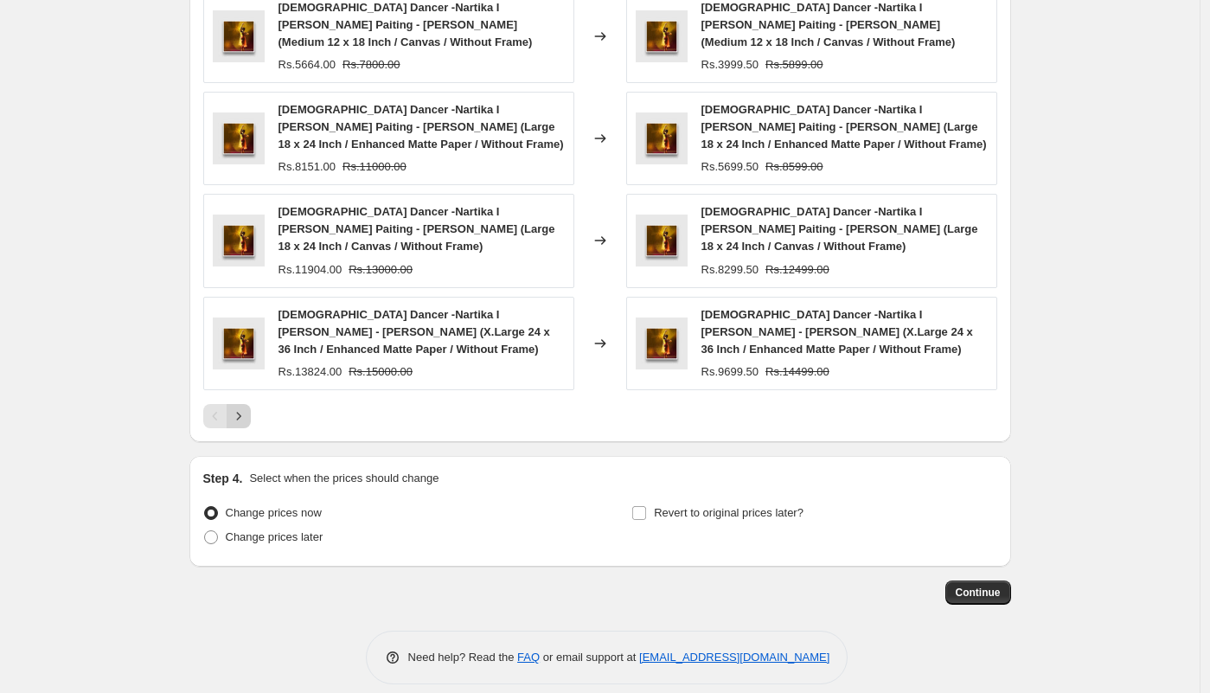
click at [243, 407] on icon "Next" at bounding box center [238, 415] width 17 height 17
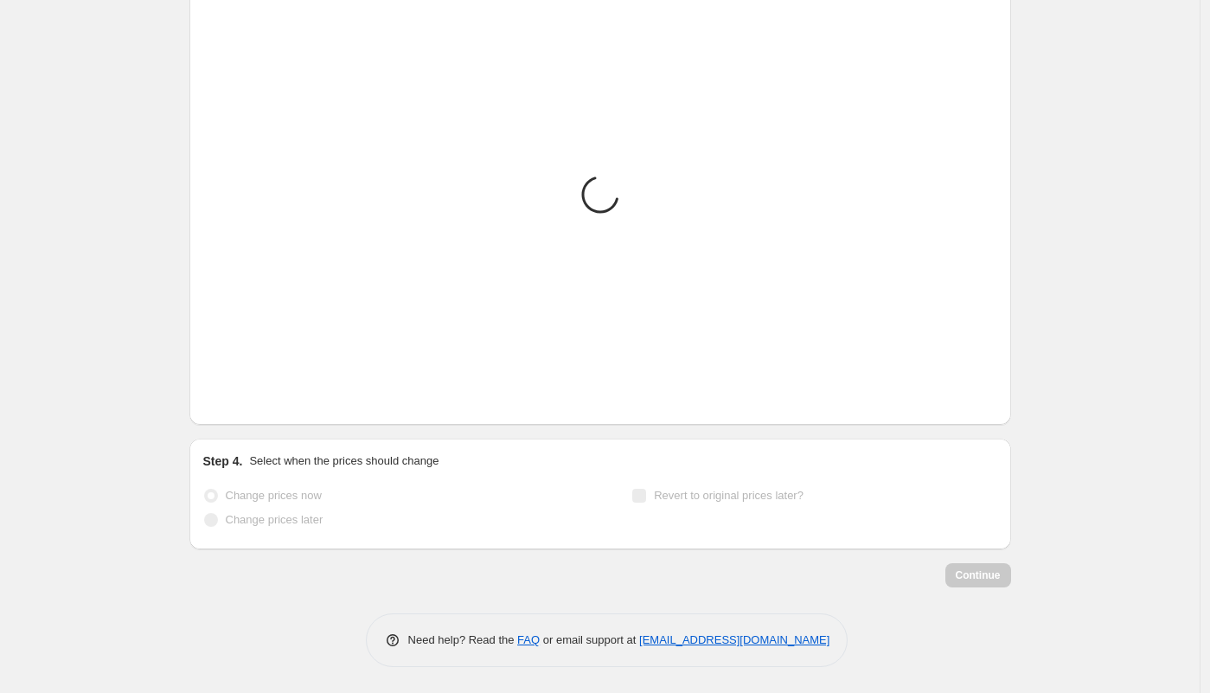
scroll to position [1815, 0]
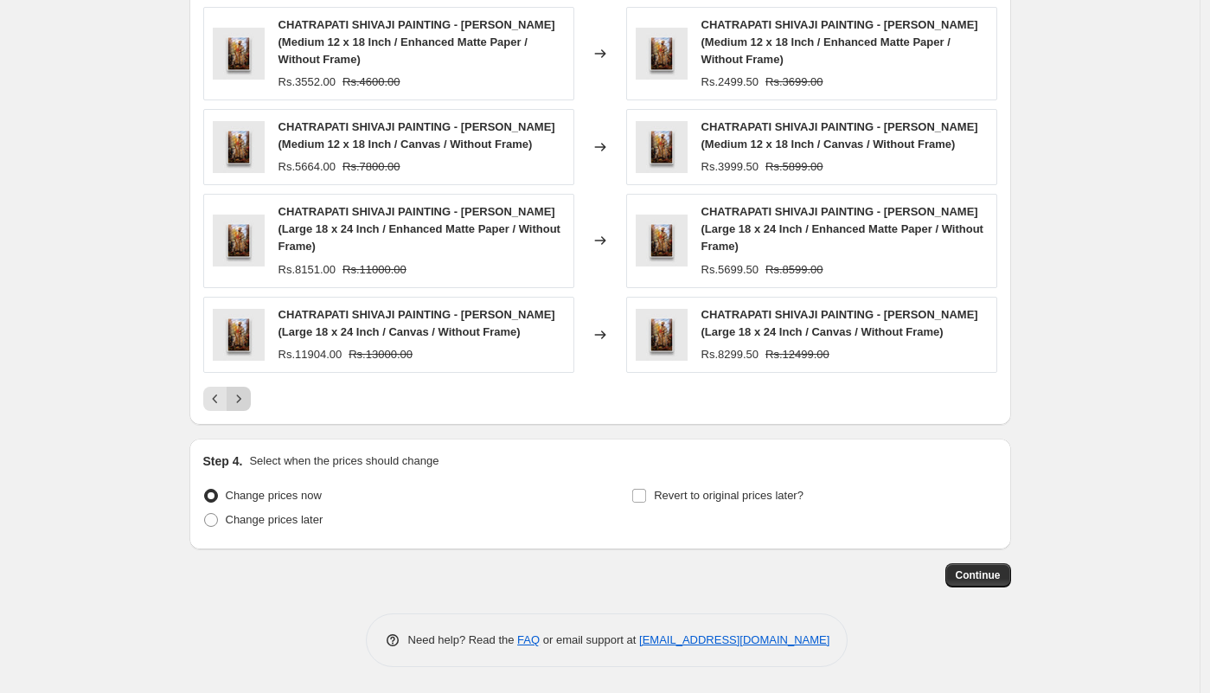
click at [243, 395] on icon "Next" at bounding box center [238, 398] width 17 height 17
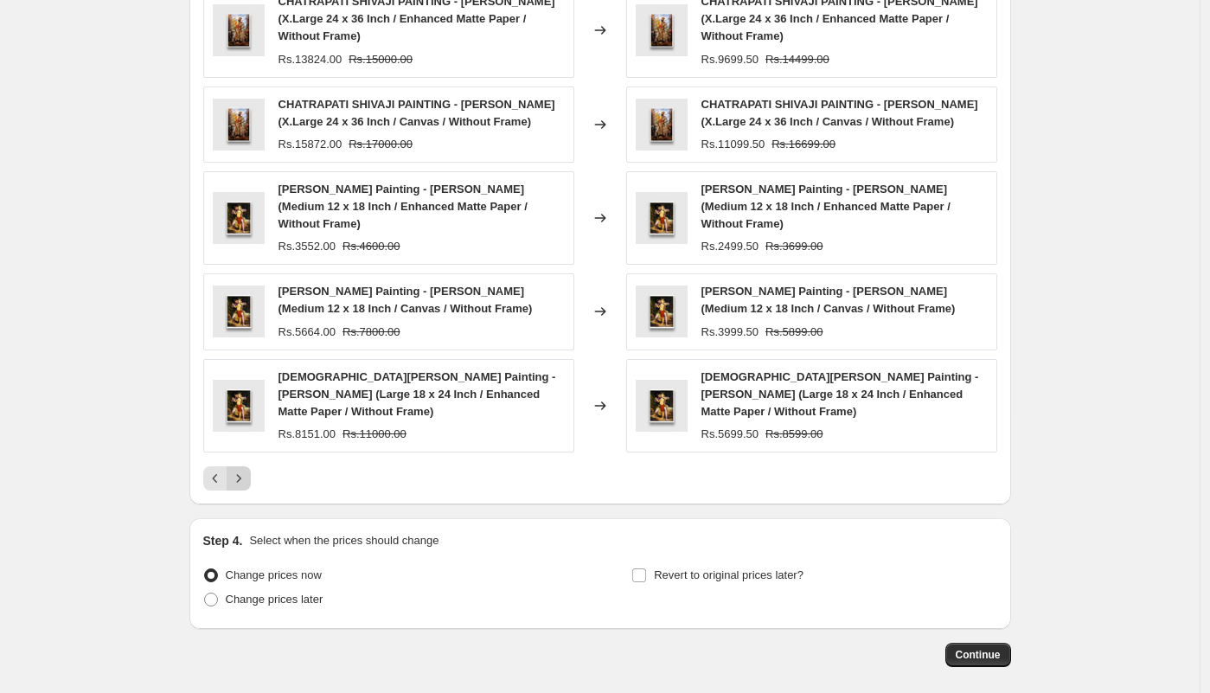
scroll to position [1860, 0]
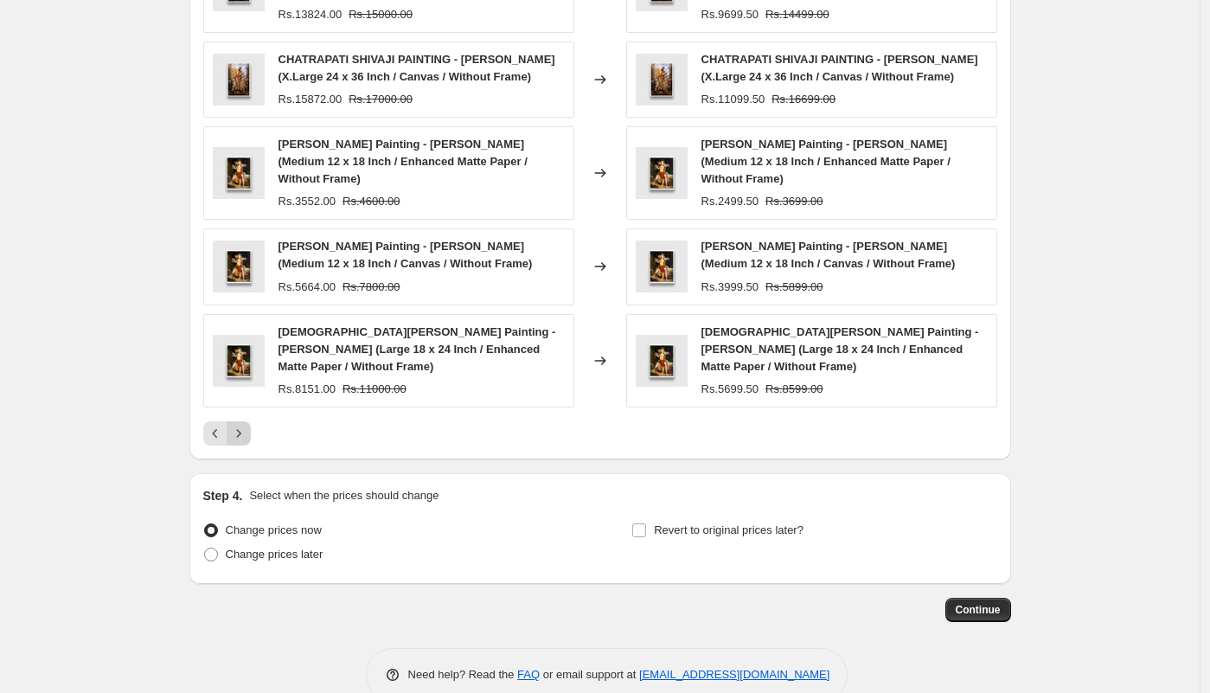
click at [243, 425] on icon "Next" at bounding box center [238, 433] width 17 height 17
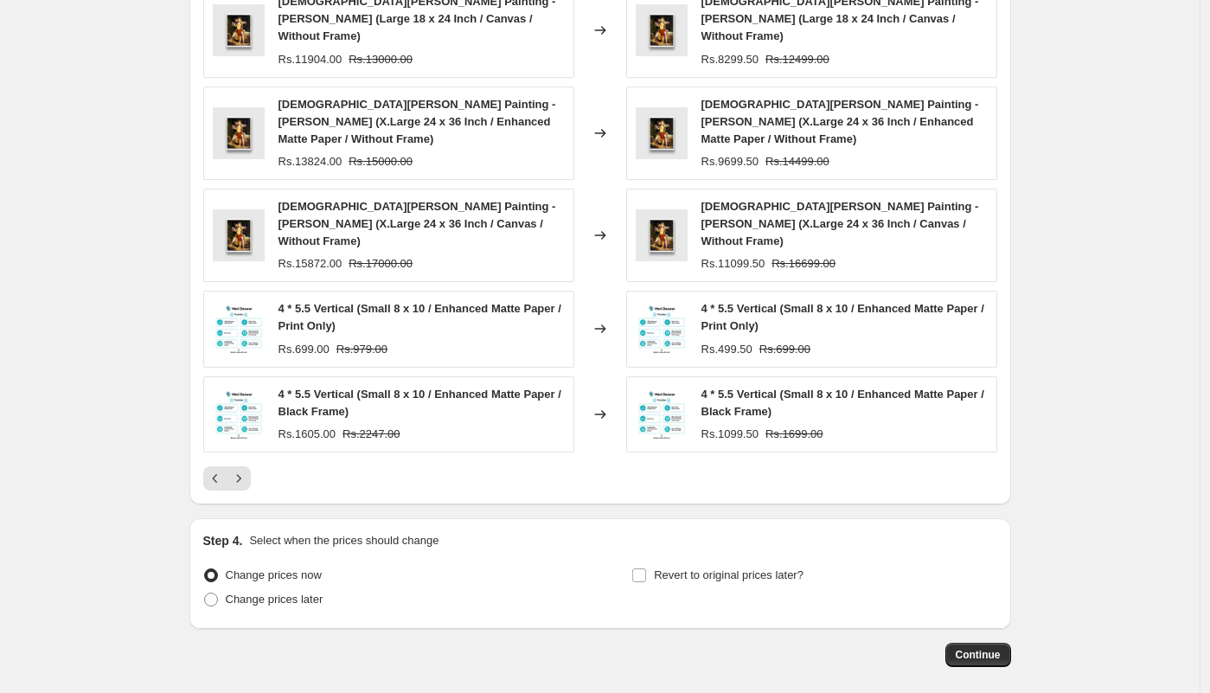
scroll to position [1843, 0]
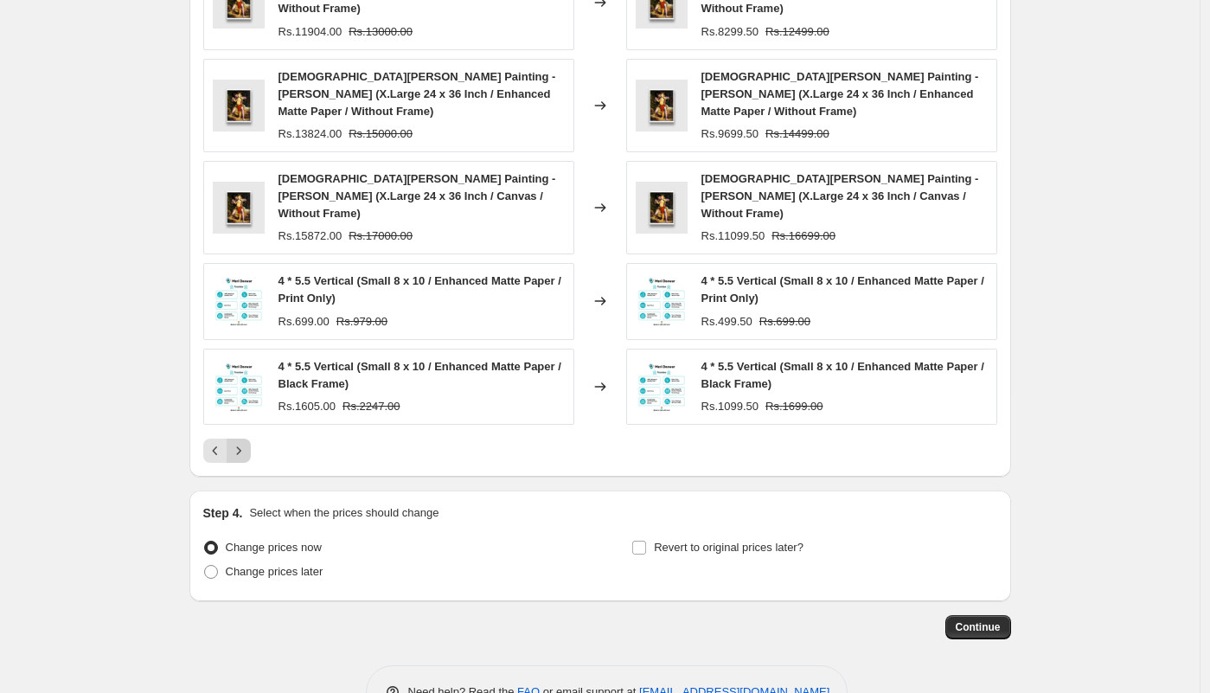
click at [246, 442] on icon "Next" at bounding box center [238, 450] width 17 height 17
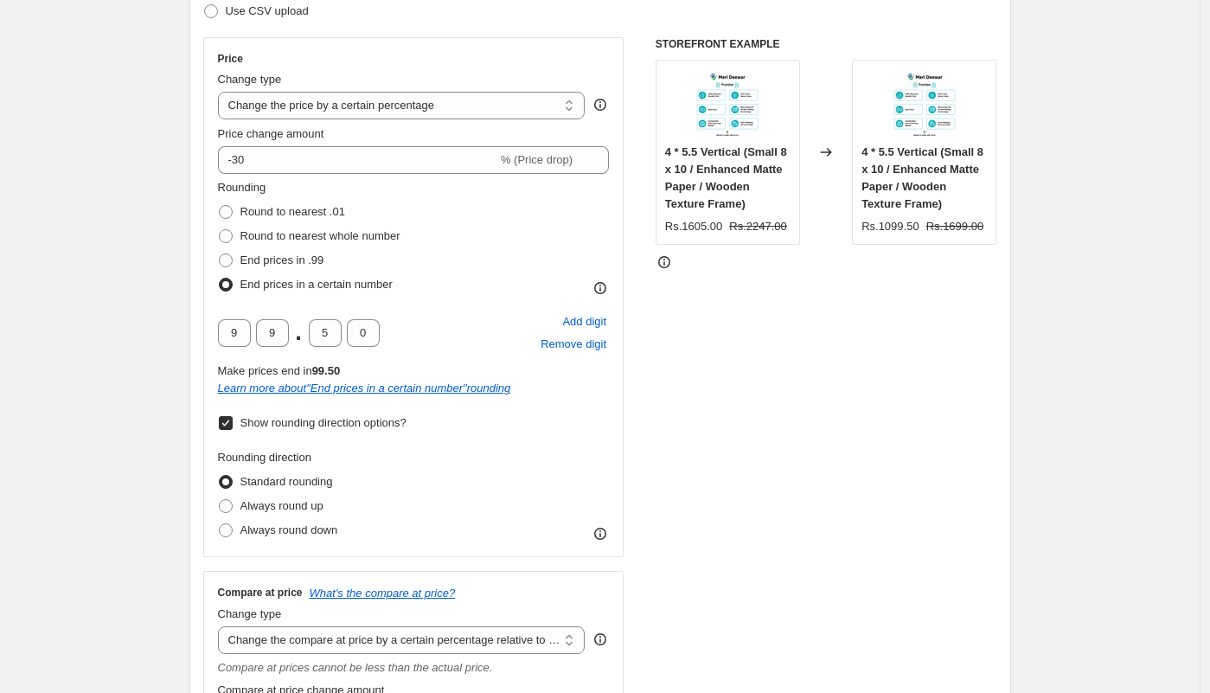
scroll to position [317, 0]
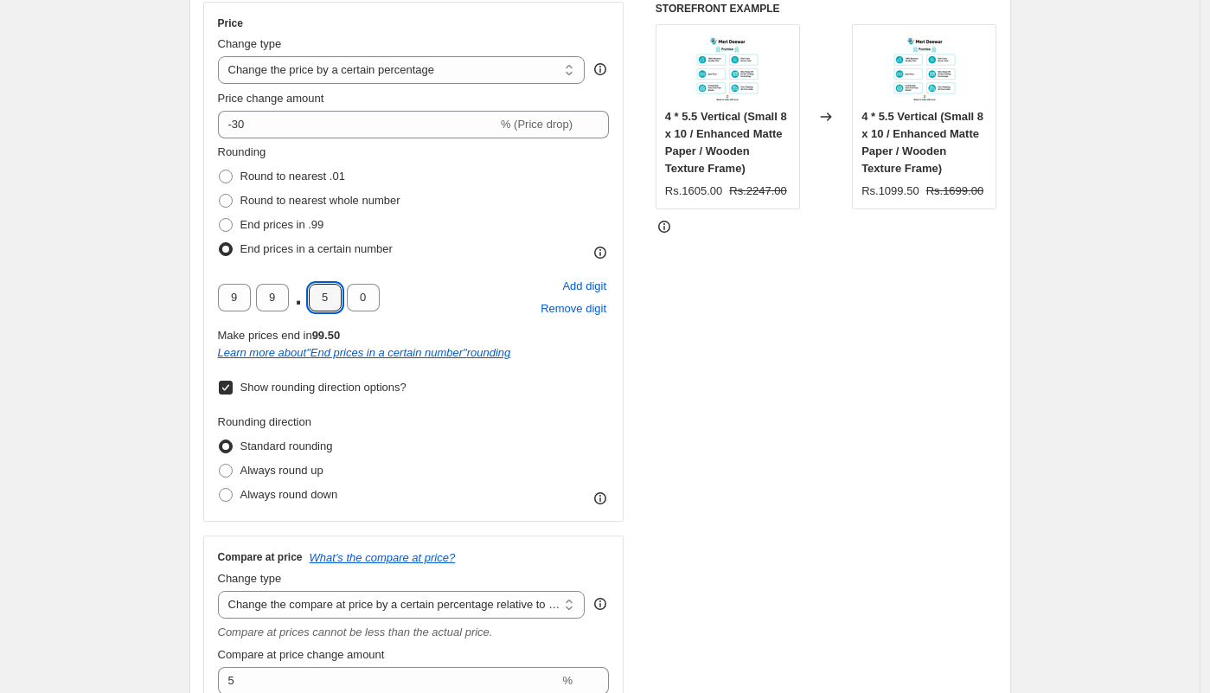
drag, startPoint x: 333, startPoint y: 300, endPoint x: 299, endPoint y: 296, distance: 34.0
click at [299, 297] on div "9 9 . 5 0" at bounding box center [299, 298] width 162 height 28
type input "0"
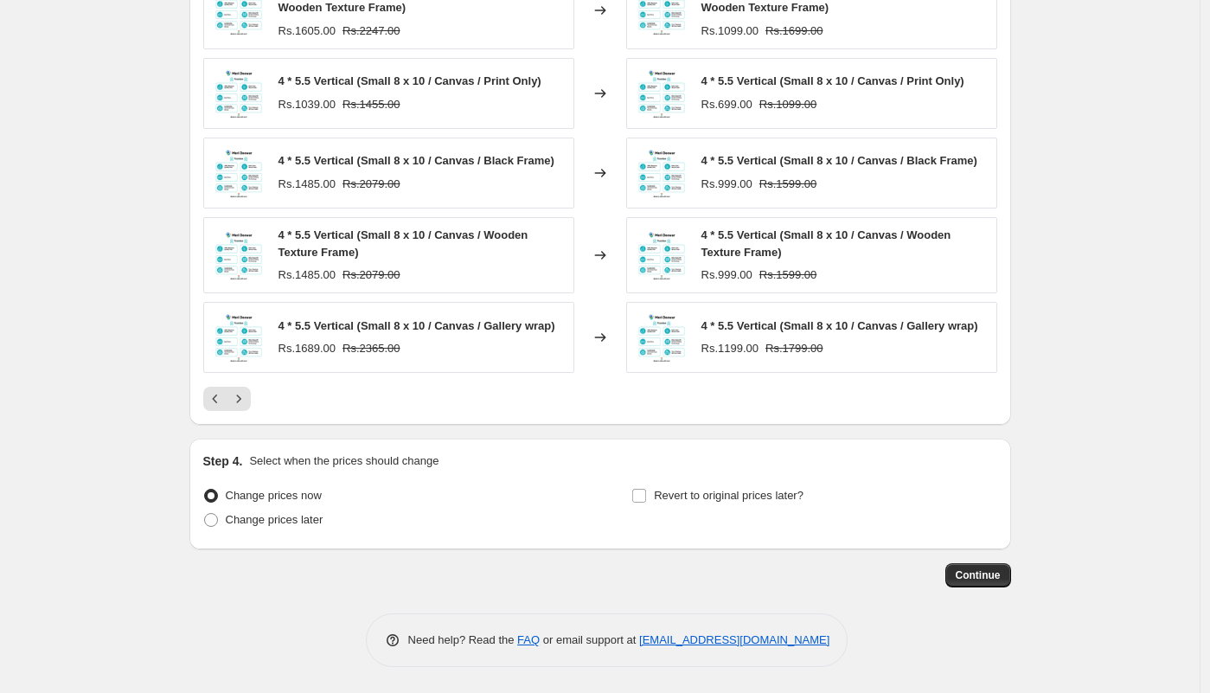
scroll to position [1606, 0]
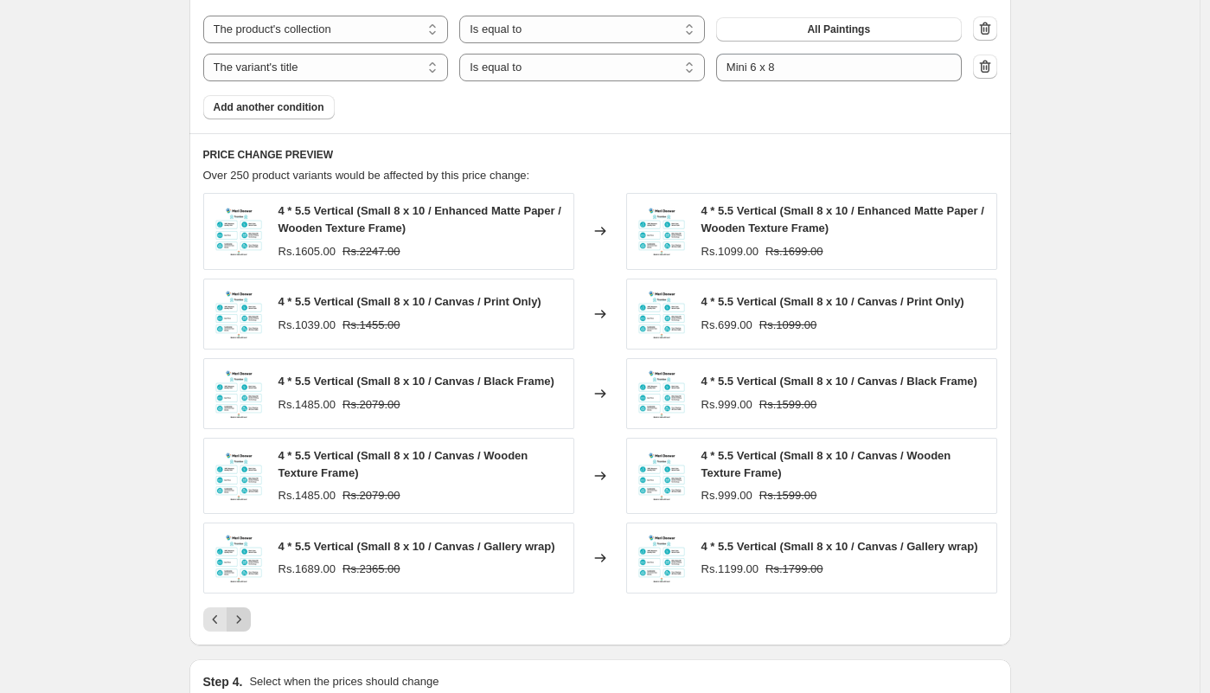
click at [247, 628] on icon "Next" at bounding box center [238, 619] width 17 height 17
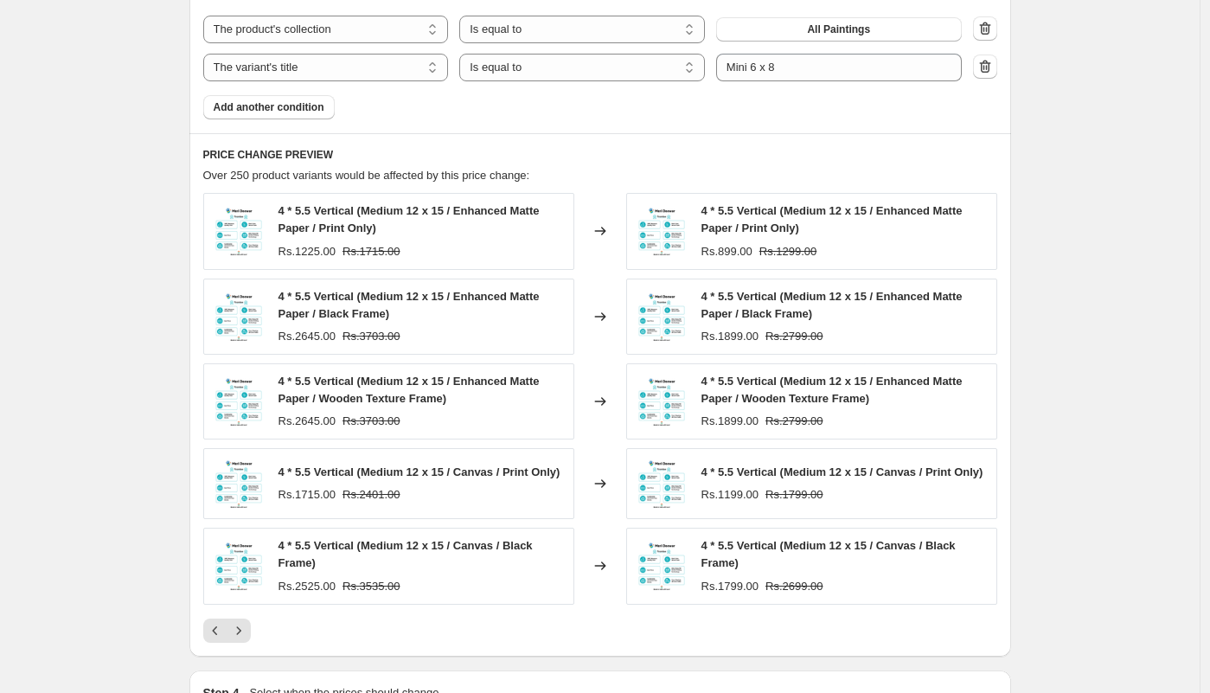
click at [247, 632] on icon "Next" at bounding box center [238, 630] width 17 height 17
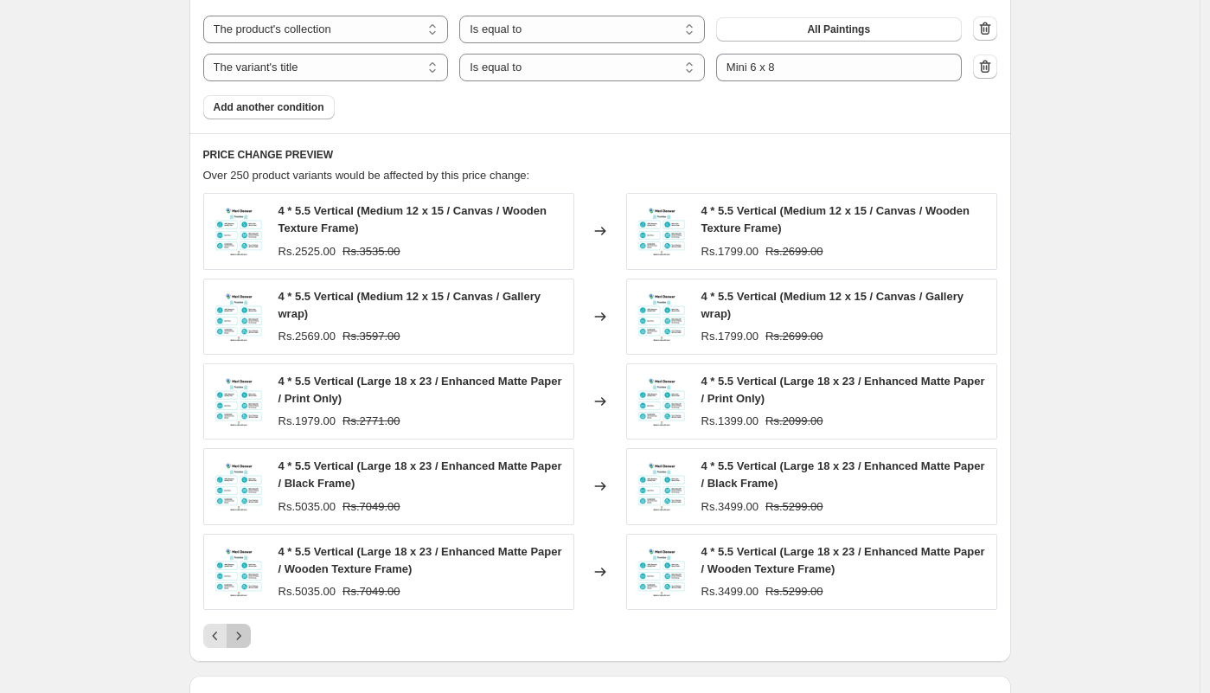
click at [247, 630] on icon "Next" at bounding box center [238, 635] width 17 height 17
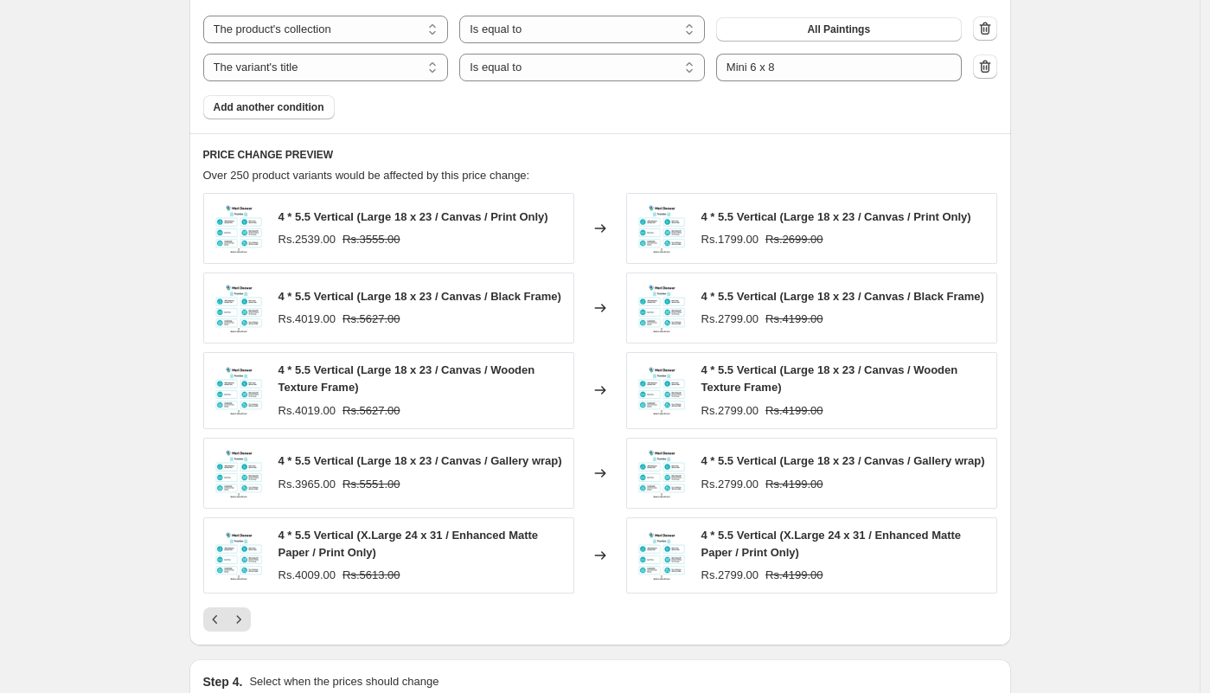
click at [247, 628] on icon "Next" at bounding box center [238, 619] width 17 height 17
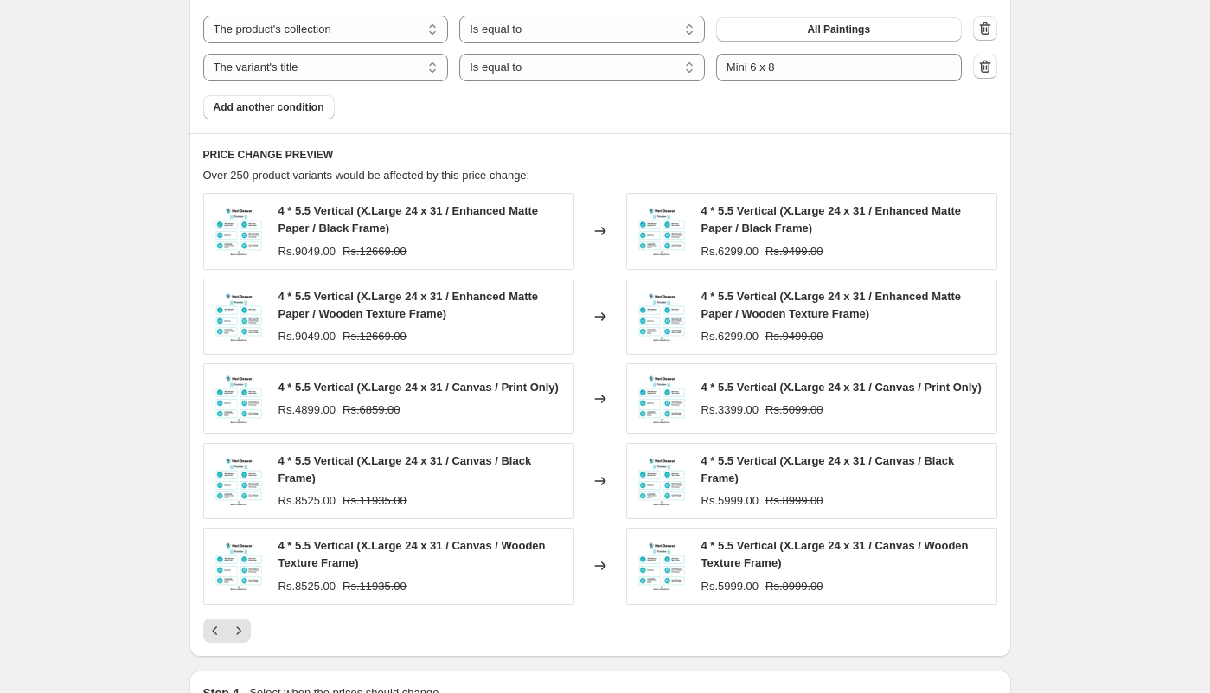
click at [247, 630] on icon "Next" at bounding box center [238, 630] width 17 height 17
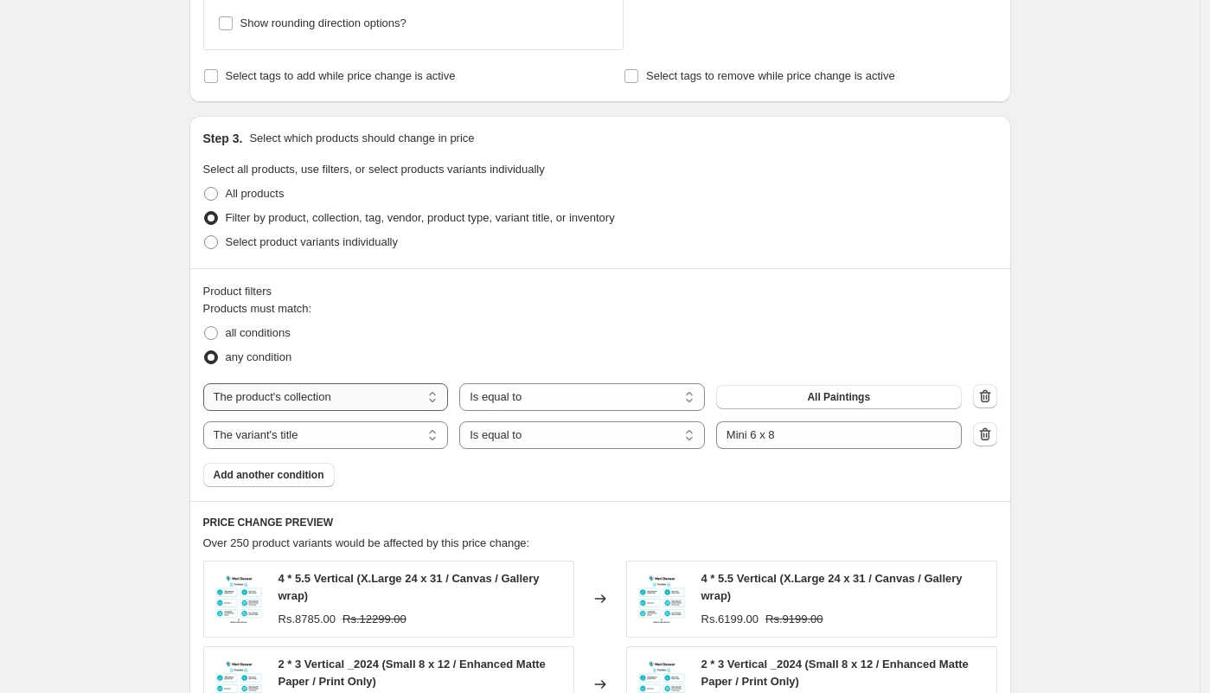
scroll to position [1241, 0]
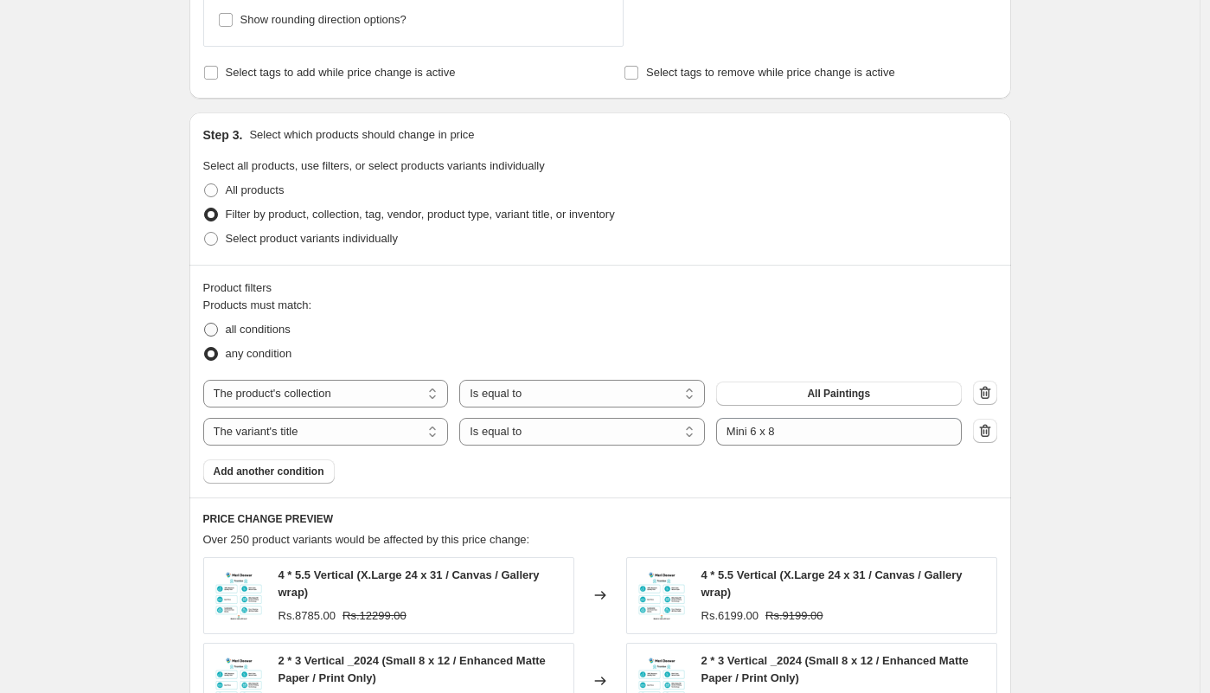
click at [258, 330] on span "all conditions" at bounding box center [258, 329] width 65 height 13
click at [205, 324] on input "all conditions" at bounding box center [204, 323] width 1 height 1
radio input "true"
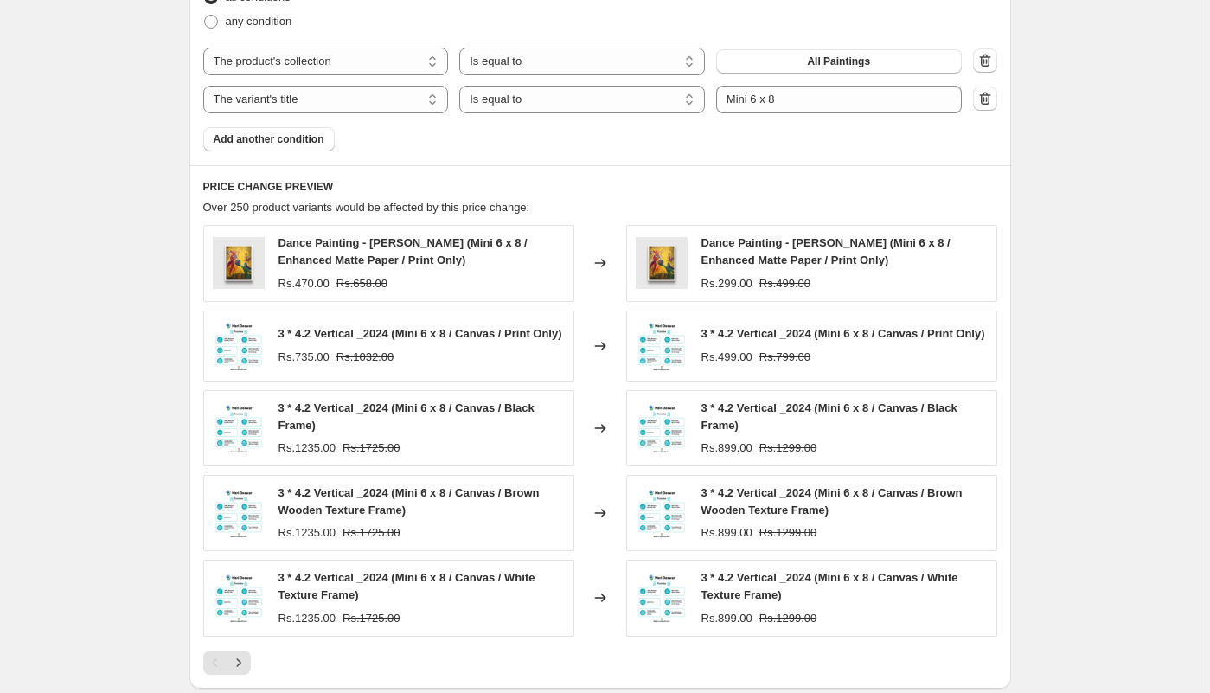
scroll to position [1607, 0]
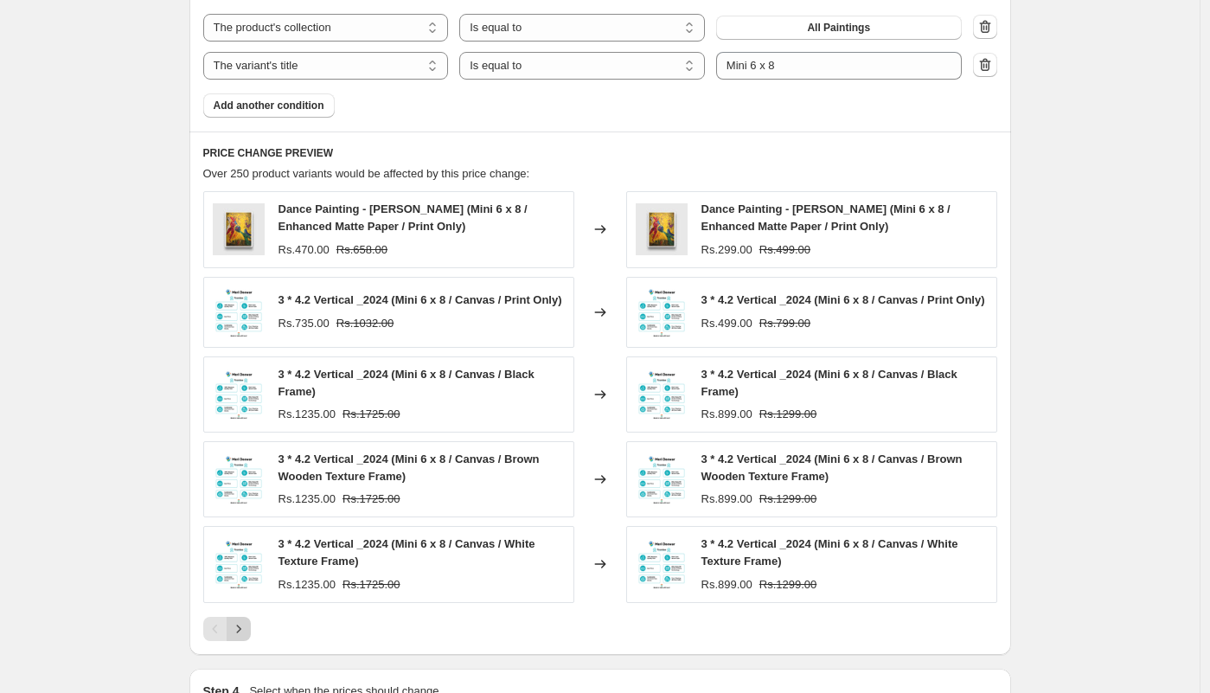
click at [247, 633] on icon "Next" at bounding box center [238, 628] width 17 height 17
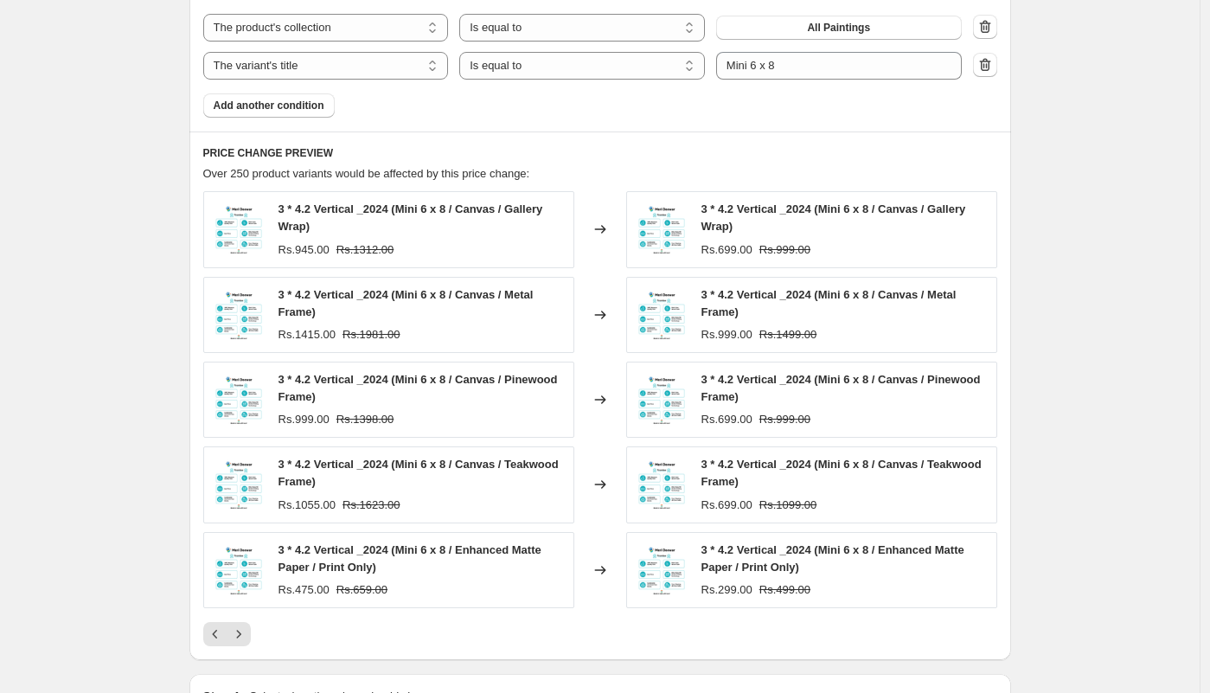
click at [246, 632] on icon "Next" at bounding box center [238, 633] width 17 height 17
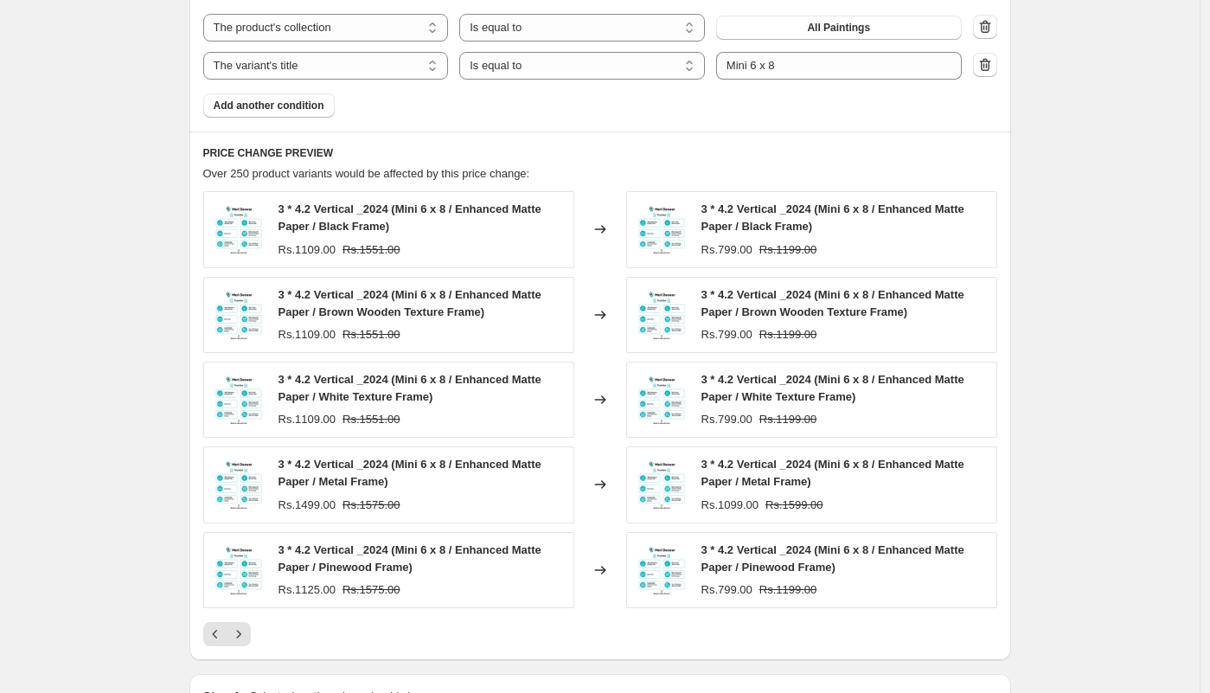
click at [246, 632] on icon "Next" at bounding box center [238, 633] width 17 height 17
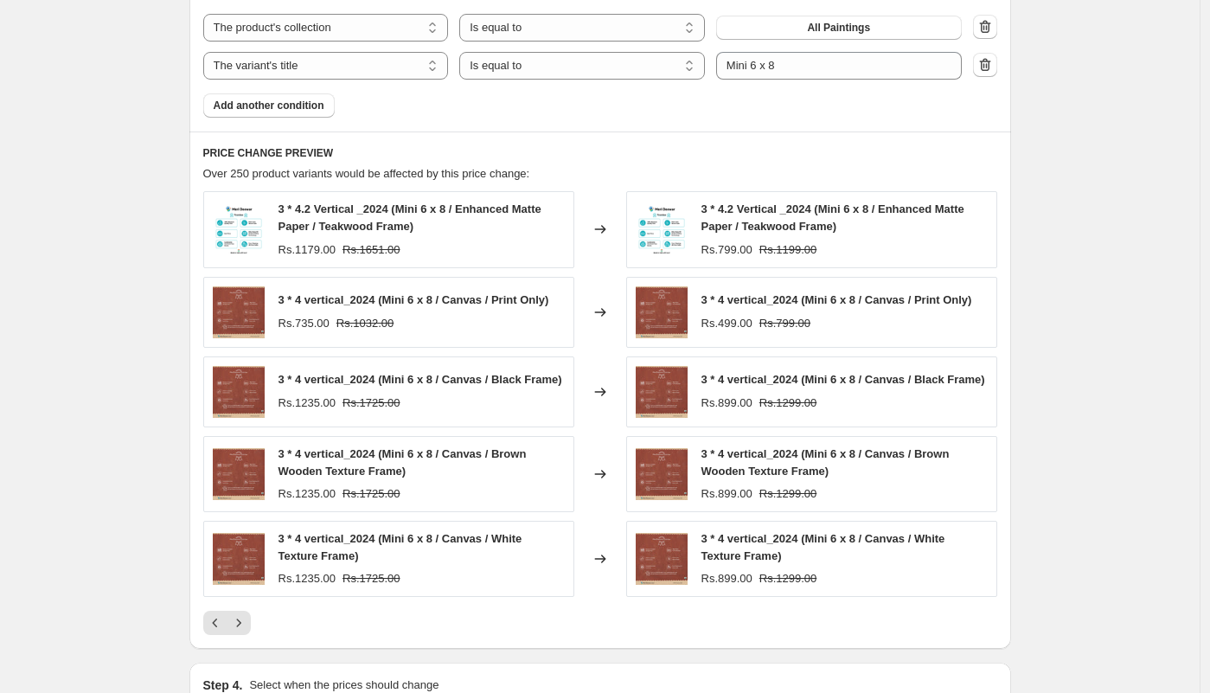
click at [246, 632] on icon "Next" at bounding box center [238, 622] width 17 height 17
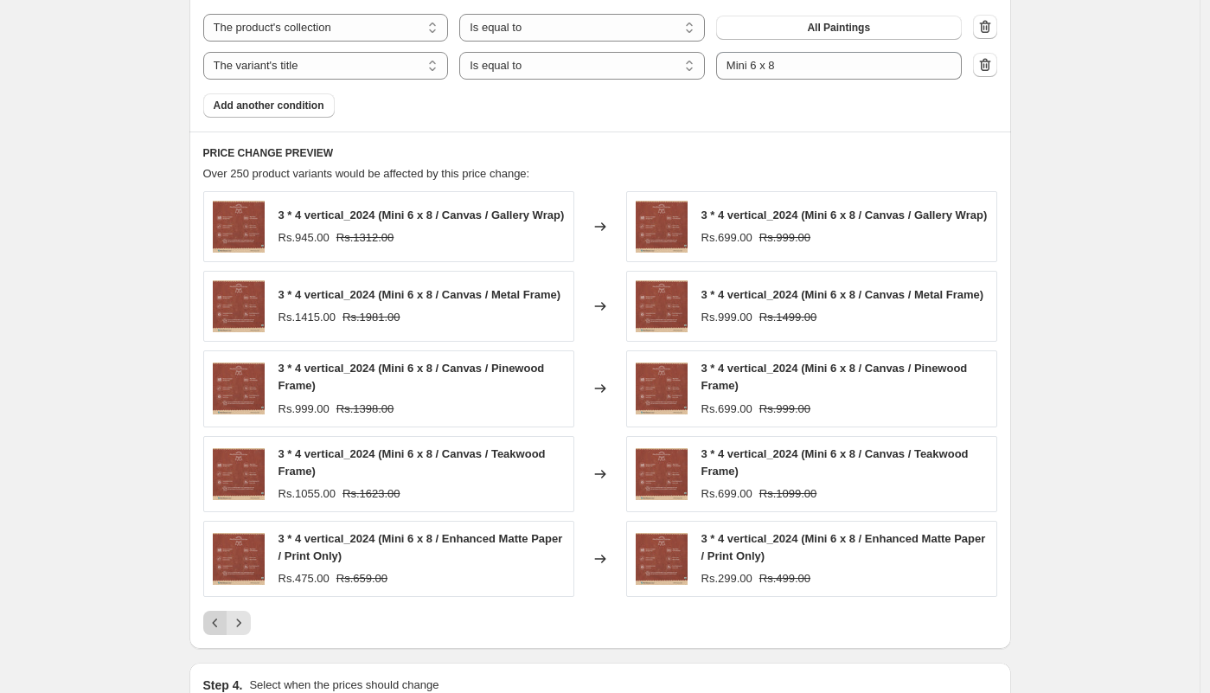
click at [218, 631] on icon "Previous" at bounding box center [215, 622] width 17 height 17
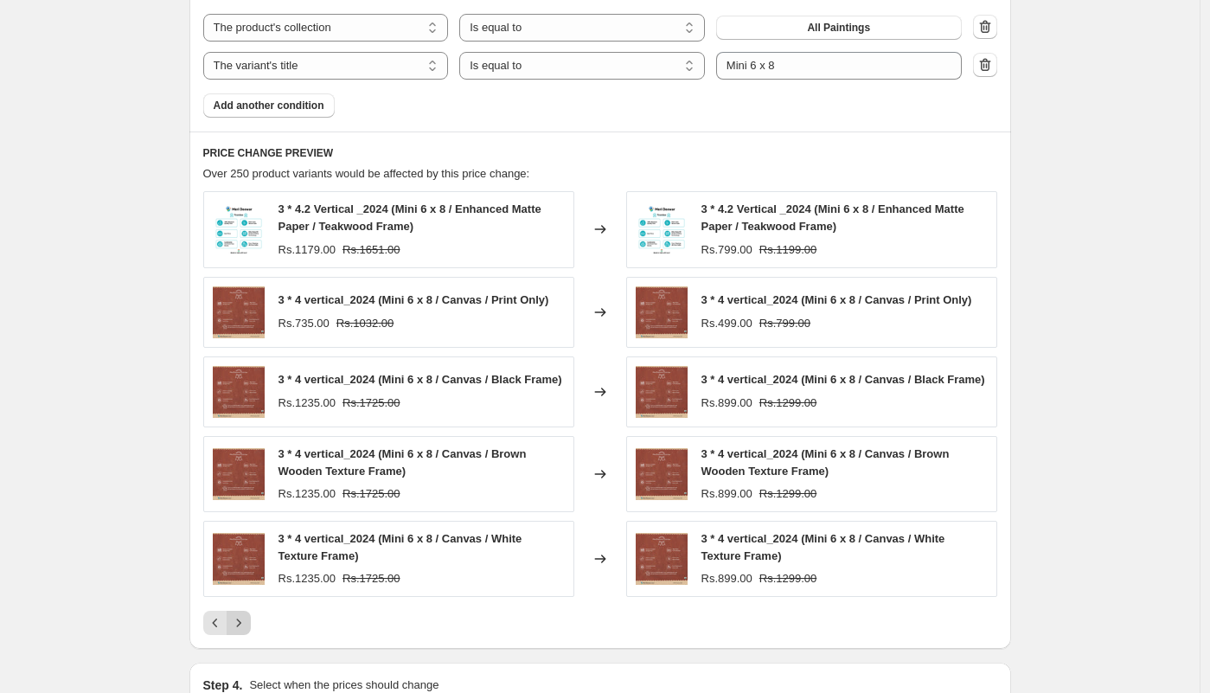
click at [247, 626] on icon "Next" at bounding box center [238, 622] width 17 height 17
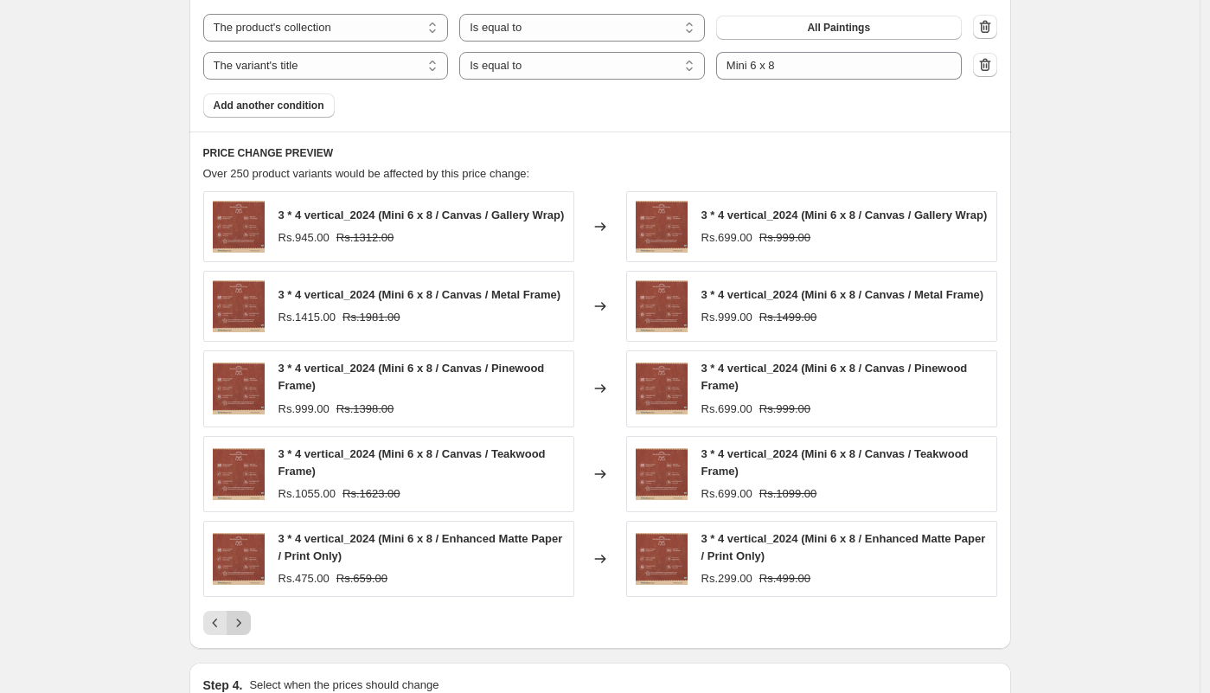
click at [248, 625] on button "Next" at bounding box center [239, 623] width 24 height 24
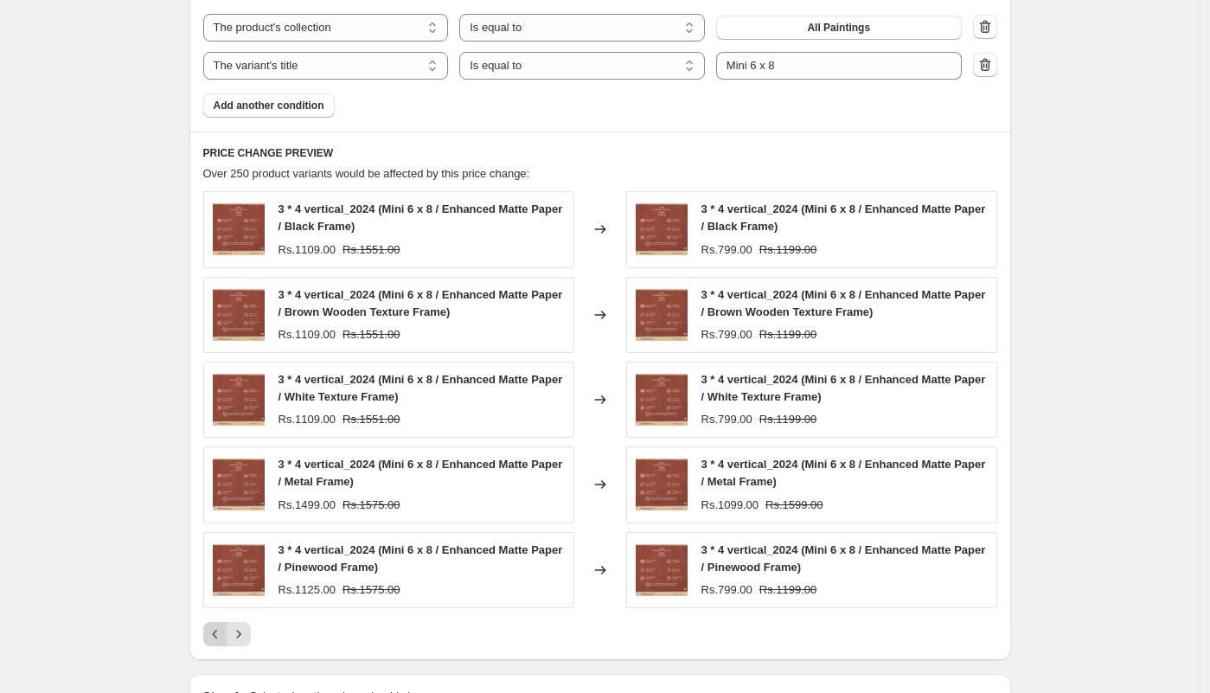
click at [220, 631] on icon "Previous" at bounding box center [215, 633] width 17 height 17
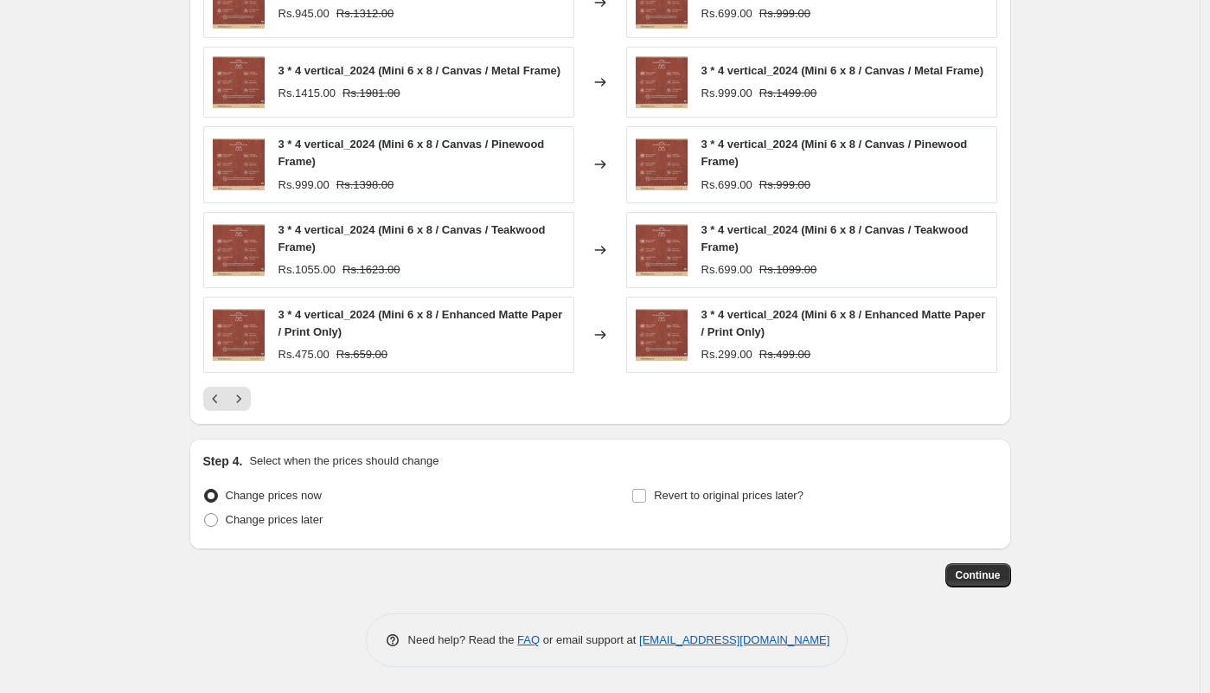
scroll to position [1843, 0]
click at [992, 576] on span "Continue" at bounding box center [978, 575] width 45 height 14
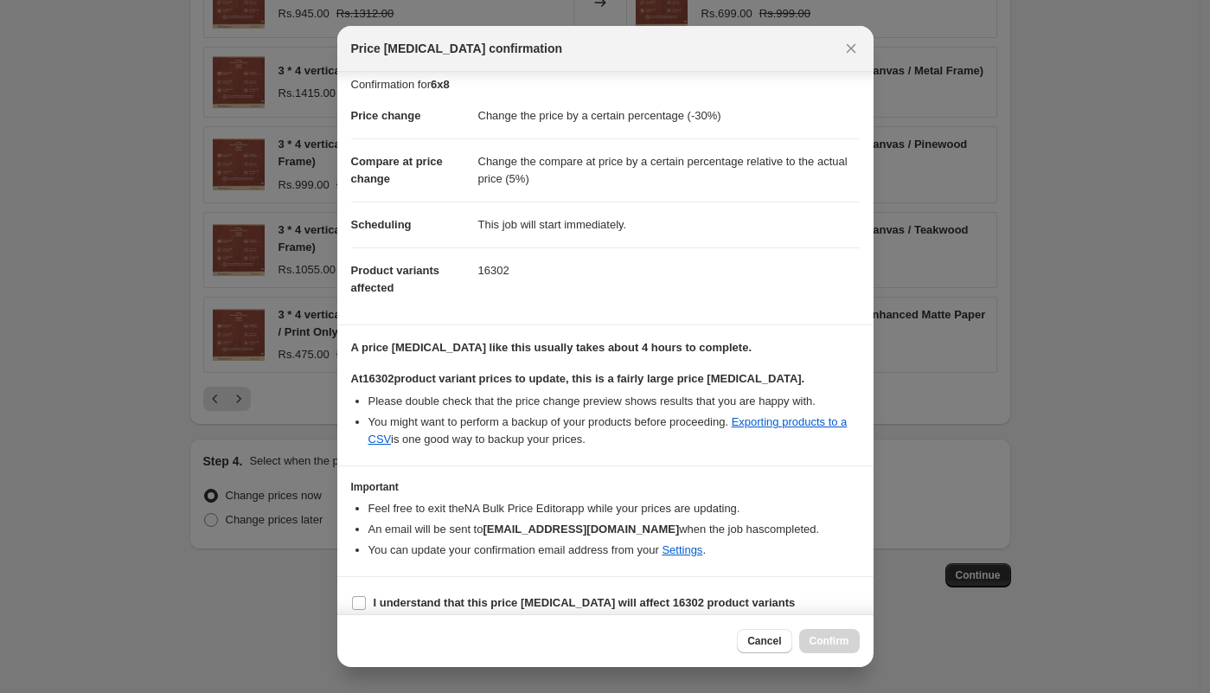
scroll to position [24, 0]
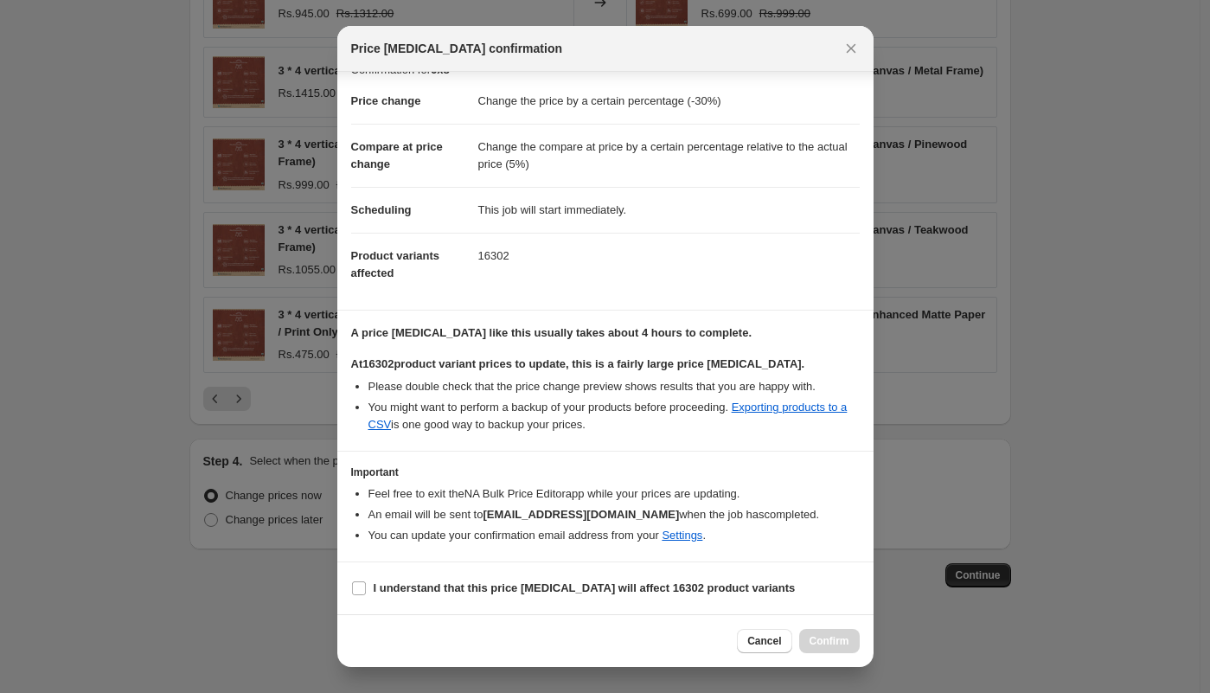
click at [409, 618] on div "Cancel Confirm" at bounding box center [605, 640] width 536 height 53
click at [394, 585] on b "I understand that this price change job will affect 16302 product variants" at bounding box center [585, 587] width 422 height 13
click at [366, 585] on input "I understand that this price change job will affect 16302 product variants" at bounding box center [359, 588] width 14 height 14
checkbox input "true"
click at [840, 639] on span "Confirm" at bounding box center [830, 641] width 40 height 14
